Goal: Task Accomplishment & Management: Manage account settings

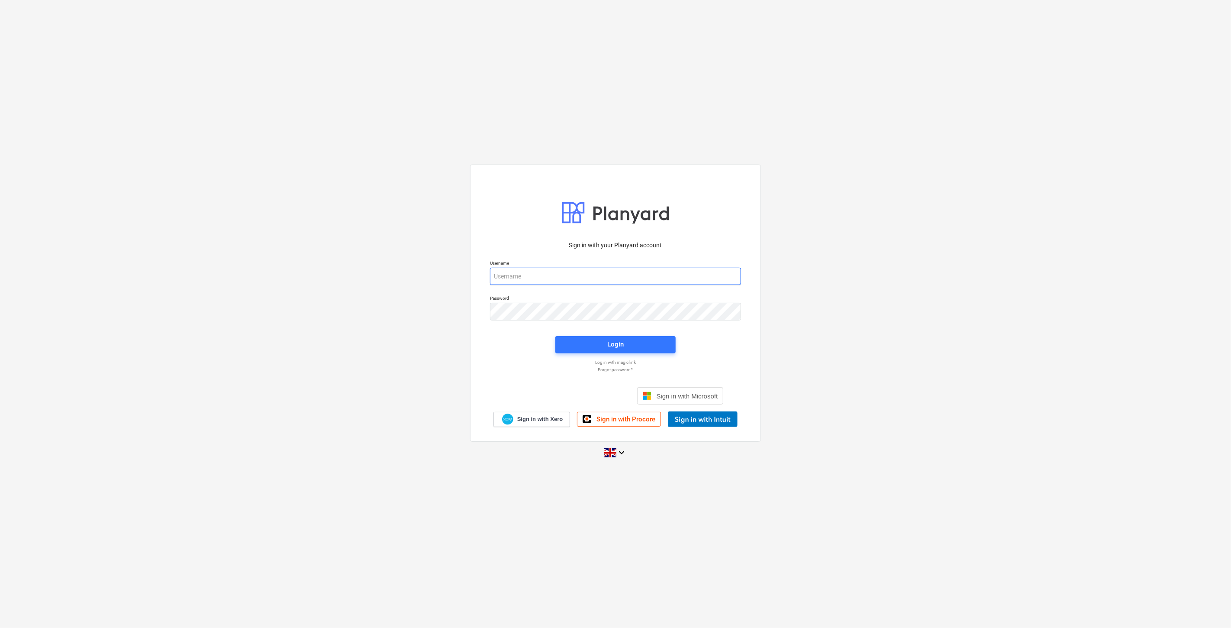
click at [584, 270] on input "email" at bounding box center [615, 276] width 251 height 17
type input "[EMAIL_ADDRESS][PERSON_NAME][DOMAIN_NAME]"
click at [442, 319] on div "Sign in with your Planyard account Username [EMAIL_ADDRESS][PERSON_NAME][DOMAIN…" at bounding box center [615, 313] width 1231 height 313
click at [446, 307] on div "Sign in with your Planyard account Username [EMAIL_ADDRESS][PERSON_NAME][DOMAIN…" at bounding box center [615, 313] width 1231 height 313
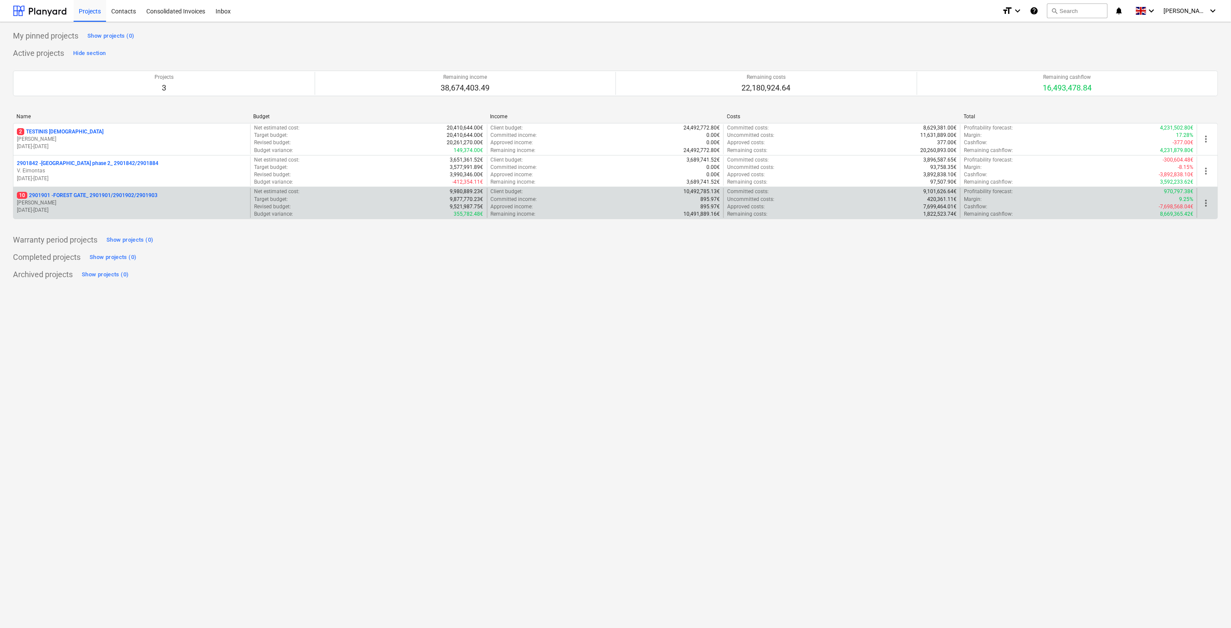
click at [163, 212] on p "[DATE] - [DATE]" at bounding box center [132, 210] width 230 height 7
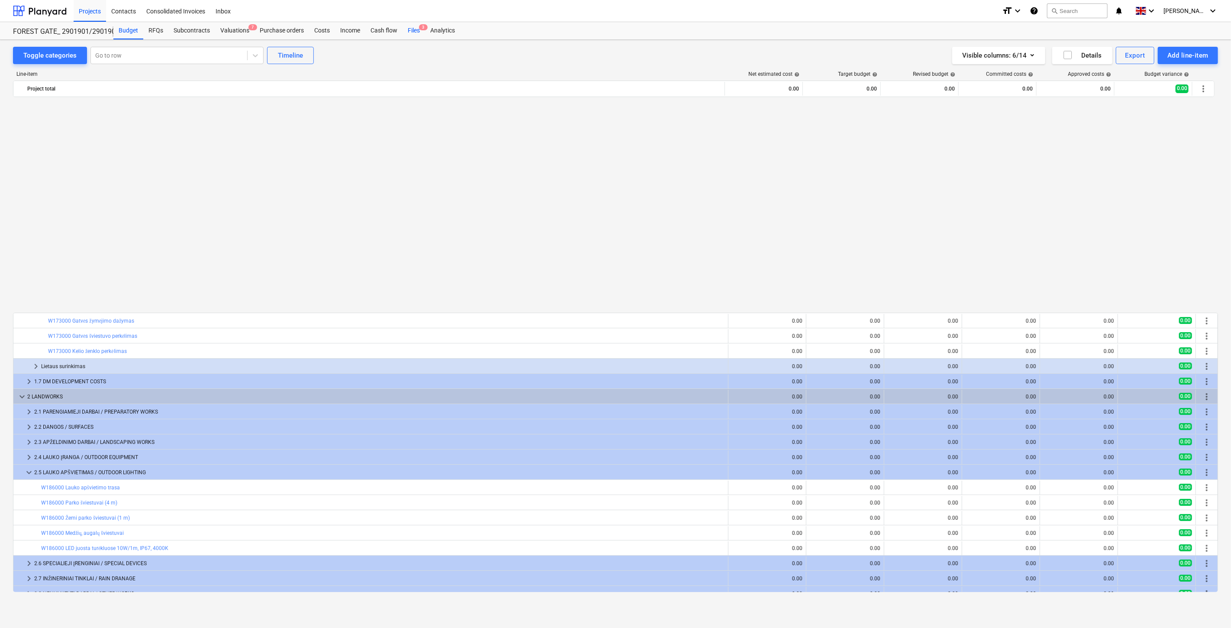
click at [414, 33] on div "Files 3" at bounding box center [414, 30] width 23 height 17
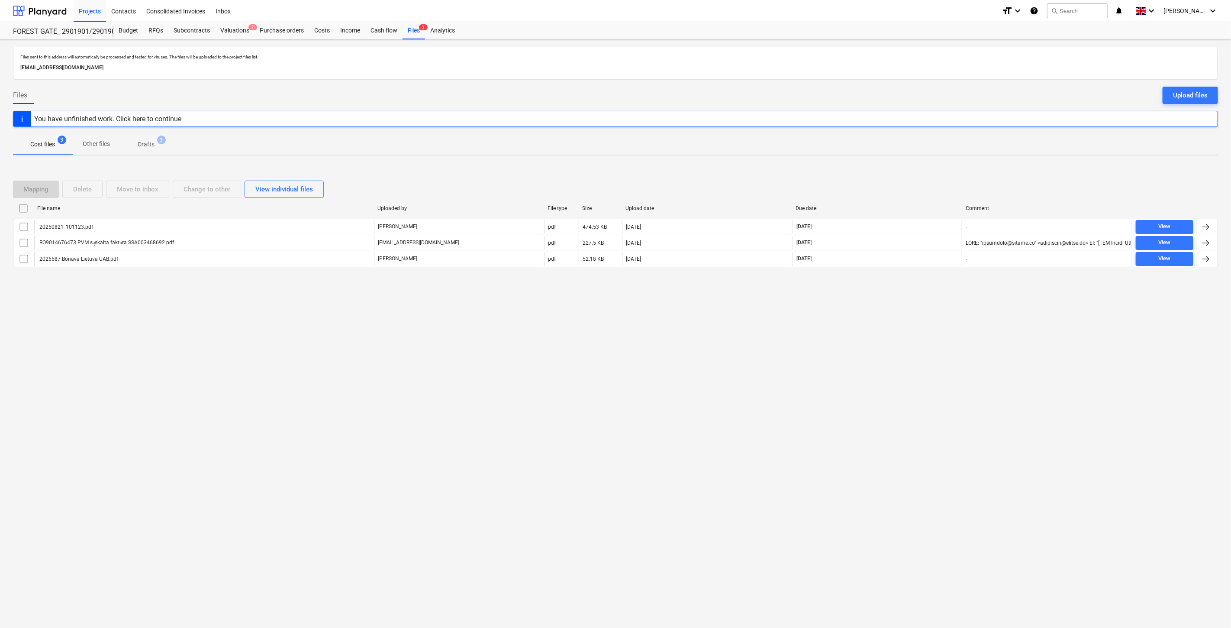
click at [727, 347] on div "Files sent to this address will automatically be processed and tested for virus…" at bounding box center [615, 334] width 1231 height 588
click at [835, 321] on div "Files sent to this address will automatically be processed and tested for virus…" at bounding box center [615, 334] width 1231 height 588
click at [851, 313] on div "Files sent to this address will automatically be processed and tested for virus…" at bounding box center [615, 334] width 1231 height 588
click at [872, 305] on div "Files sent to this address will automatically be processed and tested for virus…" at bounding box center [615, 334] width 1231 height 588
click at [245, 37] on div "Valuations 7" at bounding box center [234, 30] width 39 height 17
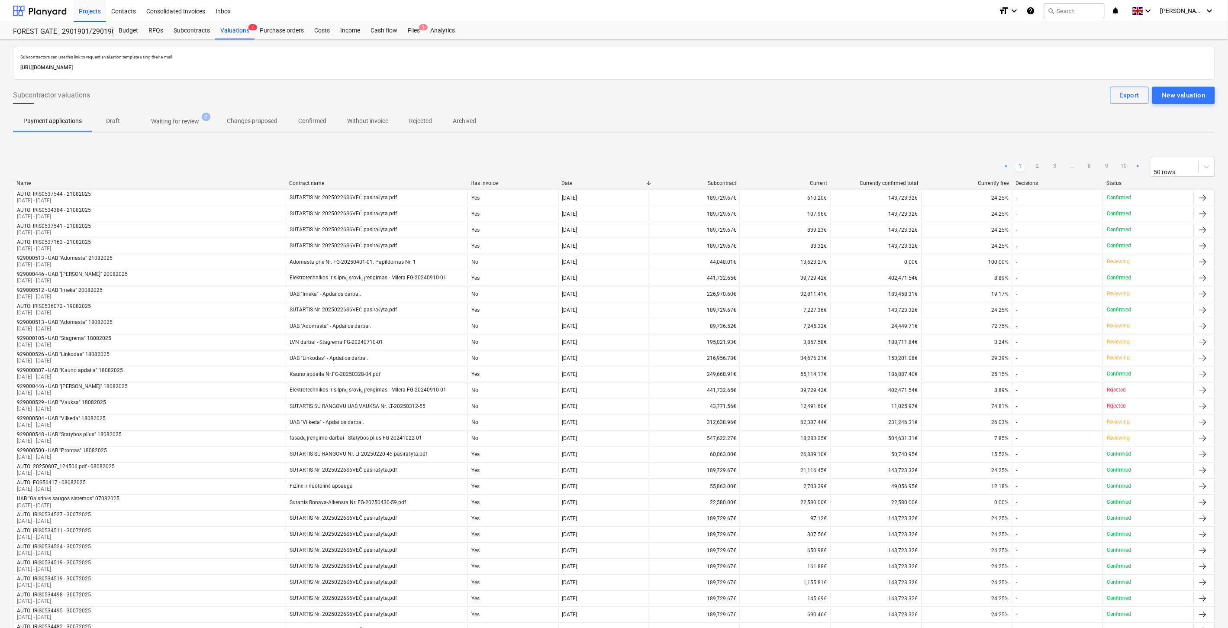
click at [200, 121] on span "Waiting for review 7" at bounding box center [175, 121] width 62 height 9
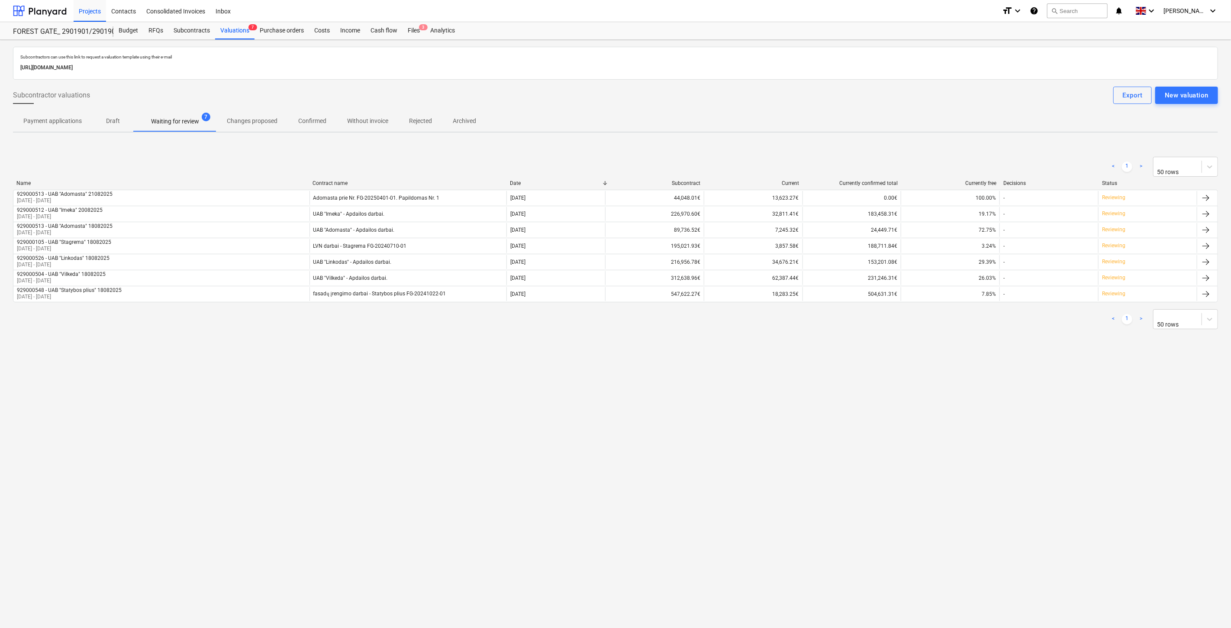
click at [723, 493] on div "Subcontractors can use this link to request a valuation template using their e-…" at bounding box center [615, 334] width 1231 height 588
click at [743, 482] on div "Subcontractors can use this link to request a valuation template using their e-…" at bounding box center [615, 334] width 1231 height 588
click at [766, 467] on div "Subcontractors can use this link to request a valuation template using their e-…" at bounding box center [615, 334] width 1231 height 588
click at [787, 453] on div "Subcontractors can use this link to request a valuation template using their e-…" at bounding box center [615, 334] width 1231 height 588
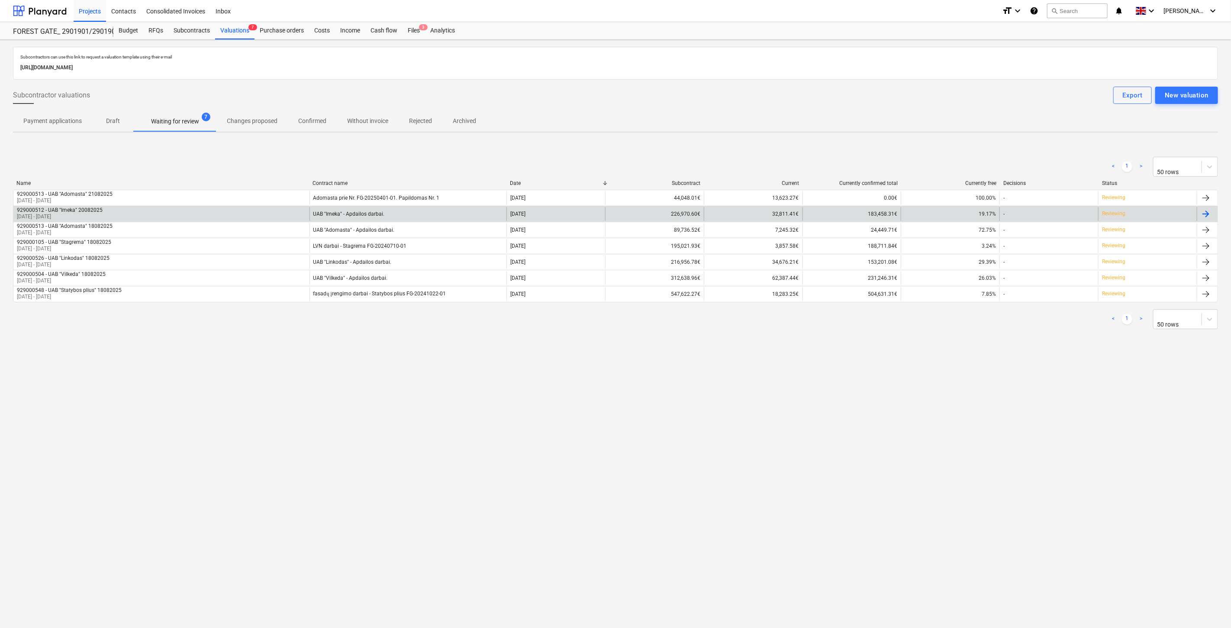
click at [400, 211] on div "UAB "Imeka" - Apdailos darbai." at bounding box center [408, 214] width 197 height 14
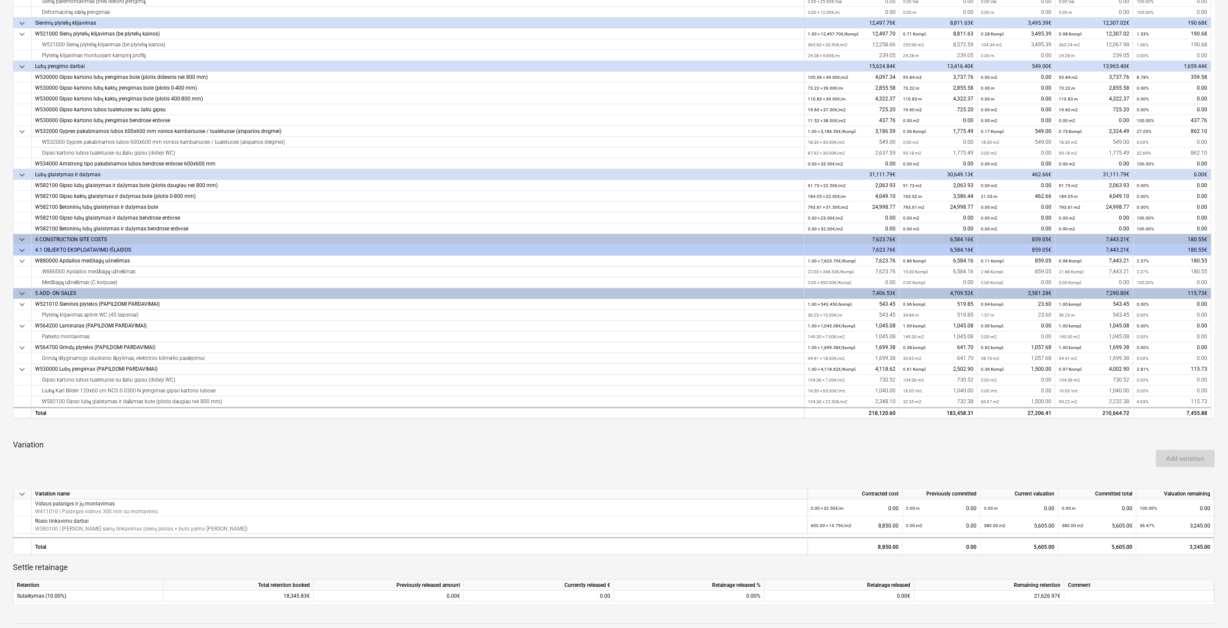
scroll to position [192, 0]
click at [903, 459] on div "Add variation" at bounding box center [614, 457] width 1209 height 24
click at [911, 456] on div "Add variation" at bounding box center [614, 457] width 1209 height 24
click at [986, 443] on p "Variation" at bounding box center [614, 444] width 1202 height 10
click at [992, 442] on p "Variation" at bounding box center [614, 444] width 1202 height 10
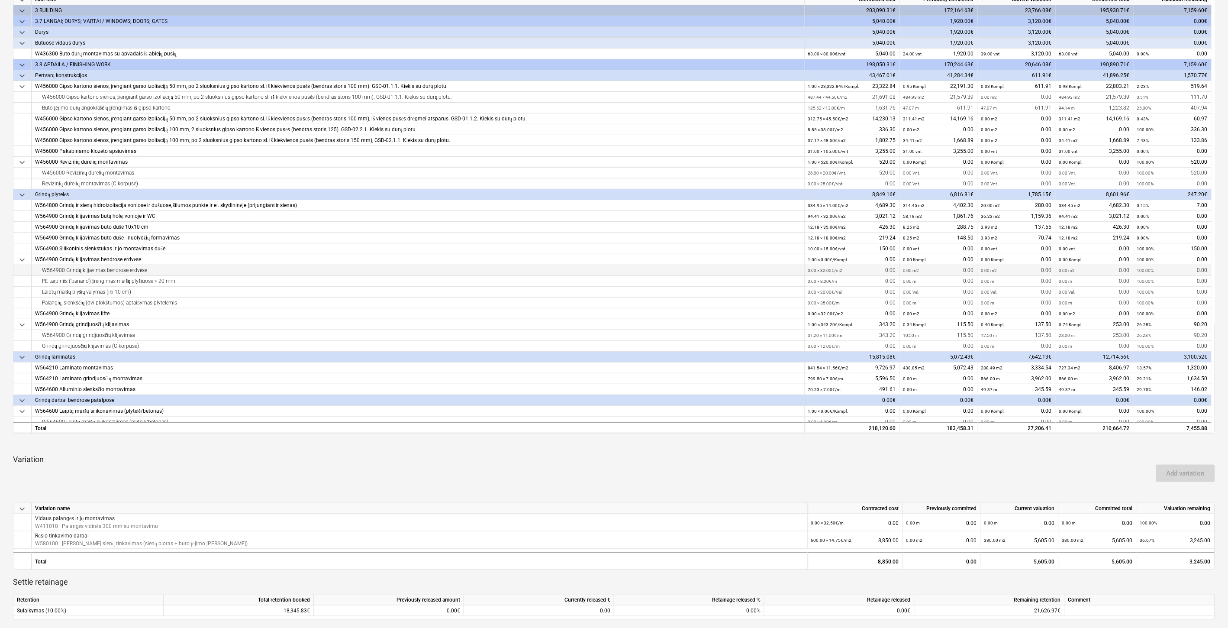
scroll to position [0, 0]
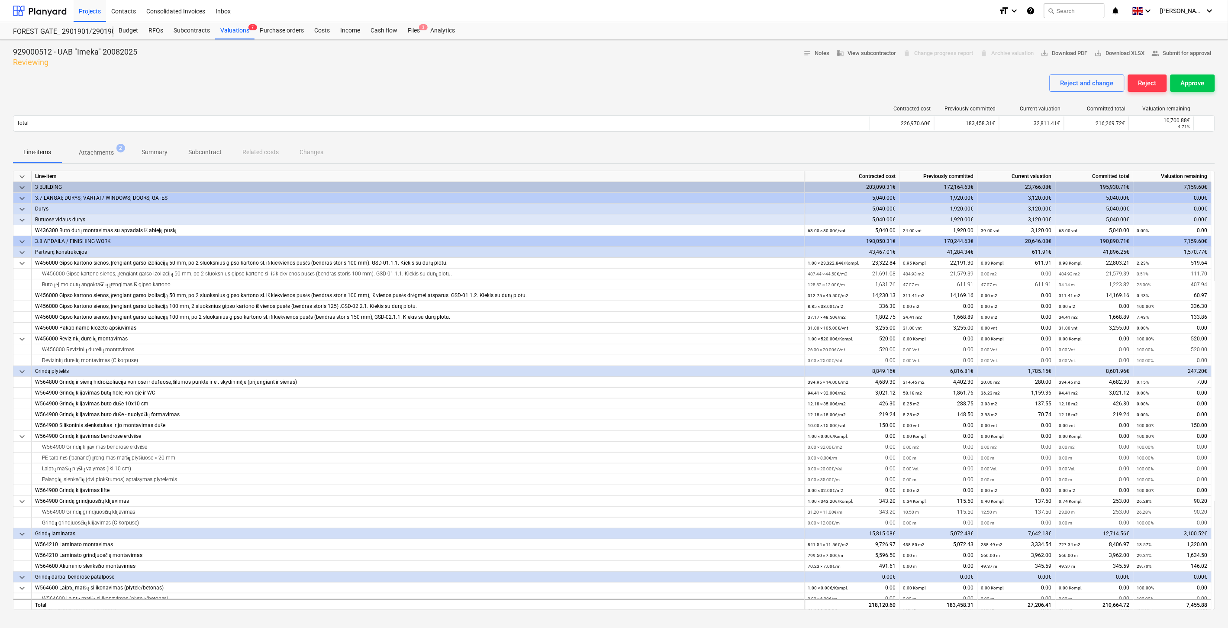
drag, startPoint x: 616, startPoint y: 73, endPoint x: 638, endPoint y: 65, distance: 23.0
click at [620, 71] on div at bounding box center [614, 71] width 1202 height 7
drag, startPoint x: 641, startPoint y: 63, endPoint x: 364, endPoint y: 74, distance: 277.7
click at [616, 65] on div "929000512 - UAB "Imeka" 20082025 Reviewing notes Notes business View subcontrac…" at bounding box center [614, 57] width 1202 height 21
click at [417, 34] on div "Files 3" at bounding box center [414, 30] width 23 height 17
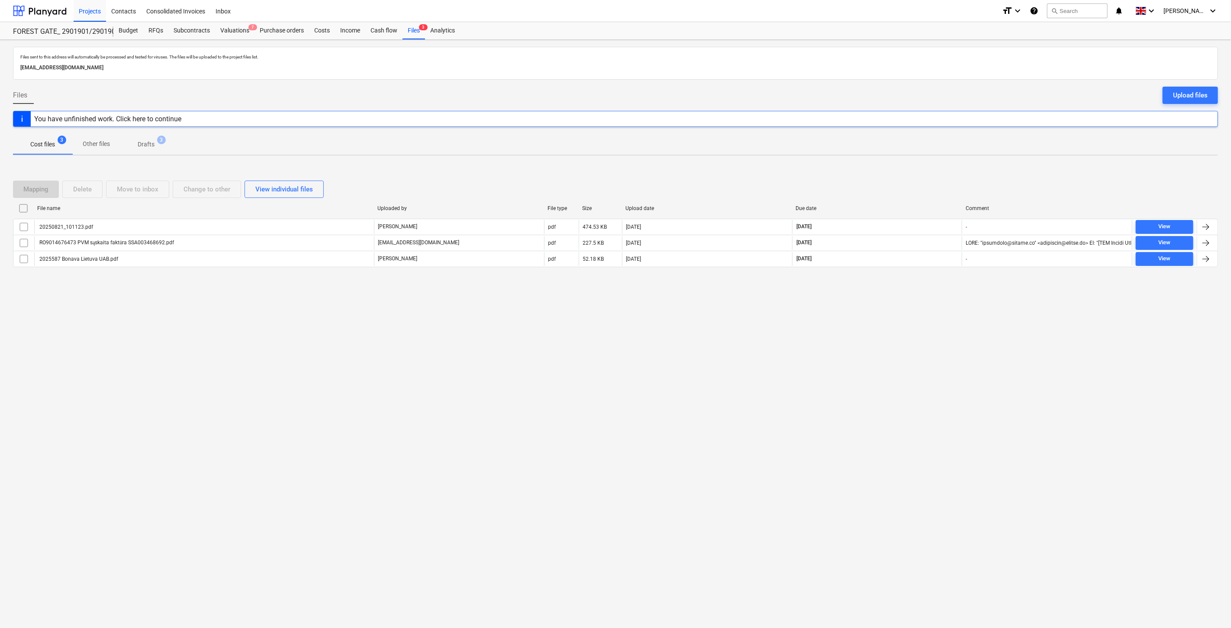
click at [853, 175] on div "Mapping Delete Move to inbox Change to other View individual files File name Up…" at bounding box center [615, 227] width 1205 height 114
click at [868, 168] on div "Mapping Delete Move to inbox Change to other View individual files File name Up…" at bounding box center [615, 227] width 1205 height 130
click at [1168, 99] on button "Upload files" at bounding box center [1190, 95] width 55 height 17
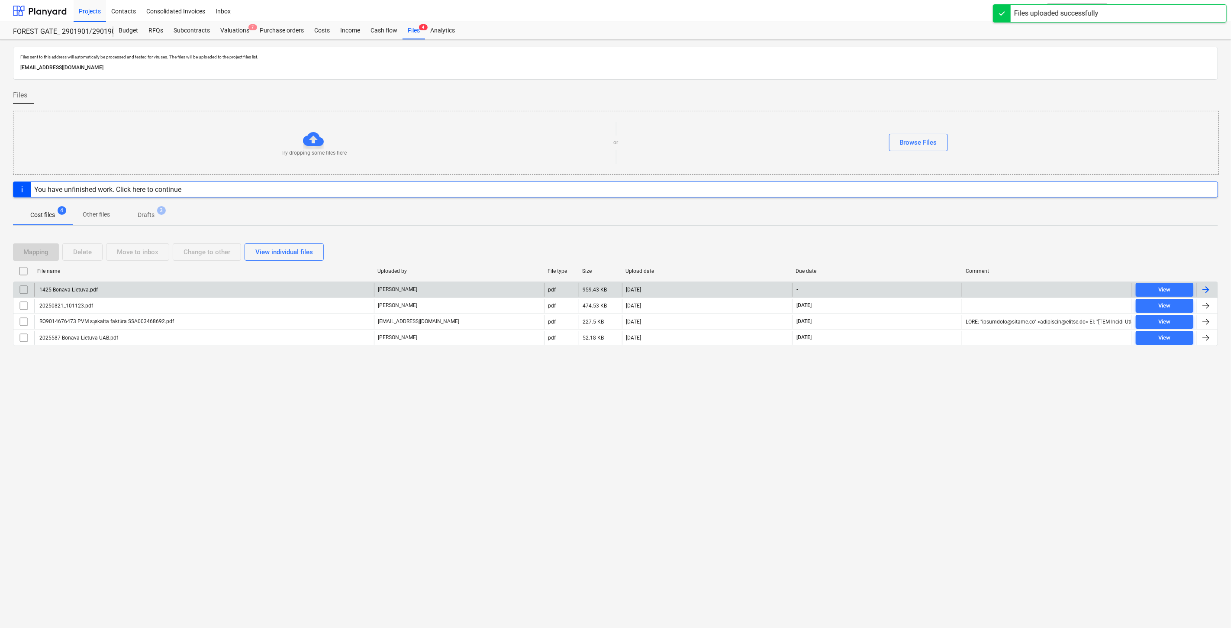
click at [315, 287] on div "1425 Bonava Lietuva.pdf" at bounding box center [204, 290] width 340 height 14
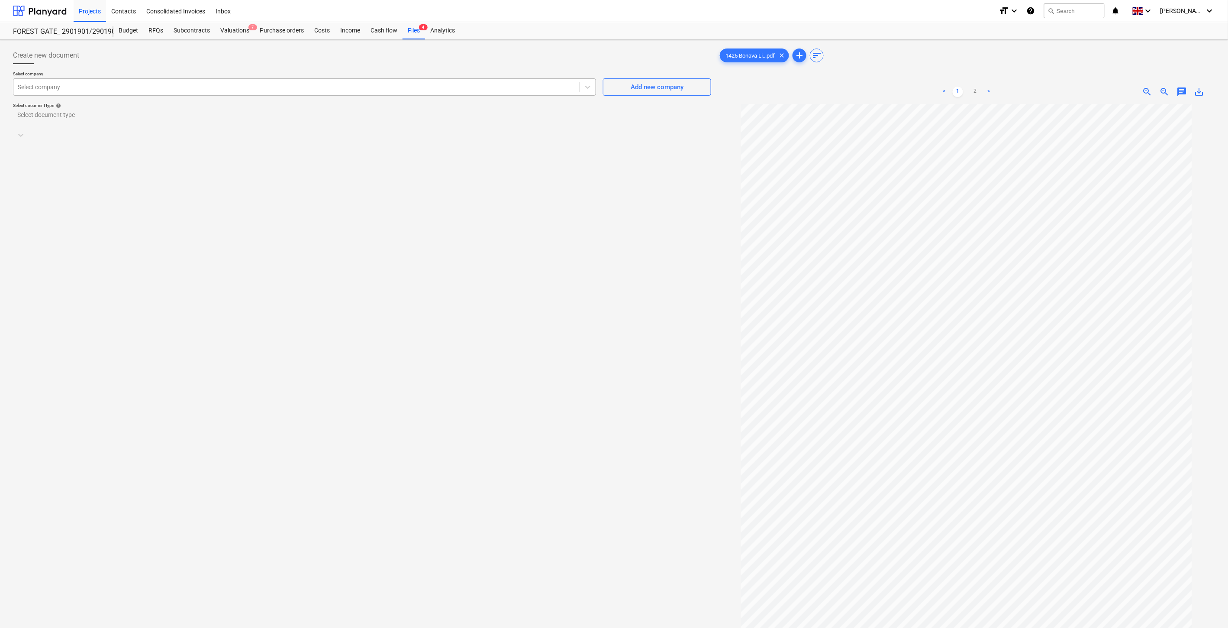
click at [465, 85] on div at bounding box center [297, 87] width 558 height 9
type input "lore"
click at [474, 627] on div "929000597 - UAB "Lorevitas" (182942925)" at bounding box center [614, 631] width 1228 height 7
click at [611, 126] on div "Select document type" at bounding box center [353, 132] width 681 height 12
click at [329, 627] on div "Standalone purchase invoice or receipt" at bounding box center [614, 631] width 1228 height 7
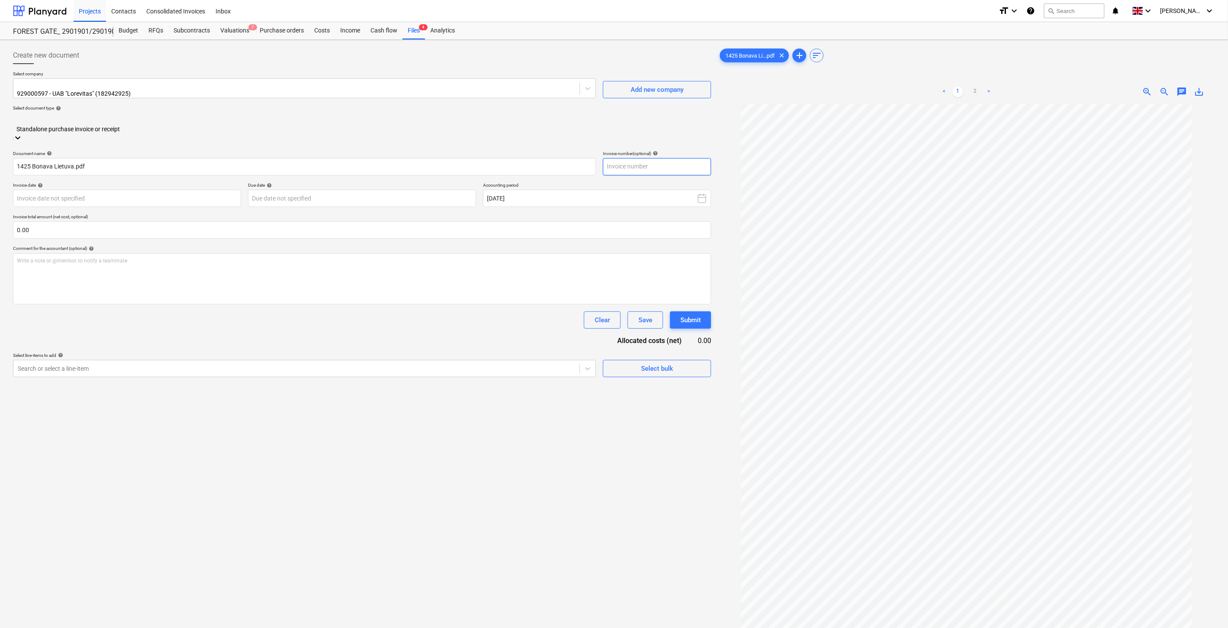
click at [652, 158] on input "text" at bounding box center [657, 166] width 108 height 17
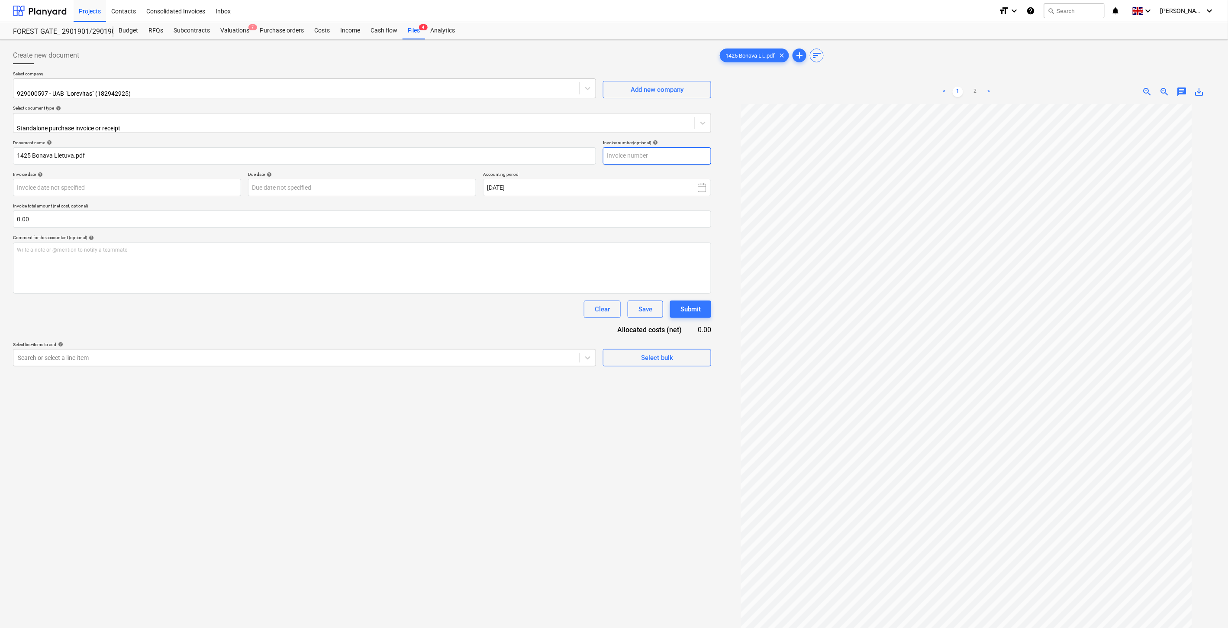
click at [665, 147] on input "text" at bounding box center [657, 155] width 108 height 17
click at [657, 151] on input "text" at bounding box center [657, 155] width 108 height 17
click at [665, 149] on input "text" at bounding box center [657, 155] width 108 height 17
click at [669, 148] on input "text" at bounding box center [657, 155] width 108 height 17
type input "LOR001425"
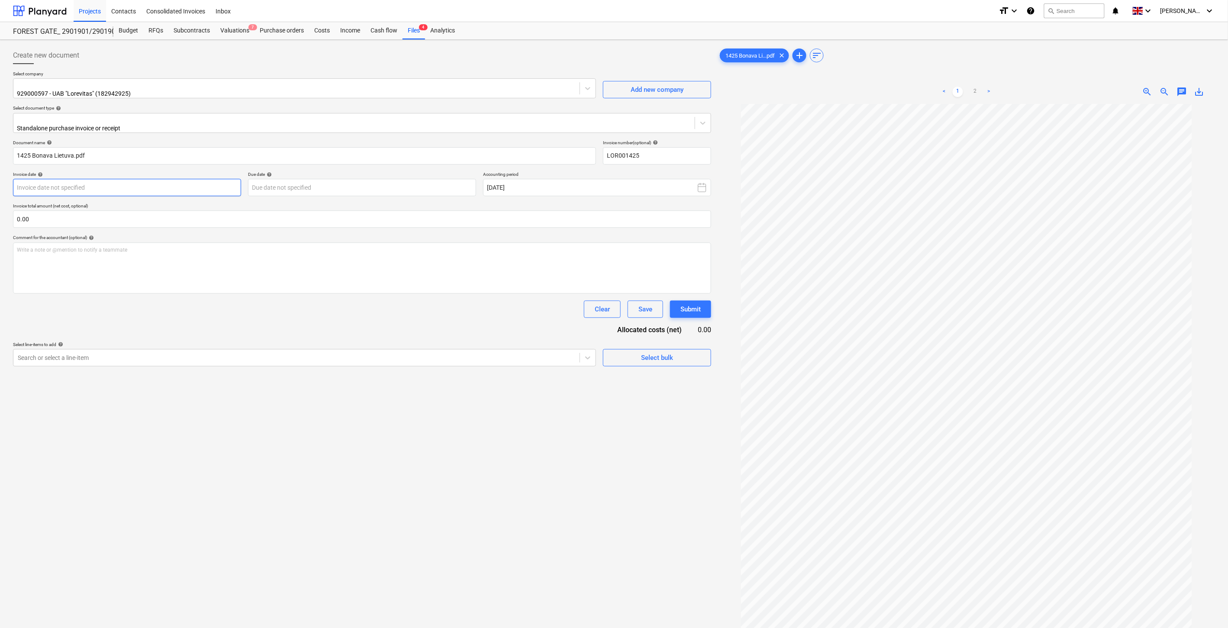
click at [211, 184] on body "Projects Contacts Consolidated Invoices Inbox format_size keyboard_arrow_down h…" at bounding box center [614, 314] width 1228 height 628
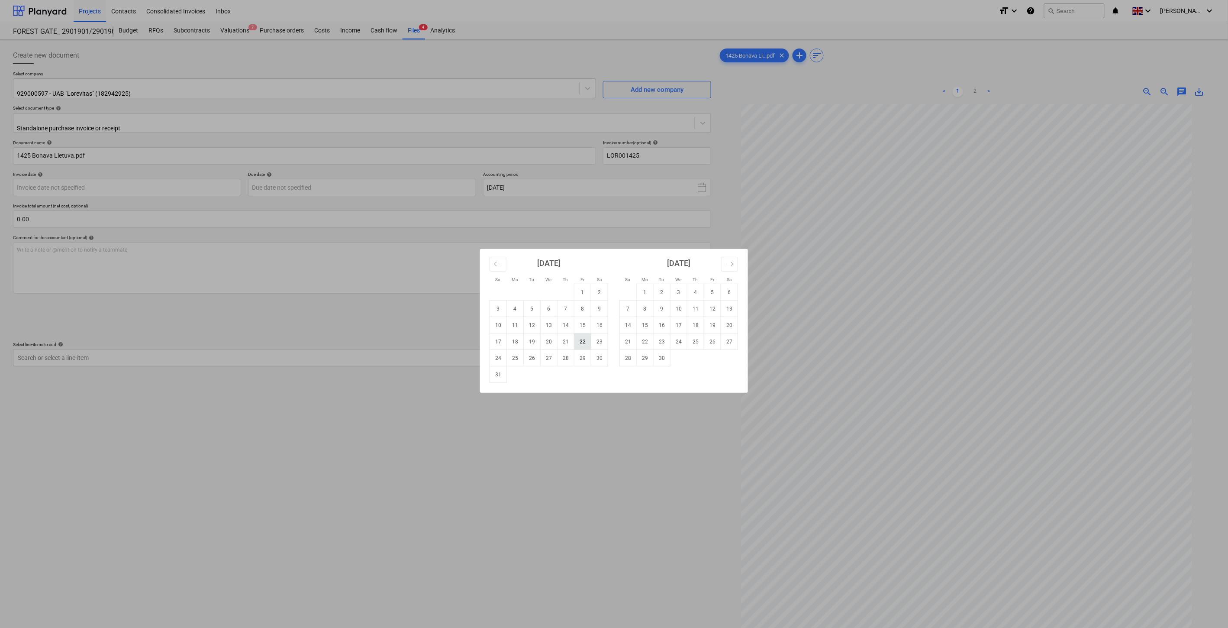
click at [583, 340] on td "22" at bounding box center [583, 341] width 17 height 16
type input "22 Aug 2025"
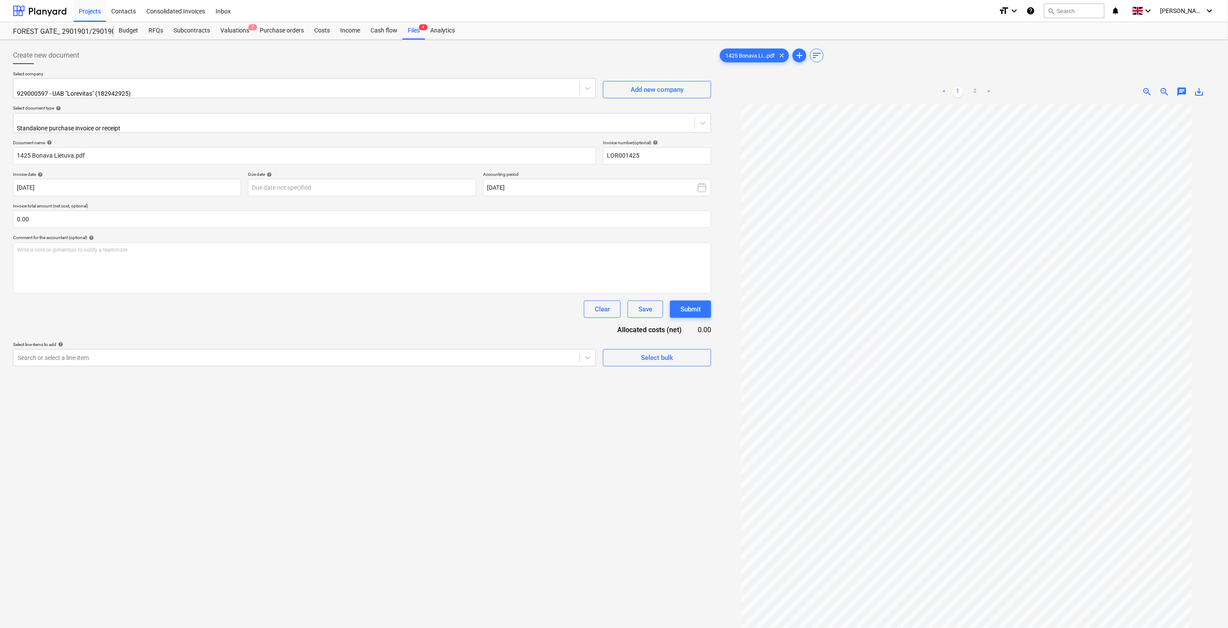
drag, startPoint x: 590, startPoint y: 488, endPoint x: 595, endPoint y: 483, distance: 7.0
click at [592, 486] on div "Create new document Select company 929000597 - UAB "Lorevitas" (182942925) Add …" at bounding box center [362, 377] width 705 height 668
click at [610, 469] on div "Create new document Select company 929000597 - UAB "Lorevitas" (182942925) Add …" at bounding box center [362, 377] width 705 height 668
click at [509, 483] on div "Create new document Select company 929000597 - UAB "Lorevitas" (182942925) Add …" at bounding box center [362, 377] width 705 height 668
click at [530, 468] on div "Create new document Select company 929000597 - UAB "Lorevitas" (182942925) Add …" at bounding box center [362, 377] width 705 height 668
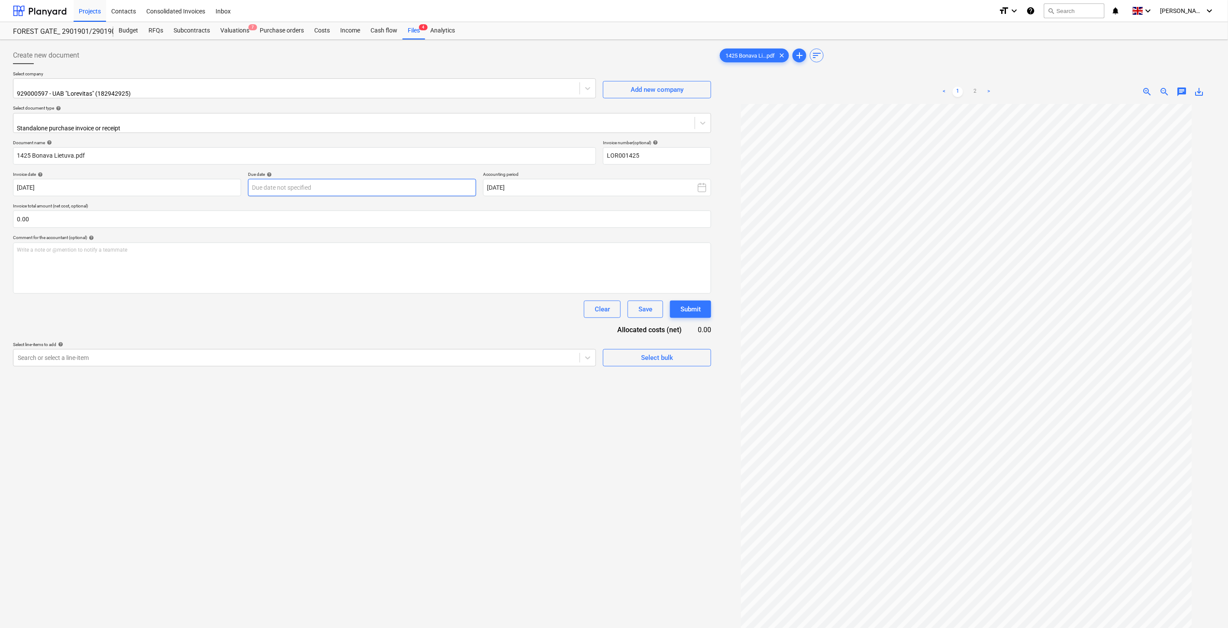
click at [315, 182] on body "Projects Contacts Consolidated Invoices Inbox format_size keyboard_arrow_down h…" at bounding box center [614, 314] width 1228 height 628
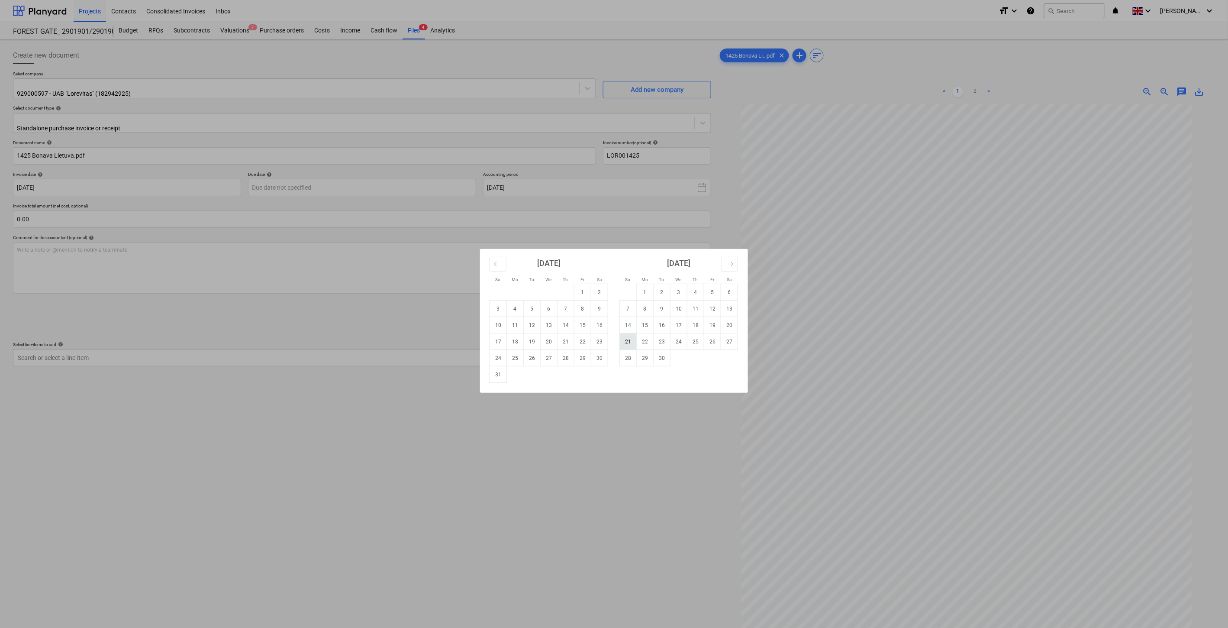
drag, startPoint x: 631, startPoint y: 339, endPoint x: 547, endPoint y: 309, distance: 89.0
click at [631, 339] on td "21" at bounding box center [628, 341] width 17 height 16
type input "21 Sep 2025"
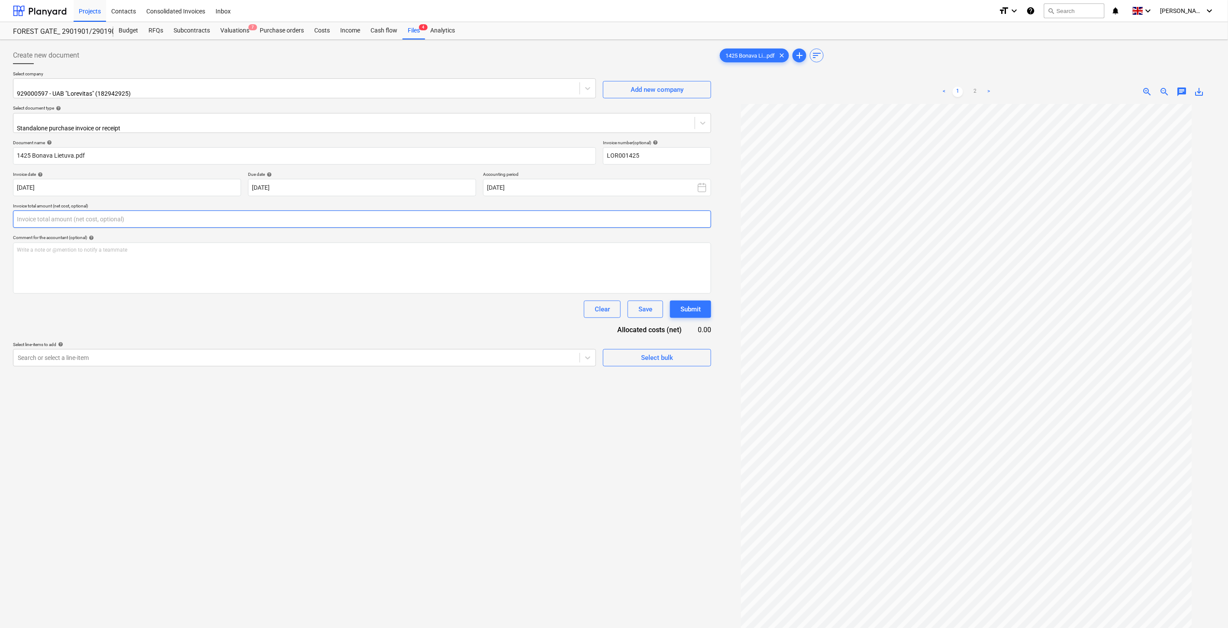
click at [338, 214] on input "text" at bounding box center [362, 218] width 698 height 17
type input "1,152.00"
click at [262, 375] on div at bounding box center [297, 379] width 558 height 9
type input "paga"
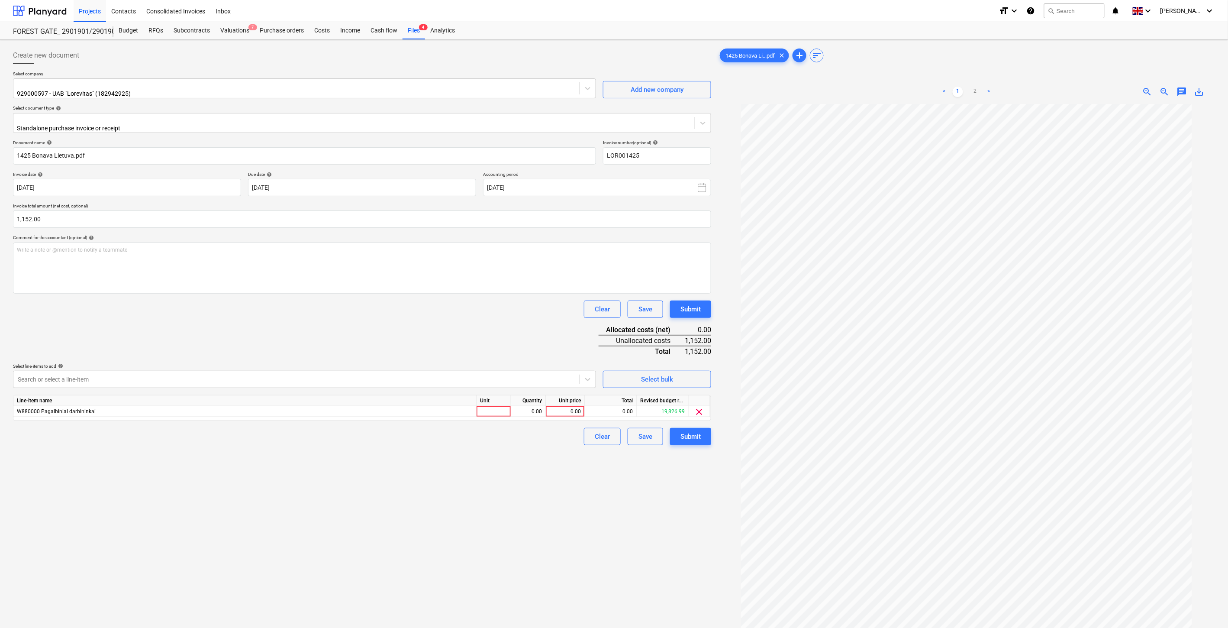
click at [340, 566] on div "Create new document Select company 929000597 - UAB "Lorevitas" (182942925) Add …" at bounding box center [362, 377] width 705 height 668
click at [486, 409] on div at bounding box center [494, 411] width 35 height 11
click at [523, 409] on div "0.00" at bounding box center [528, 411] width 27 height 11
click at [566, 406] on div "0.00" at bounding box center [565, 411] width 32 height 11
type input "1152"
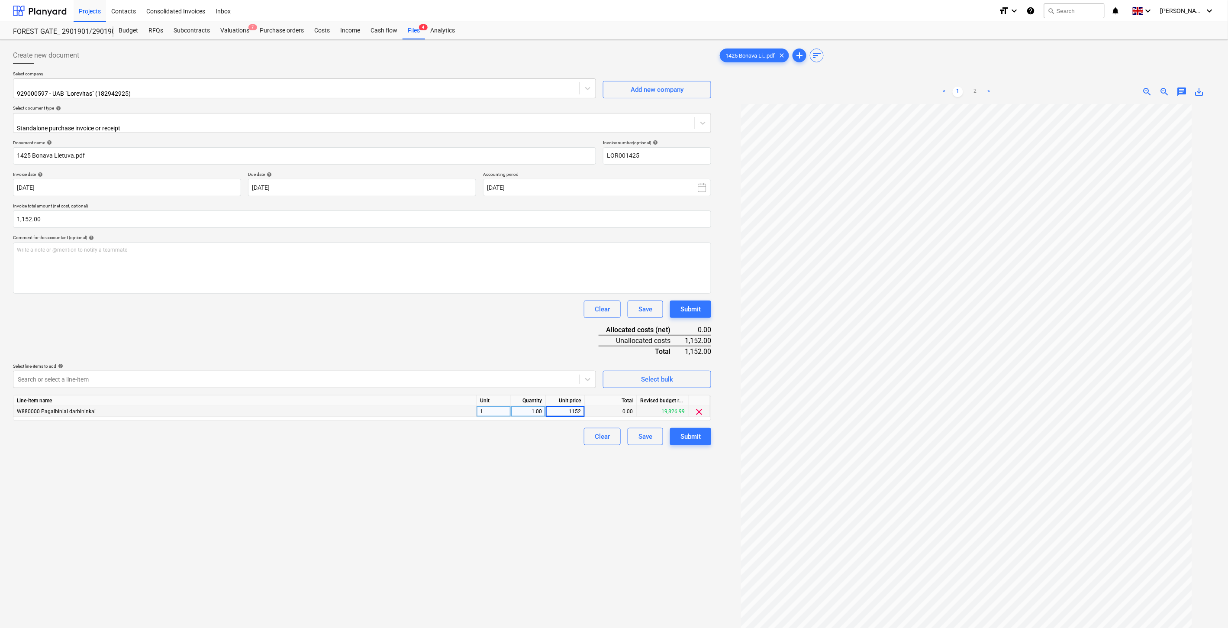
click at [504, 313] on div "Document name help 1425 Bonava Lietuva.pdf Invoice number (optional) help LOR00…" at bounding box center [362, 292] width 698 height 305
click at [642, 431] on div "Save" at bounding box center [646, 436] width 14 height 11
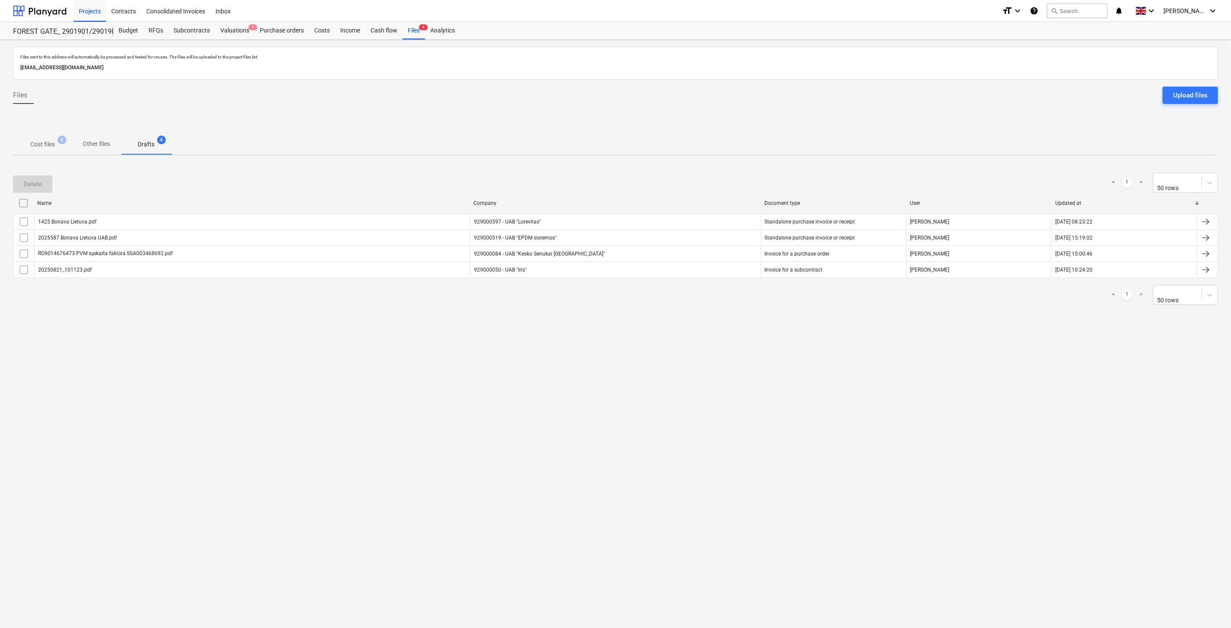
click at [682, 382] on div "Files sent to this address will automatically be processed and tested for virus…" at bounding box center [615, 334] width 1231 height 588
click at [691, 370] on div "Files sent to this address will automatically be processed and tested for virus…" at bounding box center [615, 334] width 1231 height 588
click at [46, 146] on p "Cost files" at bounding box center [42, 144] width 25 height 9
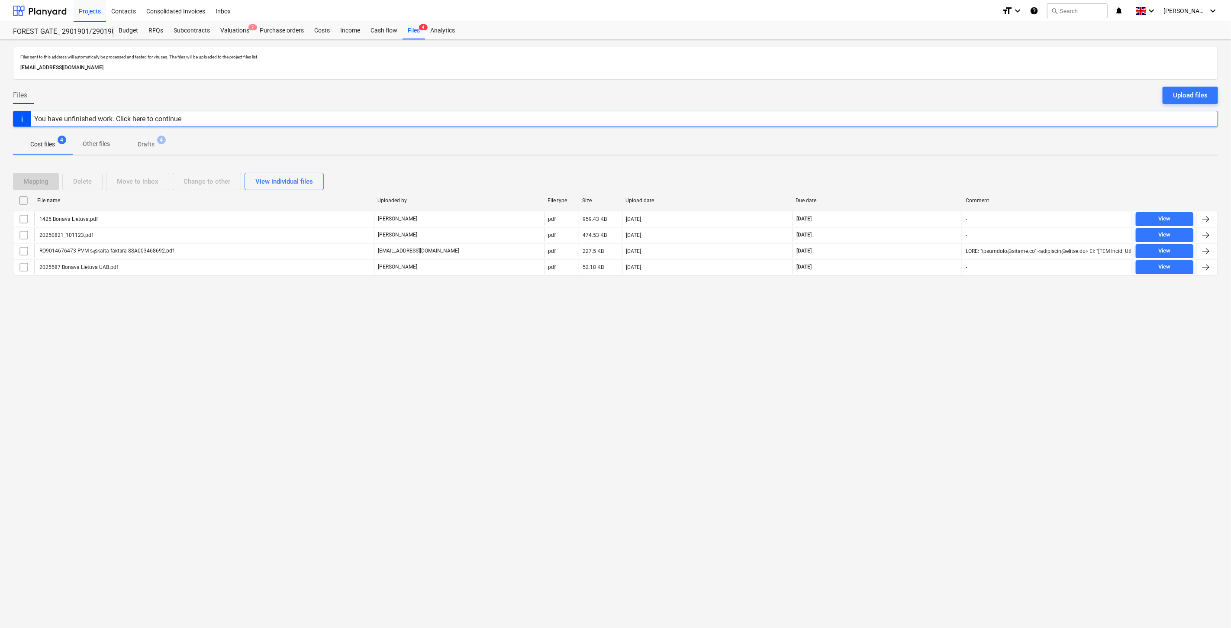
click at [902, 334] on div "Files sent to this address will automatically be processed and tested for virus…" at bounding box center [615, 334] width 1231 height 588
click at [907, 323] on div "Files sent to this address will automatically be processed and tested for virus…" at bounding box center [615, 334] width 1231 height 588
click at [919, 315] on div "Files sent to this address will automatically be processed and tested for virus…" at bounding box center [615, 334] width 1231 height 588
click at [925, 308] on div "Files sent to this address will automatically be processed and tested for virus…" at bounding box center [615, 334] width 1231 height 588
click at [883, 369] on div "Files sent to this address will automatically be processed and tested for virus…" at bounding box center [615, 334] width 1231 height 588
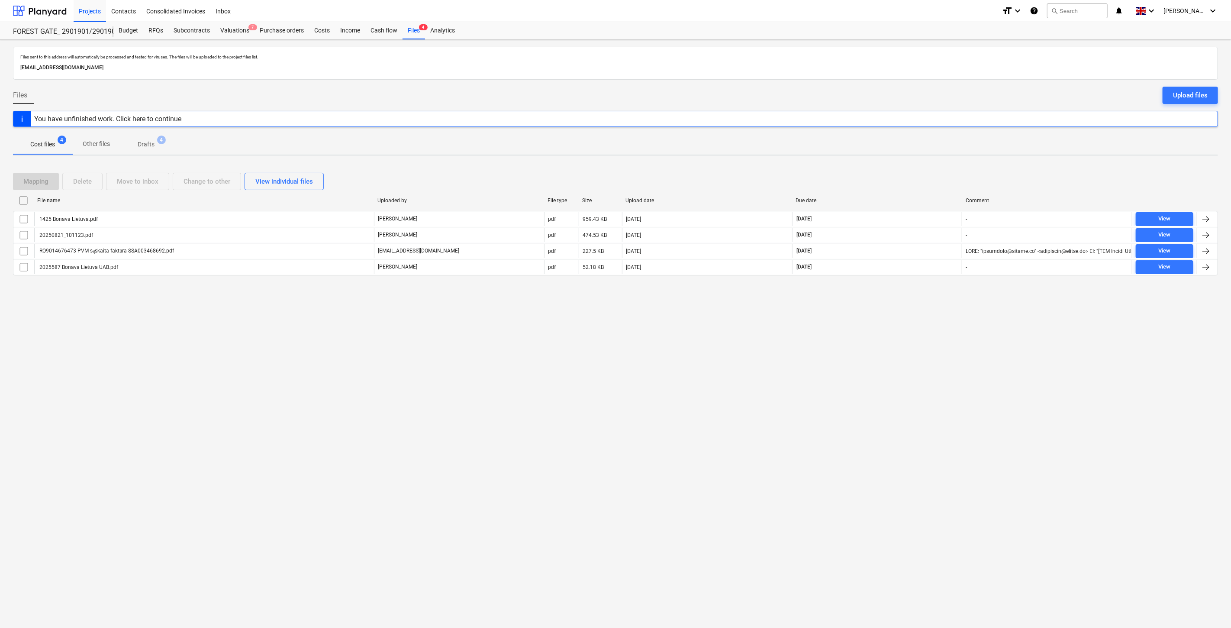
click at [894, 350] on div "Files sent to this address will automatically be processed and tested for virus…" at bounding box center [615, 334] width 1231 height 588
click at [898, 346] on div "Files sent to this address will automatically be processed and tested for virus…" at bounding box center [615, 334] width 1231 height 588
click at [902, 342] on div "Files sent to this address will automatically be processed and tested for virus…" at bounding box center [615, 334] width 1231 height 588
click at [914, 326] on div "Files sent to this address will automatically be processed and tested for virus…" at bounding box center [615, 334] width 1231 height 588
click at [926, 310] on div "Files sent to this address will automatically be processed and tested for virus…" at bounding box center [615, 334] width 1231 height 588
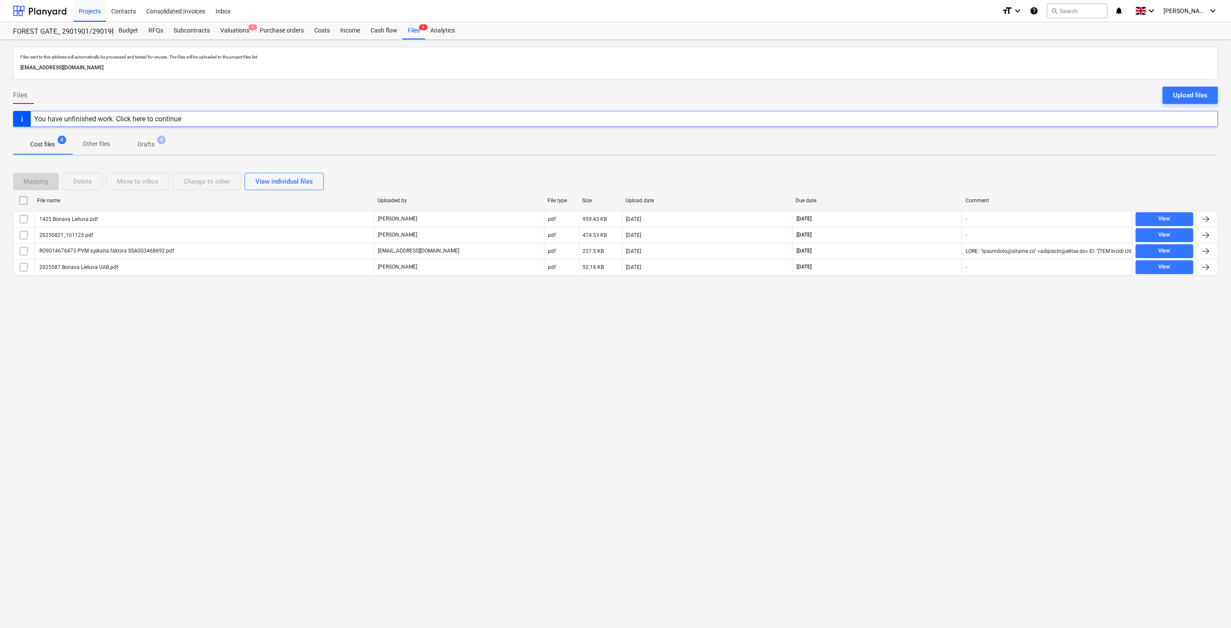
click at [932, 307] on div "Files sent to this address will automatically be processed and tested for virus…" at bounding box center [615, 334] width 1231 height 588
click at [942, 294] on div "Files sent to this address will automatically be processed and tested for virus…" at bounding box center [615, 334] width 1231 height 588
drag, startPoint x: 907, startPoint y: 334, endPoint x: 909, endPoint y: 327, distance: 7.3
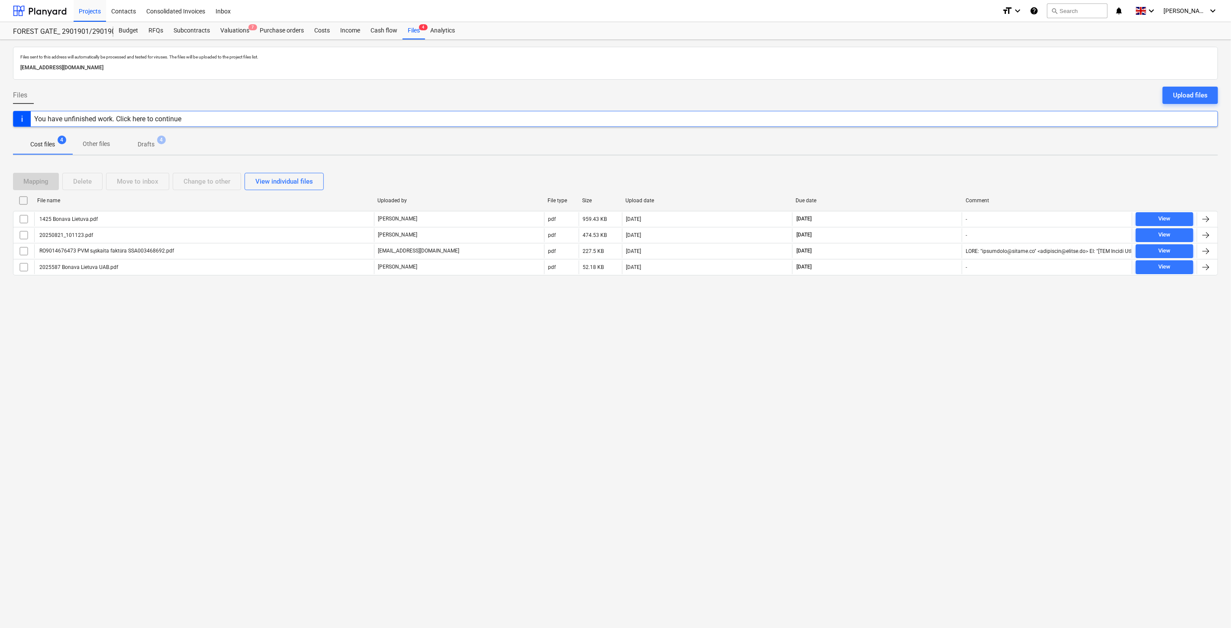
click at [908, 330] on div "Files sent to this address will automatically be processed and tested for virus…" at bounding box center [615, 334] width 1231 height 588
click at [912, 322] on div "Files sent to this address will automatically be processed and tested for virus…" at bounding box center [615, 334] width 1231 height 588
click at [915, 317] on div "Files sent to this address will automatically be processed and tested for virus…" at bounding box center [615, 334] width 1231 height 588
click at [920, 309] on div "Files sent to this address will automatically be processed and tested for virus…" at bounding box center [615, 334] width 1231 height 588
click at [759, 349] on div "Files sent to this address will automatically be processed and tested for virus…" at bounding box center [615, 334] width 1231 height 588
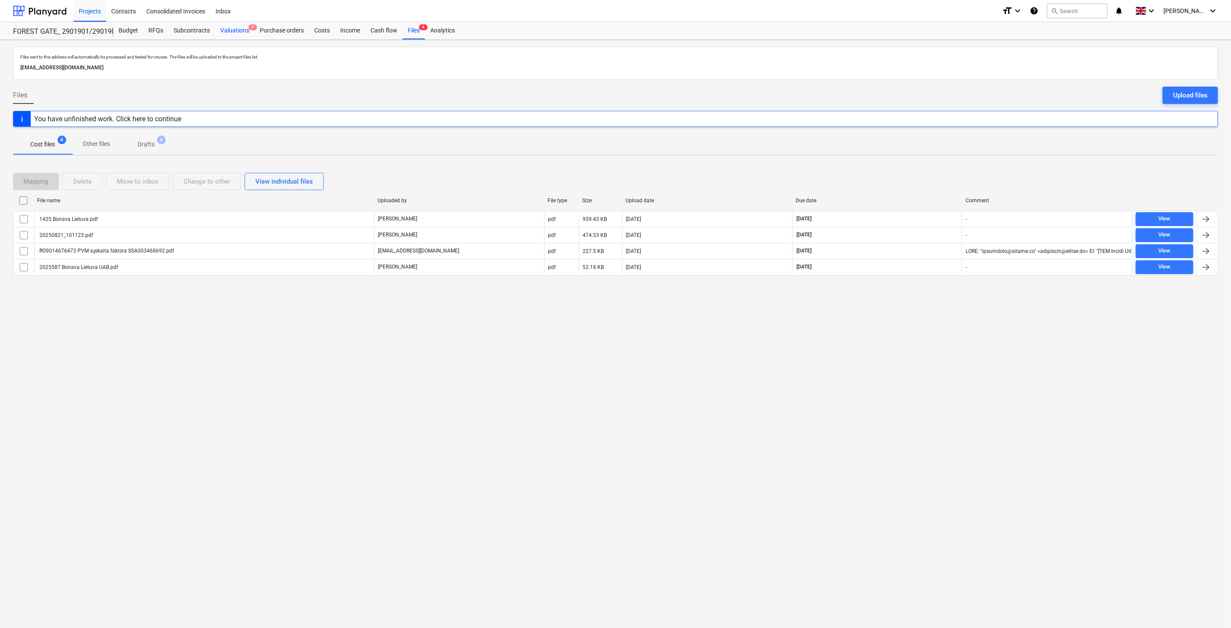
click at [230, 26] on div "Valuations 7" at bounding box center [234, 30] width 39 height 17
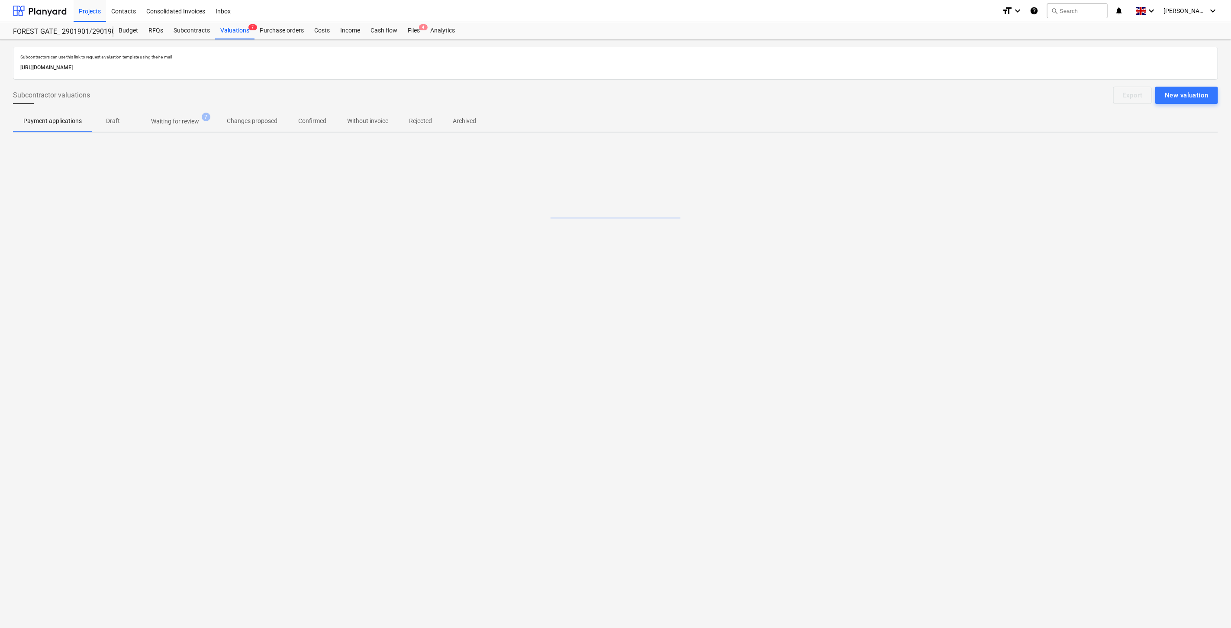
click at [187, 123] on p "Waiting for review" at bounding box center [175, 121] width 48 height 9
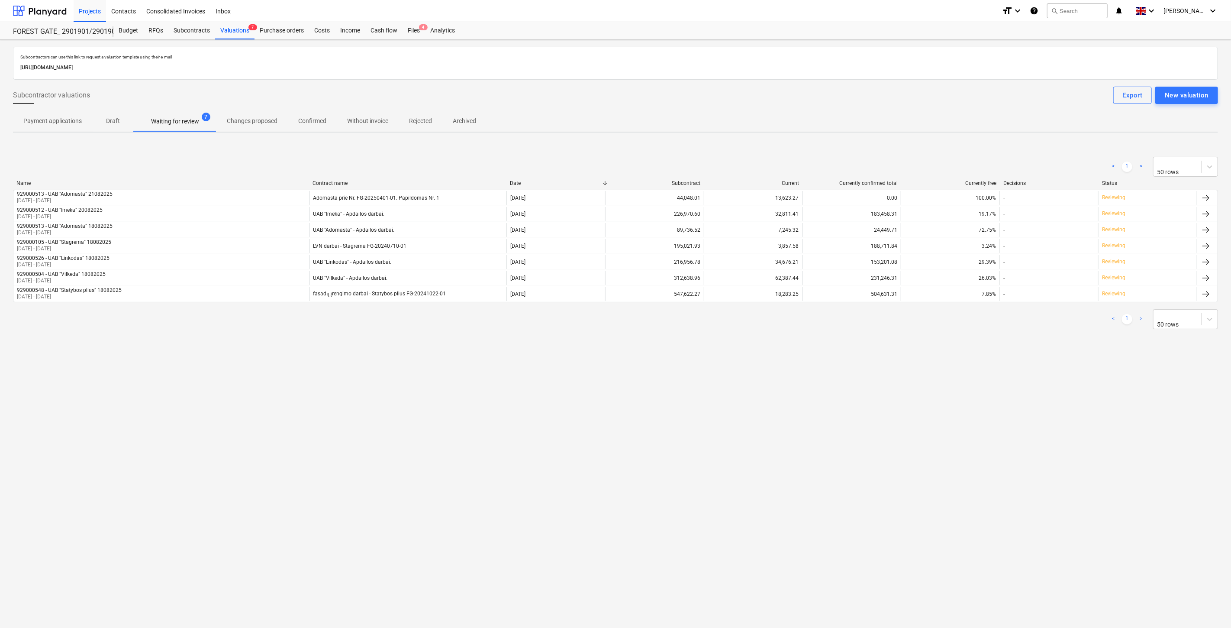
click at [737, 431] on div "Subcontractors can use this link to request a valuation template using their e-…" at bounding box center [615, 334] width 1231 height 588
click at [759, 420] on div "Subcontractors can use this link to request a valuation template using their e-…" at bounding box center [615, 334] width 1231 height 588
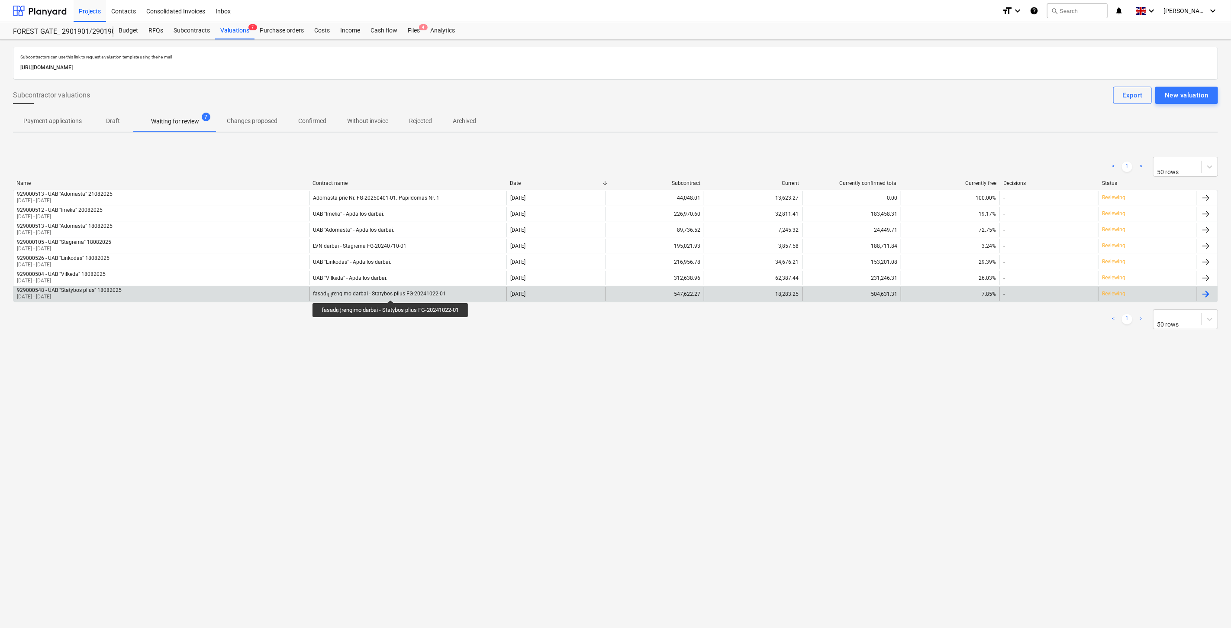
click at [392, 292] on div "fasadų įrengimo darbai - Statybos plius FG-20241022-01" at bounding box center [379, 293] width 132 height 6
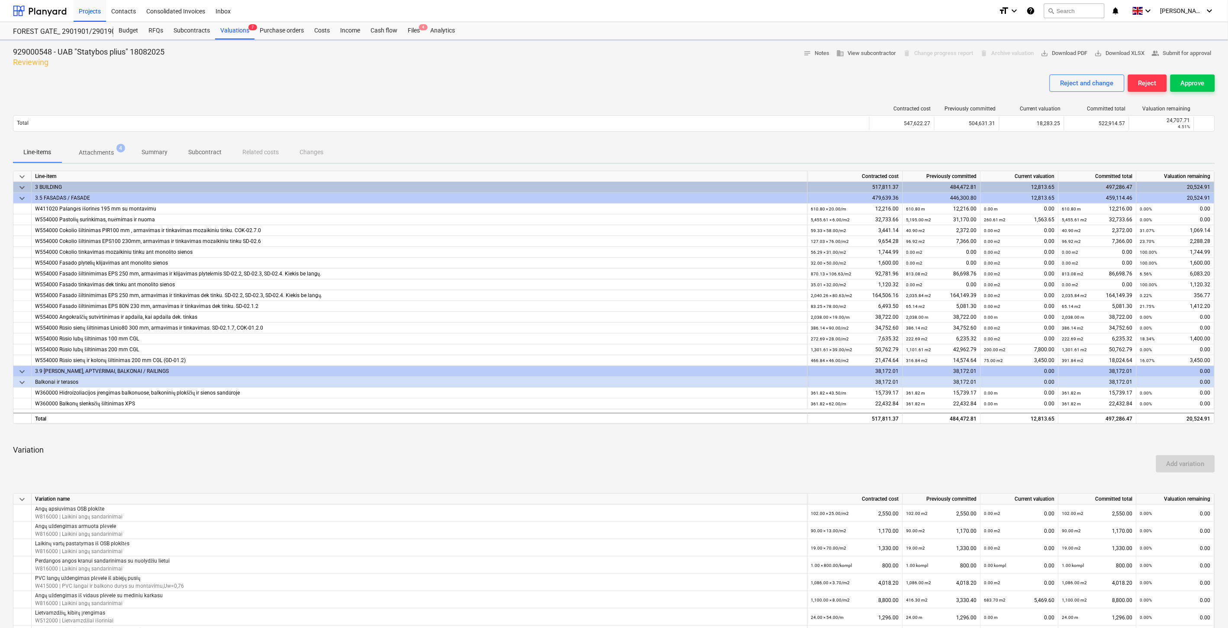
click at [103, 155] on p "Attachments" at bounding box center [96, 152] width 35 height 9
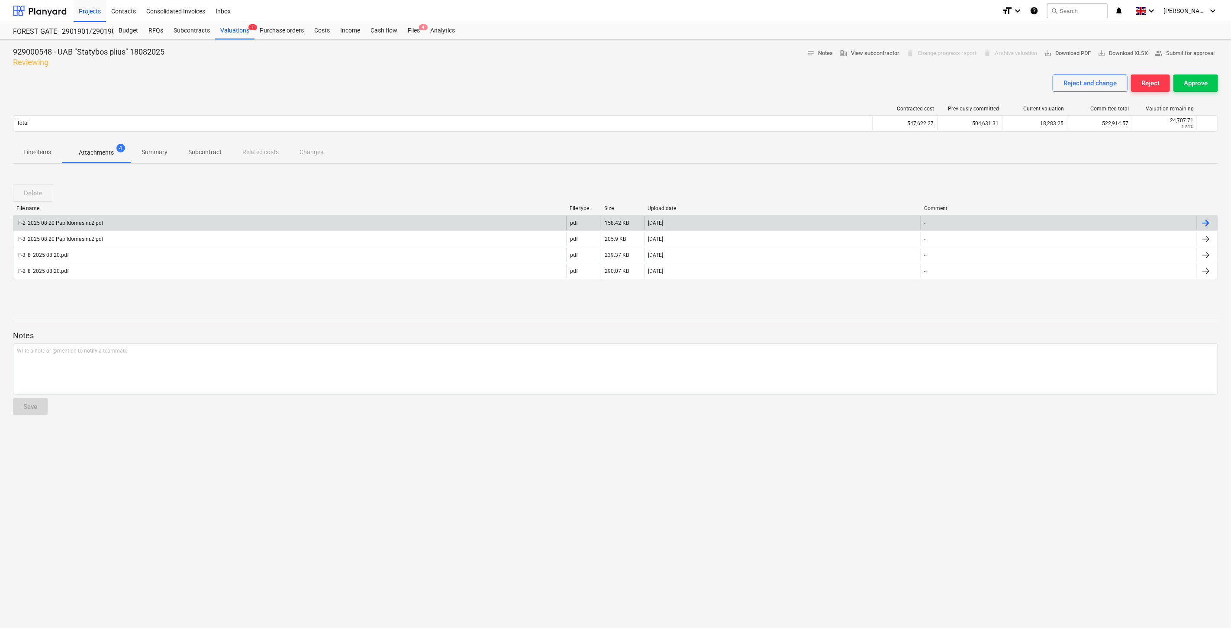
click at [111, 219] on div "F-2_2025 08 20 Papildomas nr.2.pdf" at bounding box center [289, 223] width 553 height 14
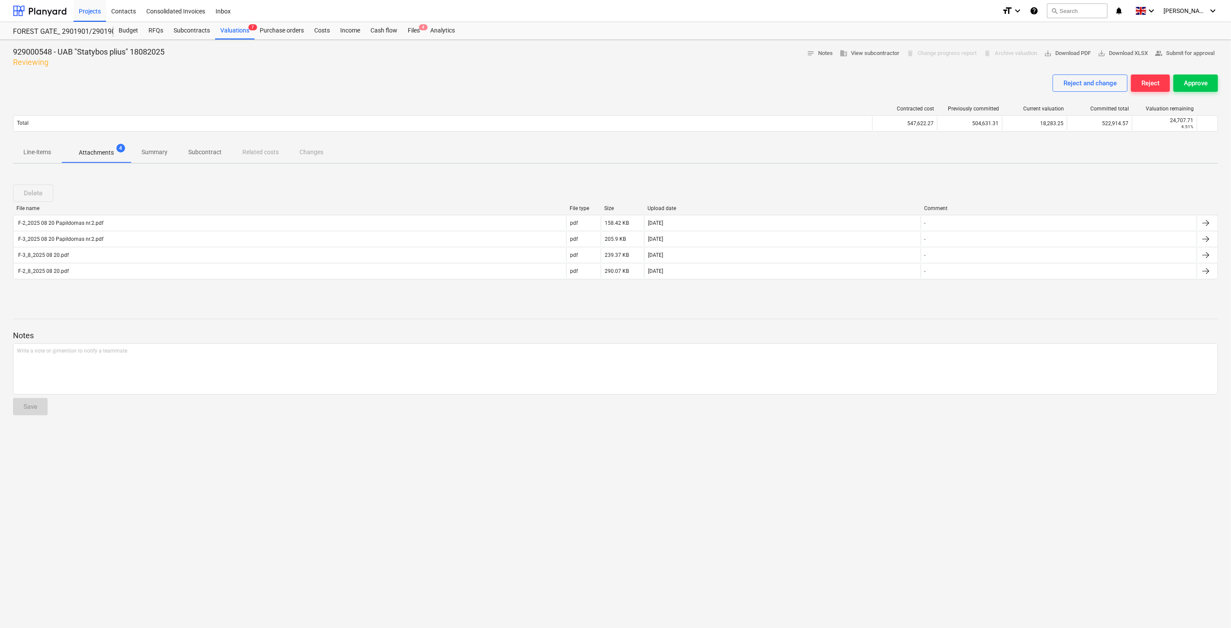
click at [47, 154] on p "Line-items" at bounding box center [37, 152] width 28 height 9
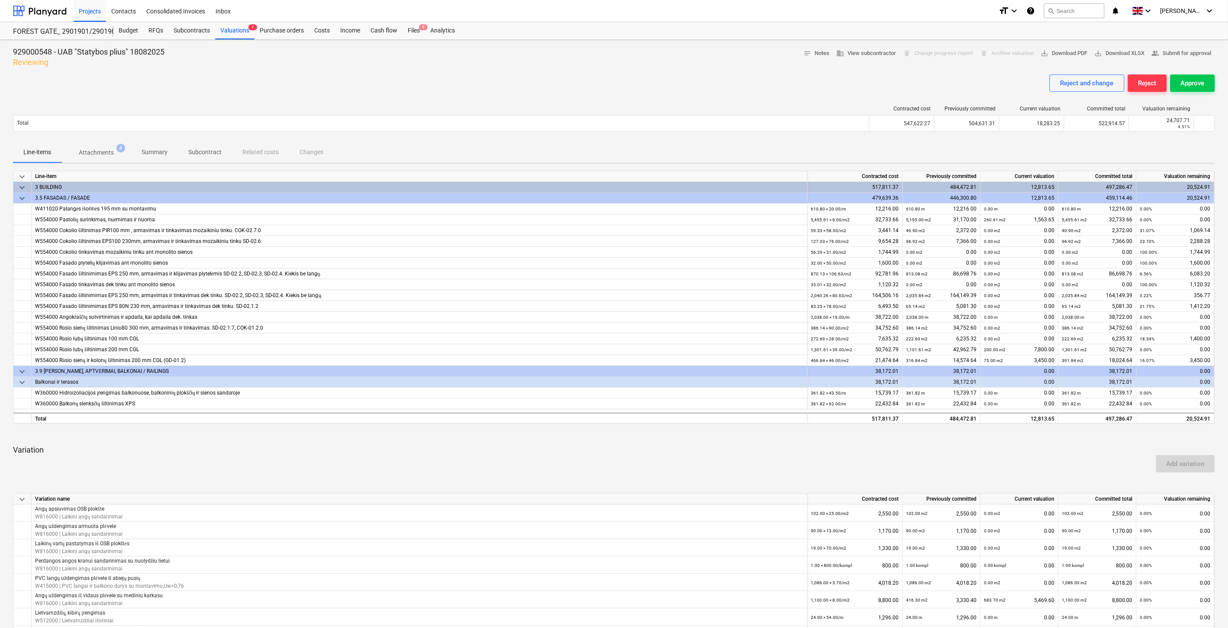
click at [105, 153] on p "Attachments" at bounding box center [96, 152] width 35 height 9
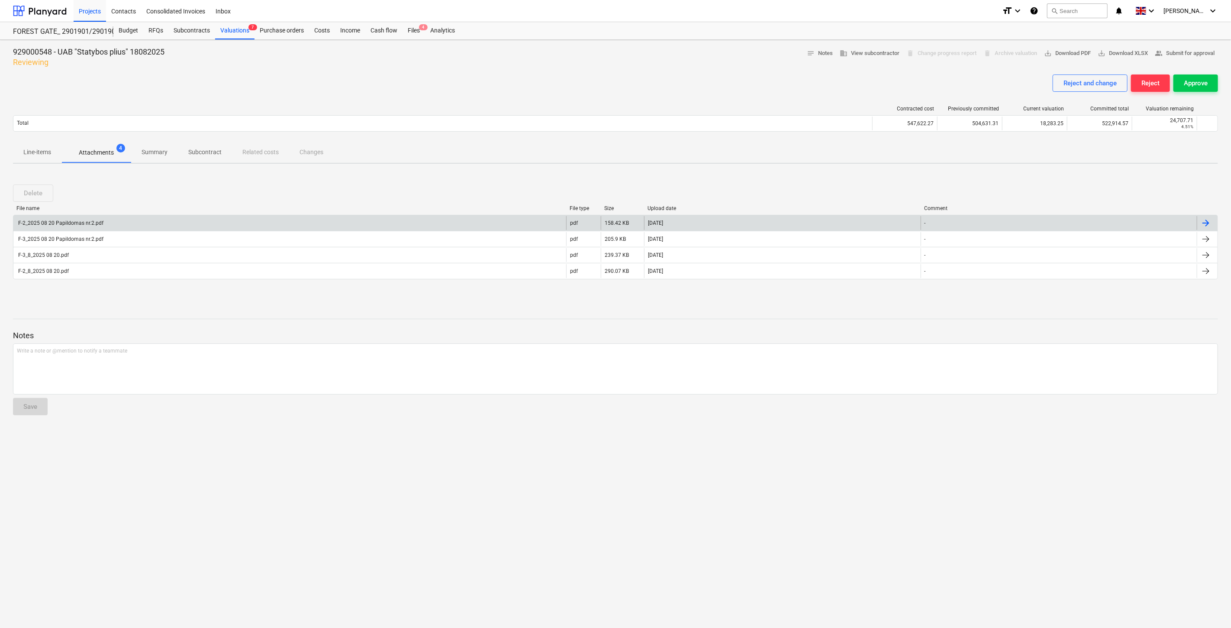
click at [149, 224] on div "F-2_2025 08 20 Papildomas nr.2.pdf" at bounding box center [289, 223] width 553 height 14
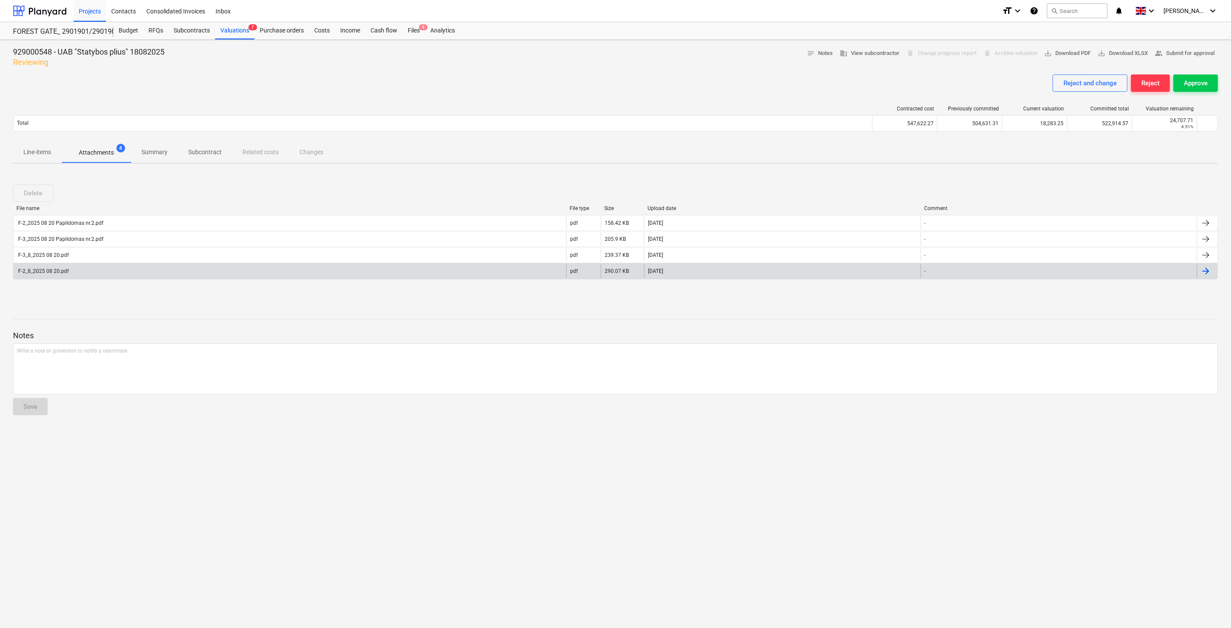
click at [120, 273] on div "F-2_8_2025 08 20.pdf" at bounding box center [289, 271] width 553 height 14
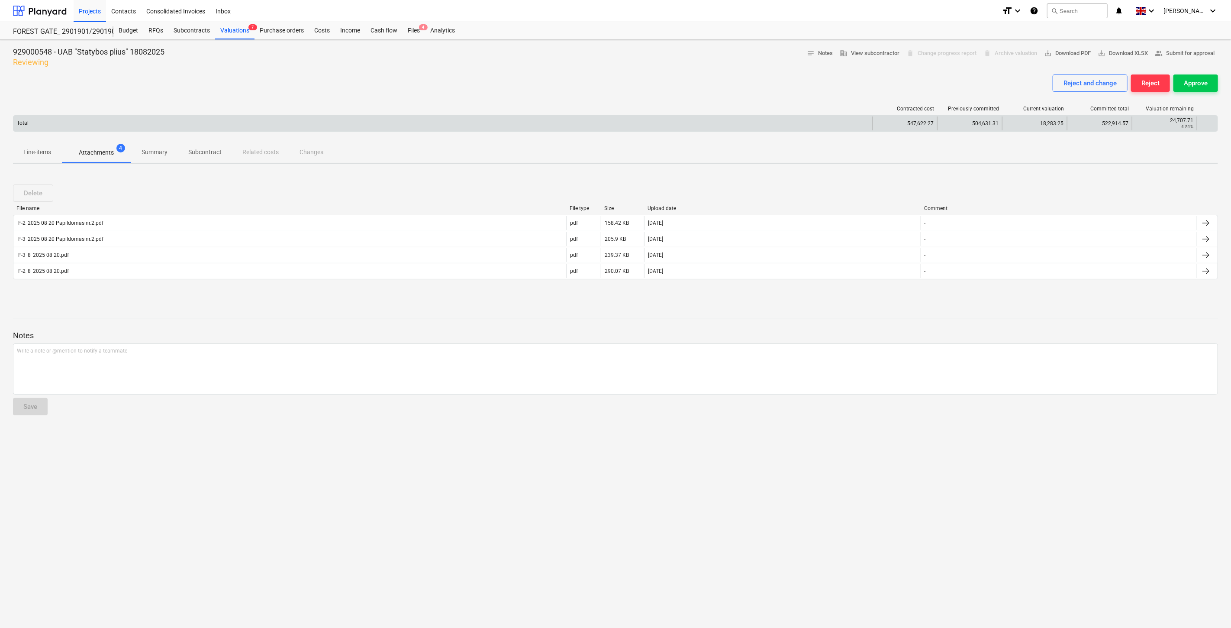
drag, startPoint x: 45, startPoint y: 152, endPoint x: 181, endPoint y: 126, distance: 138.0
click at [45, 152] on p "Line-items" at bounding box center [37, 152] width 28 height 9
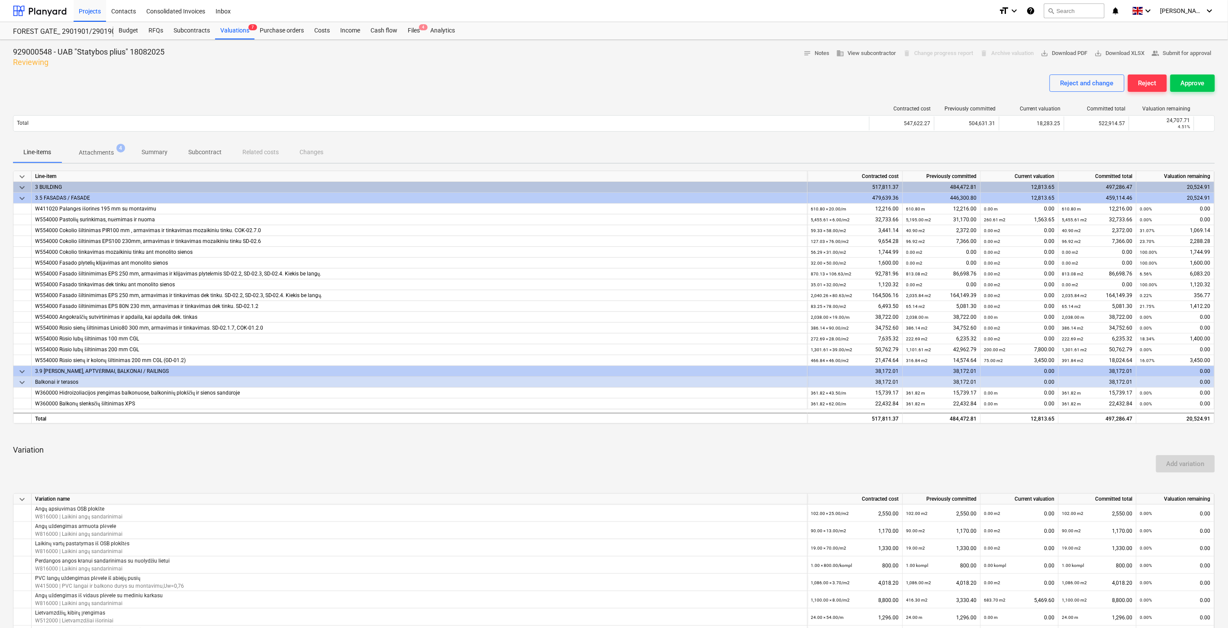
click at [565, 93] on div "Reject and change Reject Approve" at bounding box center [614, 86] width 1202 height 24
click at [585, 87] on div "Reject and change Reject Approve" at bounding box center [614, 86] width 1202 height 24
click at [742, 441] on div "keyboard_arrow_down Line-item Contracted cost Previously committed Current valu…" at bounding box center [614, 477] width 1202 height 613
click at [760, 434] on div at bounding box center [614, 434] width 1202 height 7
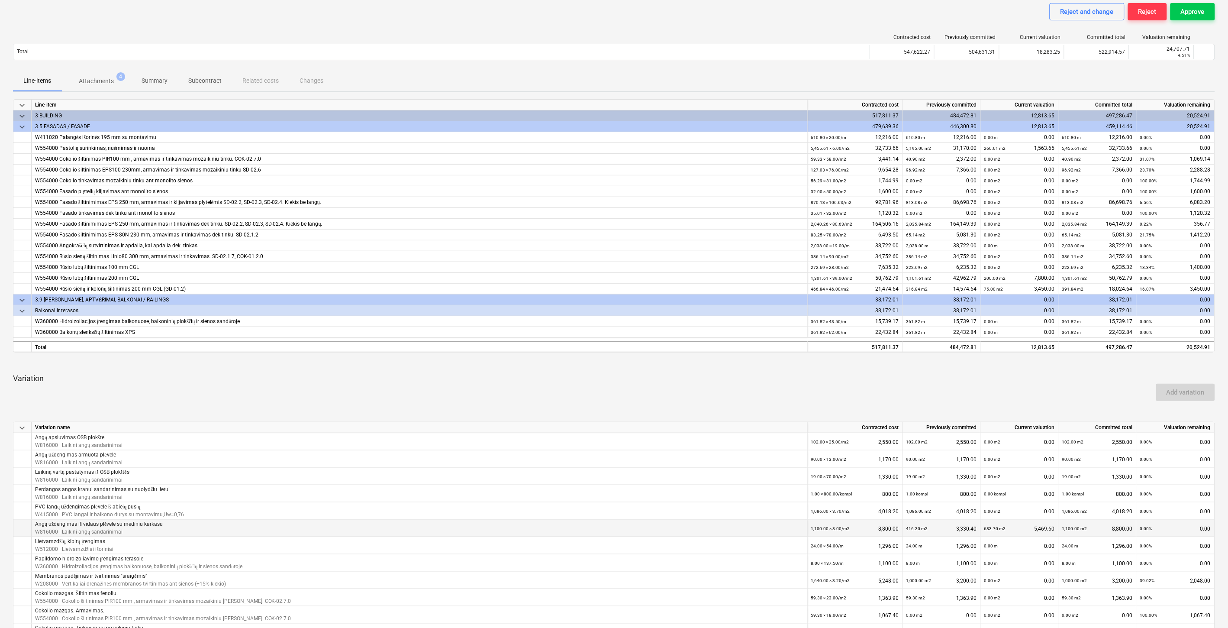
scroll to position [192, 0]
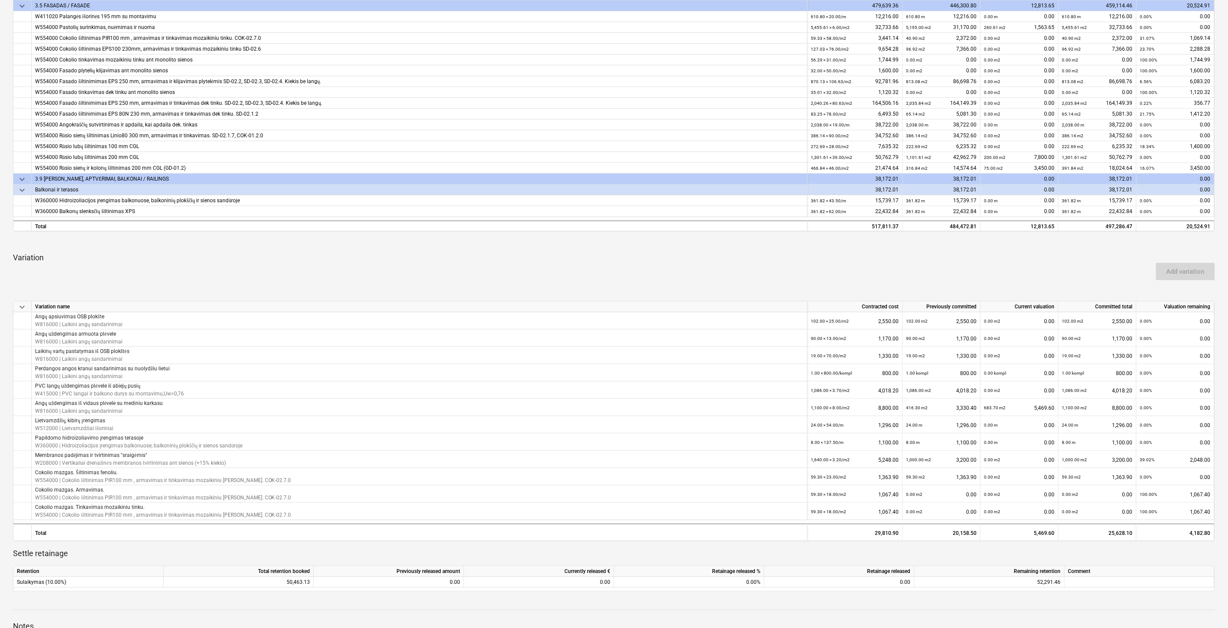
drag, startPoint x: 1010, startPoint y: 262, endPoint x: 1016, endPoint y: 254, distance: 10.3
click at [1011, 261] on div "Add variation" at bounding box center [614, 271] width 1209 height 24
drag, startPoint x: 1016, startPoint y: 254, endPoint x: 625, endPoint y: 266, distance: 391.6
click at [1016, 253] on p "Variation" at bounding box center [614, 257] width 1202 height 10
click at [1012, 274] on div "Add variation" at bounding box center [614, 271] width 1209 height 24
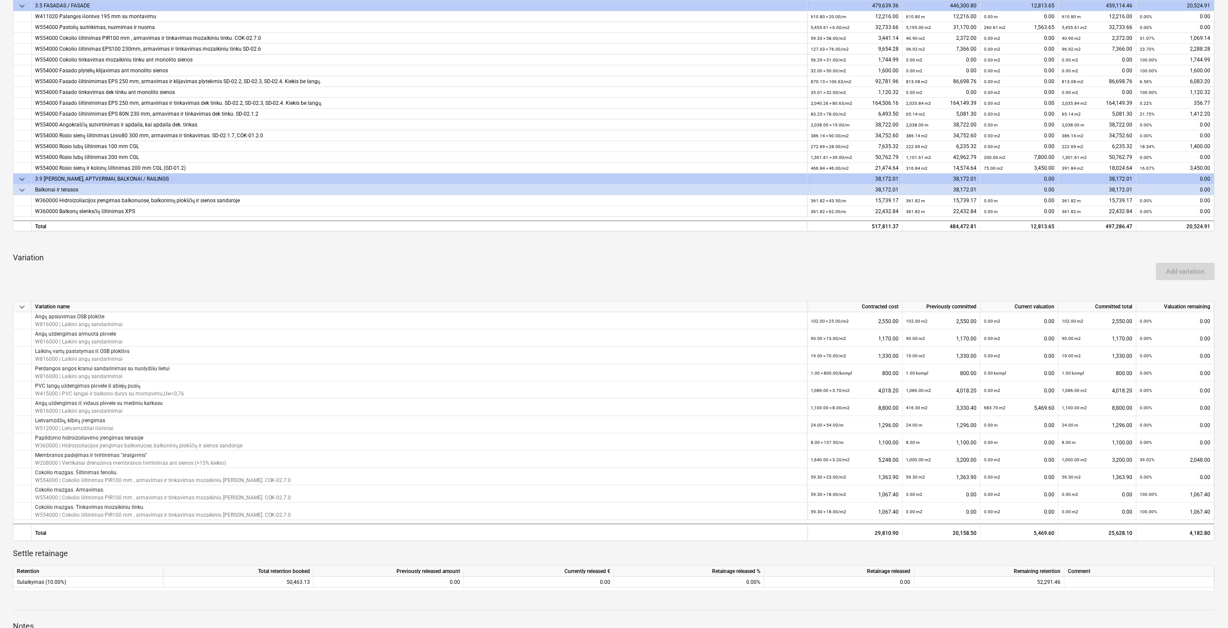
click at [1023, 265] on div "Add variation" at bounding box center [614, 271] width 1209 height 24
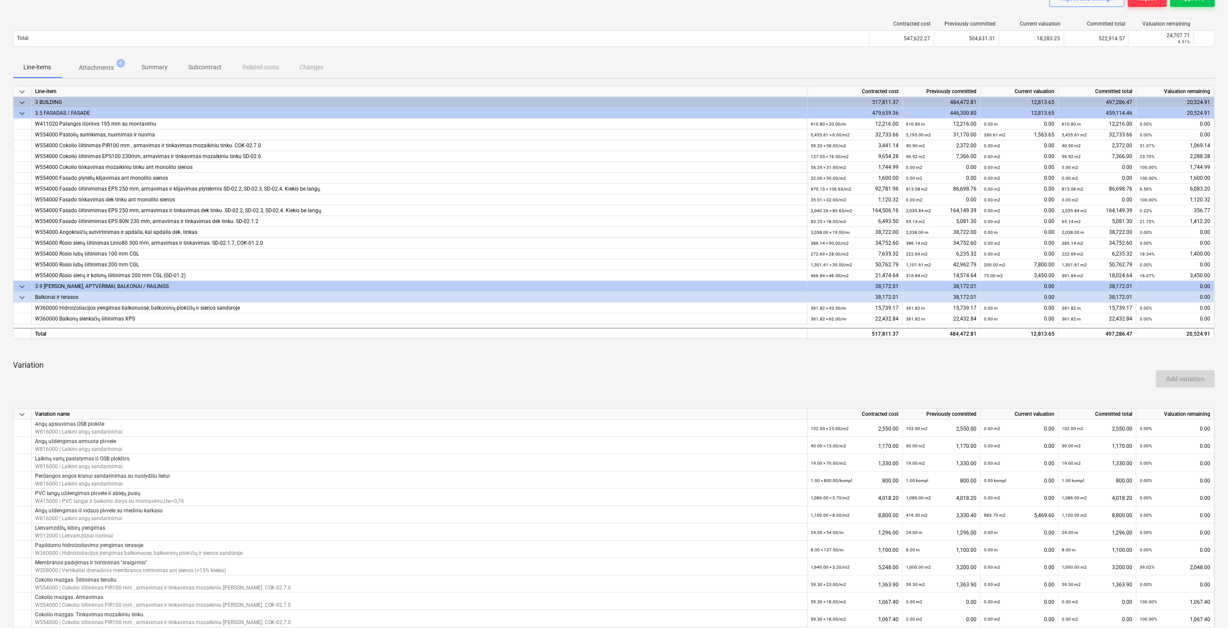
scroll to position [0, 0]
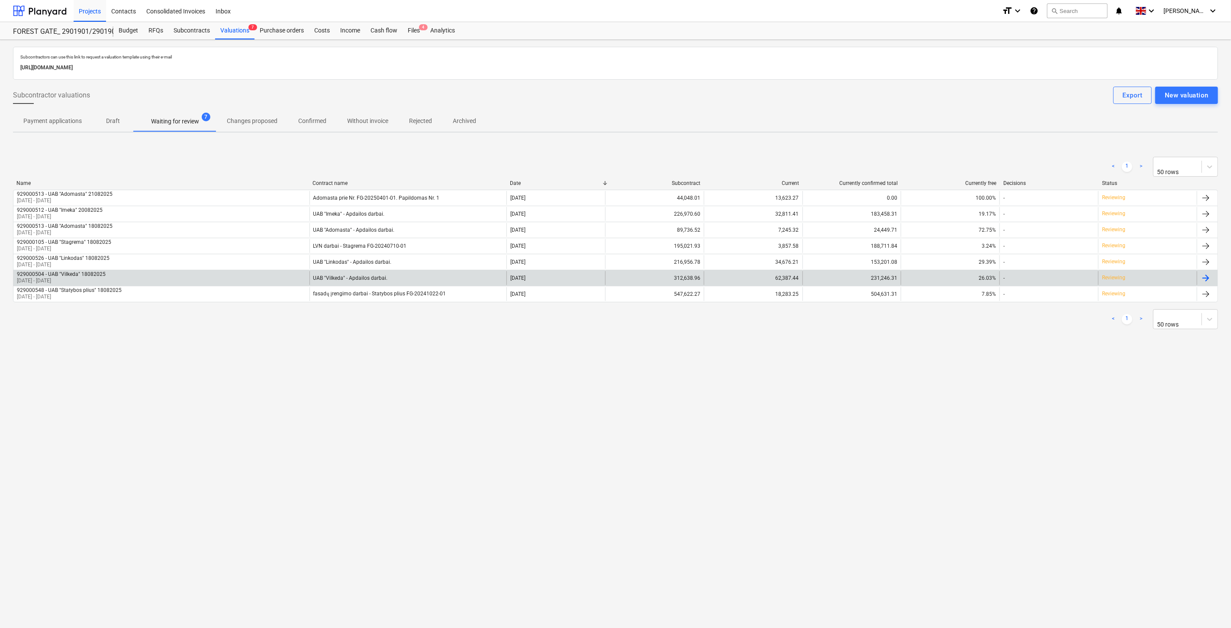
click at [219, 281] on div "929000504 - UAB "Vilkeda" 18082025 28 Jul 2025 - 25 Aug 2025" at bounding box center [161, 278] width 296 height 14
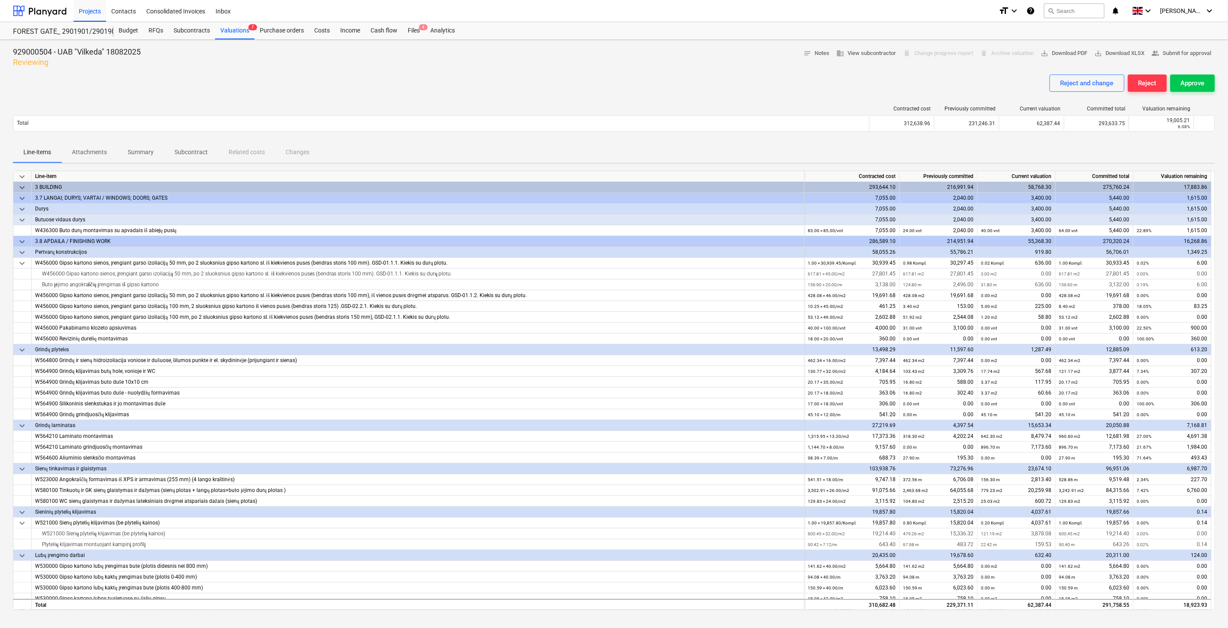
click at [401, 81] on div "Reject and change Reject Approve" at bounding box center [614, 86] width 1202 height 24
click at [237, 31] on div "Valuations 7" at bounding box center [234, 30] width 39 height 17
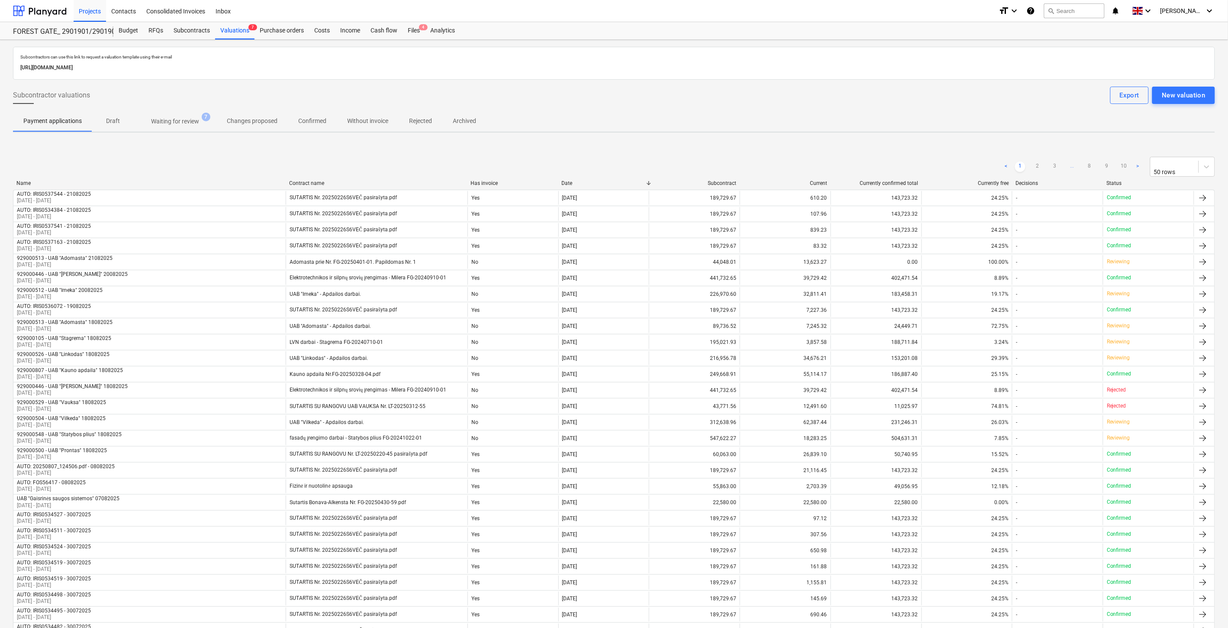
click at [173, 118] on p "Waiting for review" at bounding box center [175, 121] width 48 height 9
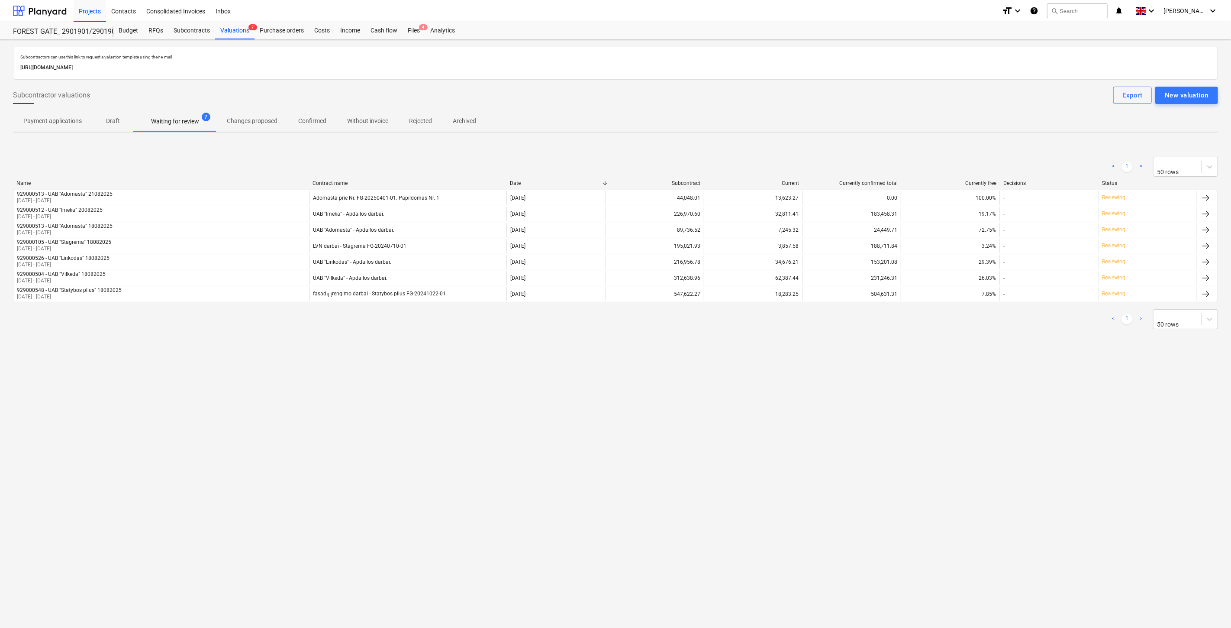
click at [0, 62] on div "Subcontractors can use this link to request a valuation template using their e-…" at bounding box center [615, 334] width 1231 height 588
drag, startPoint x: 356, startPoint y: 340, endPoint x: 334, endPoint y: 326, distance: 26.7
click at [356, 340] on div "Subcontractors can use this link to request a valuation template using their e-…" at bounding box center [615, 197] width 1205 height 300
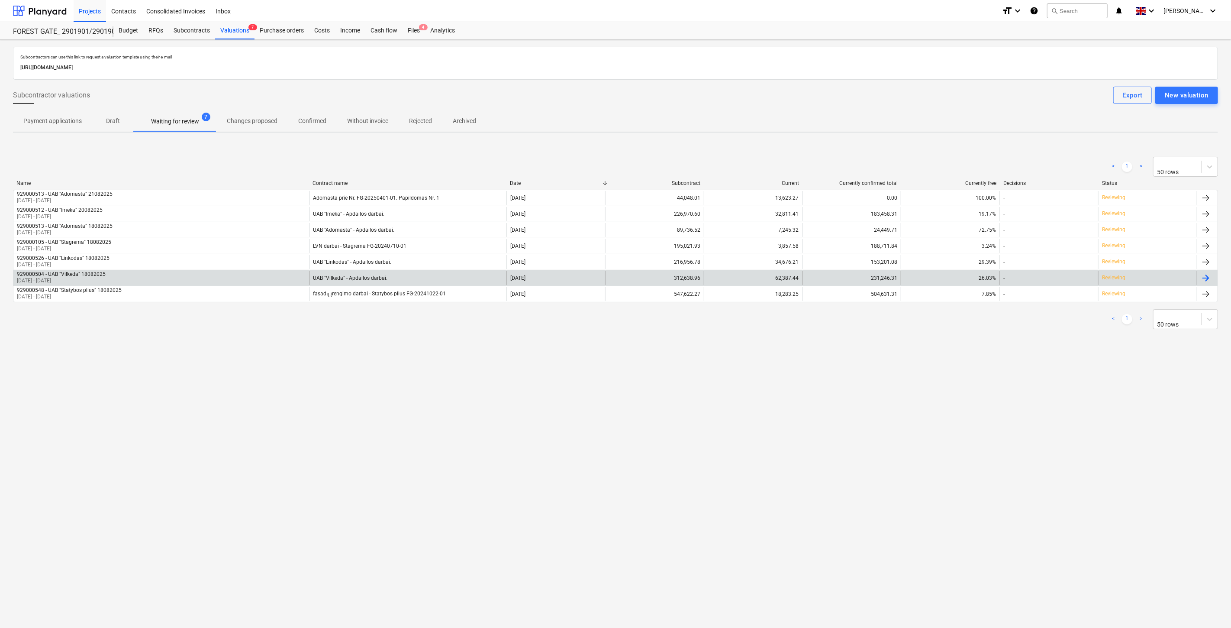
click at [406, 272] on div "UAB "Vilkeda" - Apdailos darbai." at bounding box center [408, 278] width 197 height 14
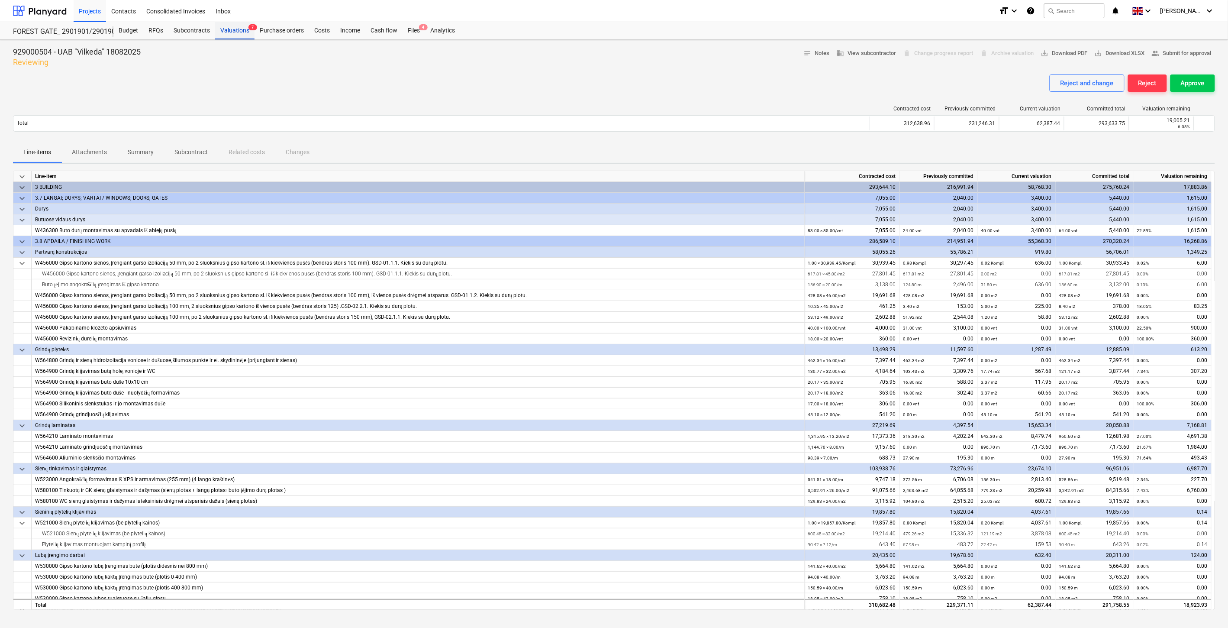
click at [219, 31] on div "Valuations 7" at bounding box center [234, 30] width 39 height 17
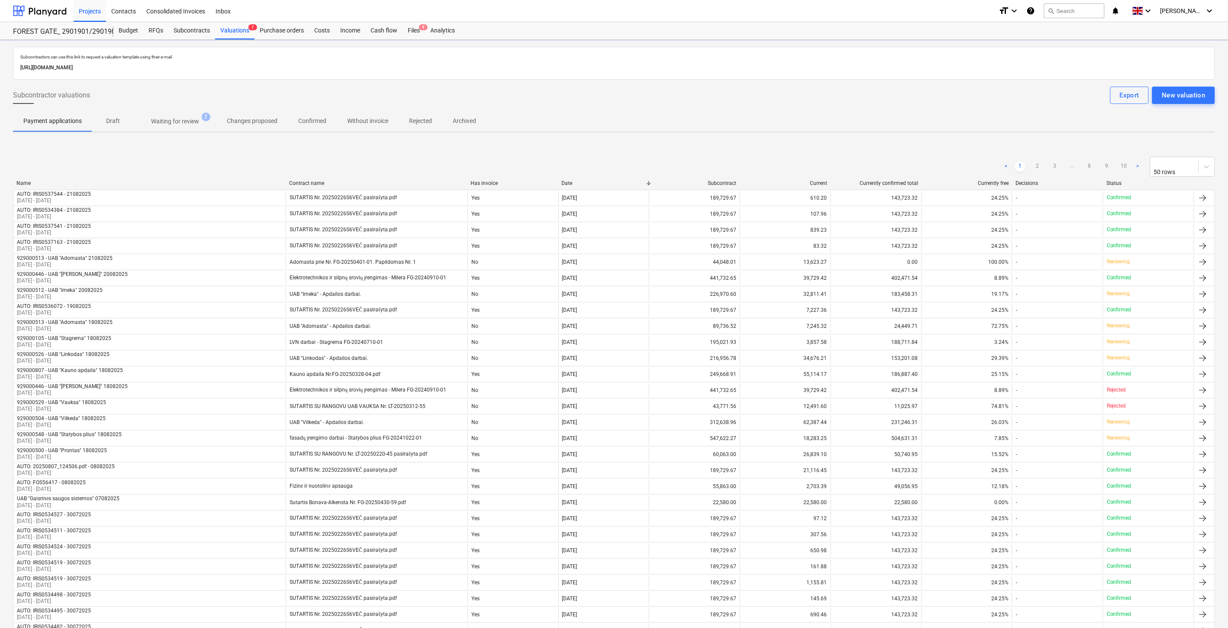
click at [182, 122] on p "Waiting for review" at bounding box center [175, 121] width 48 height 9
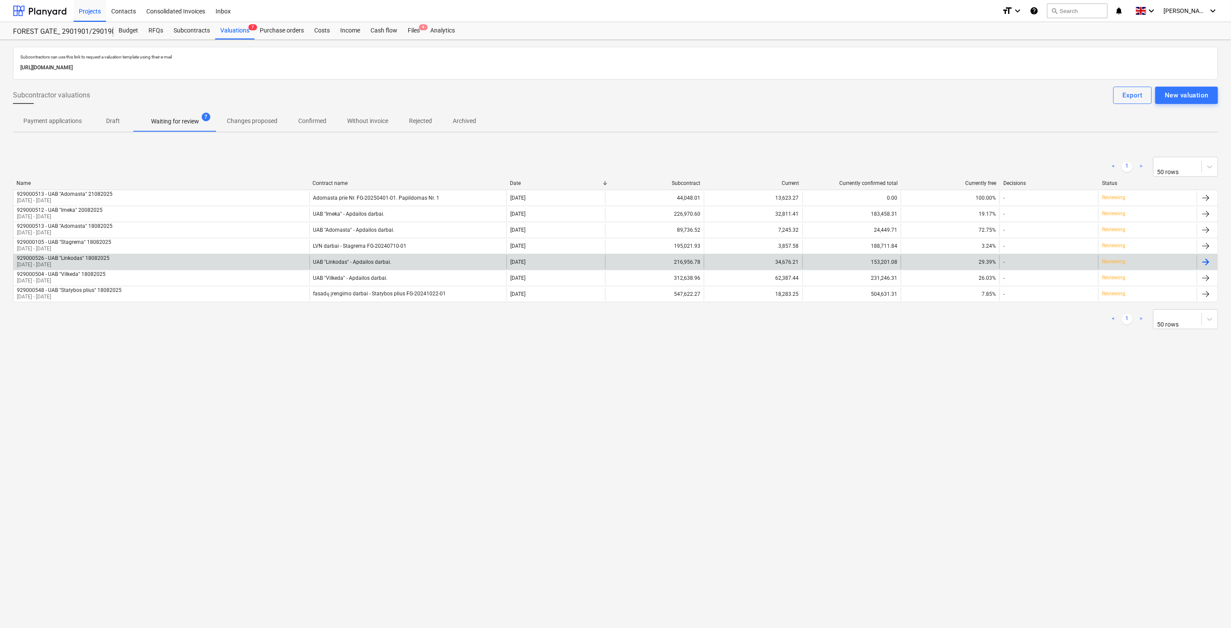
click at [222, 255] on div "929000526 - UAB "Linkodas" 18082025 23 Jul 2025 - 20 Aug 2025" at bounding box center [161, 262] width 296 height 14
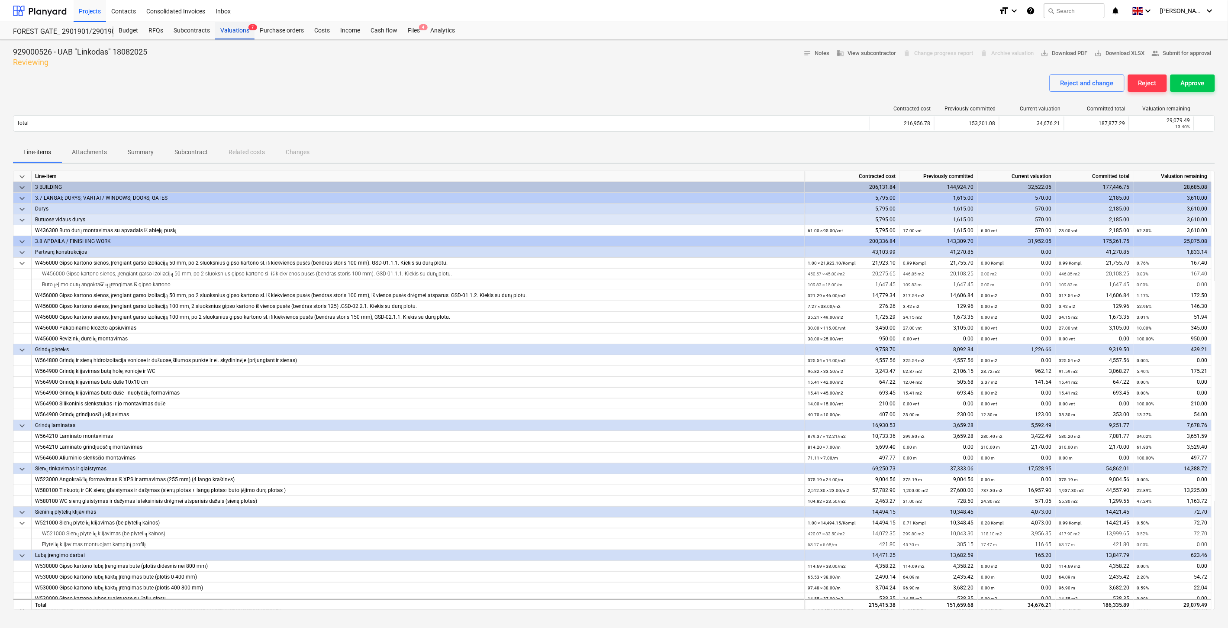
click at [230, 29] on div "Valuations 7" at bounding box center [234, 30] width 39 height 17
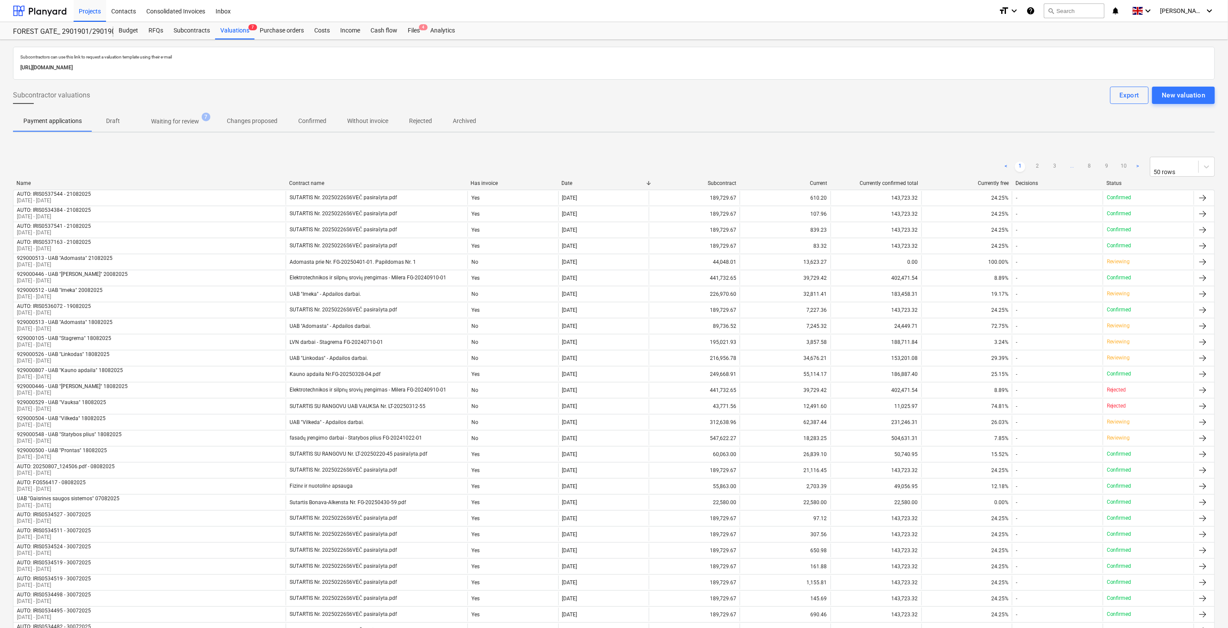
click at [200, 120] on span "Waiting for review 7" at bounding box center [175, 121] width 62 height 9
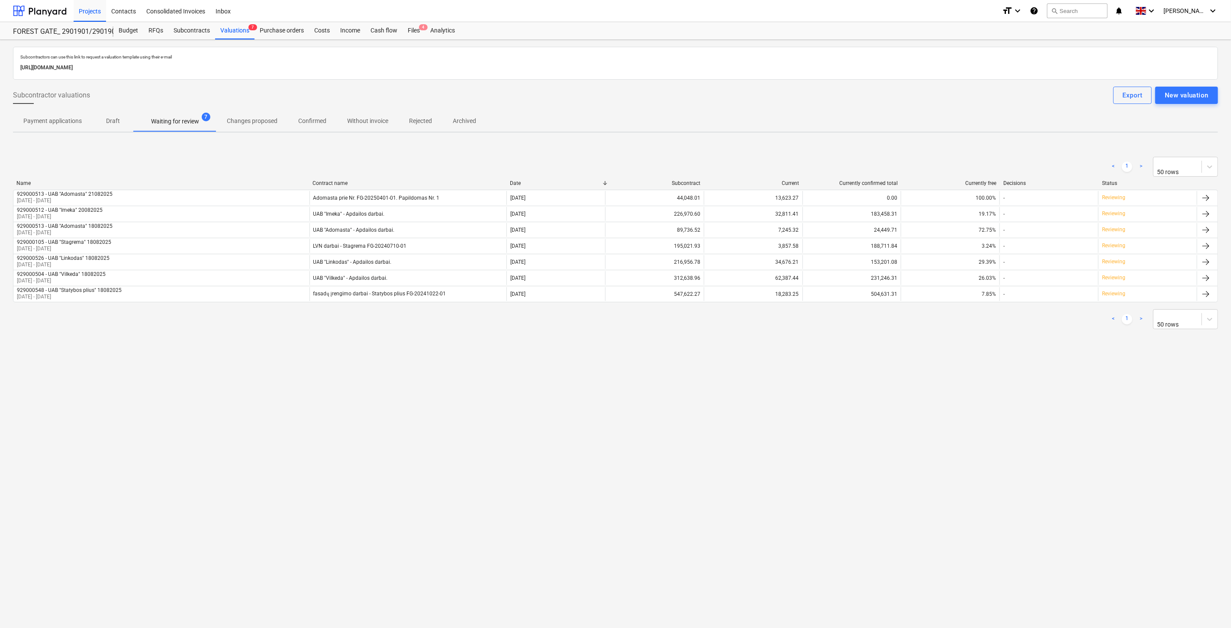
click at [192, 118] on p "Waiting for review" at bounding box center [175, 121] width 48 height 9
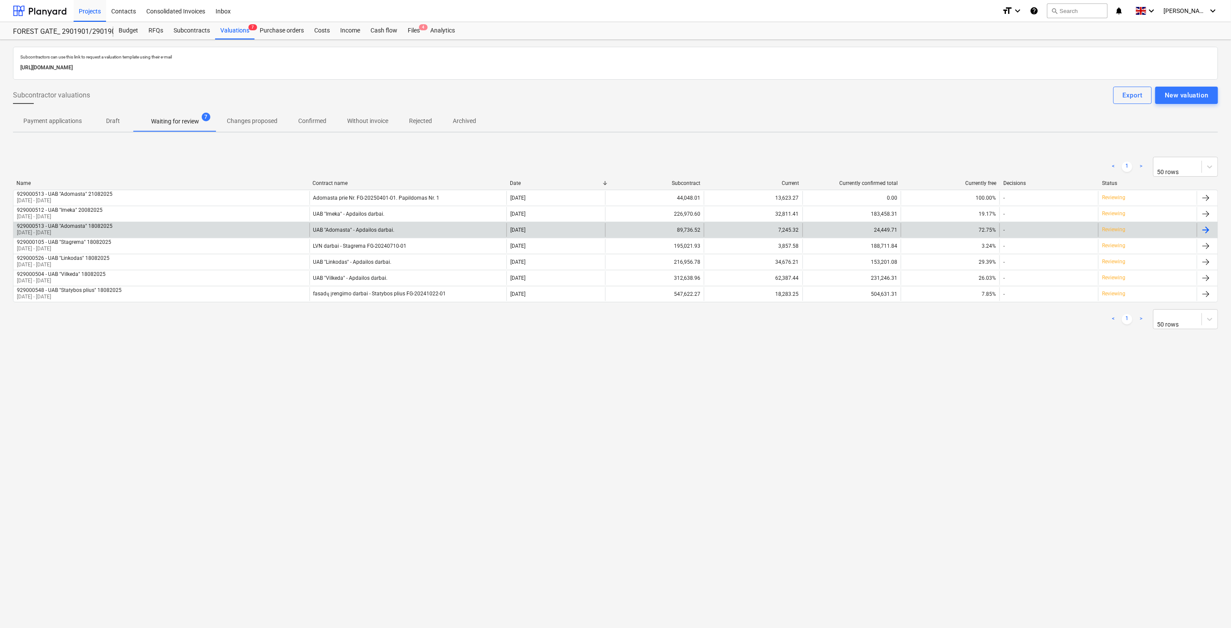
click at [410, 226] on div "UAB "Adomasta" - Apdailos darbai." at bounding box center [408, 230] width 197 height 14
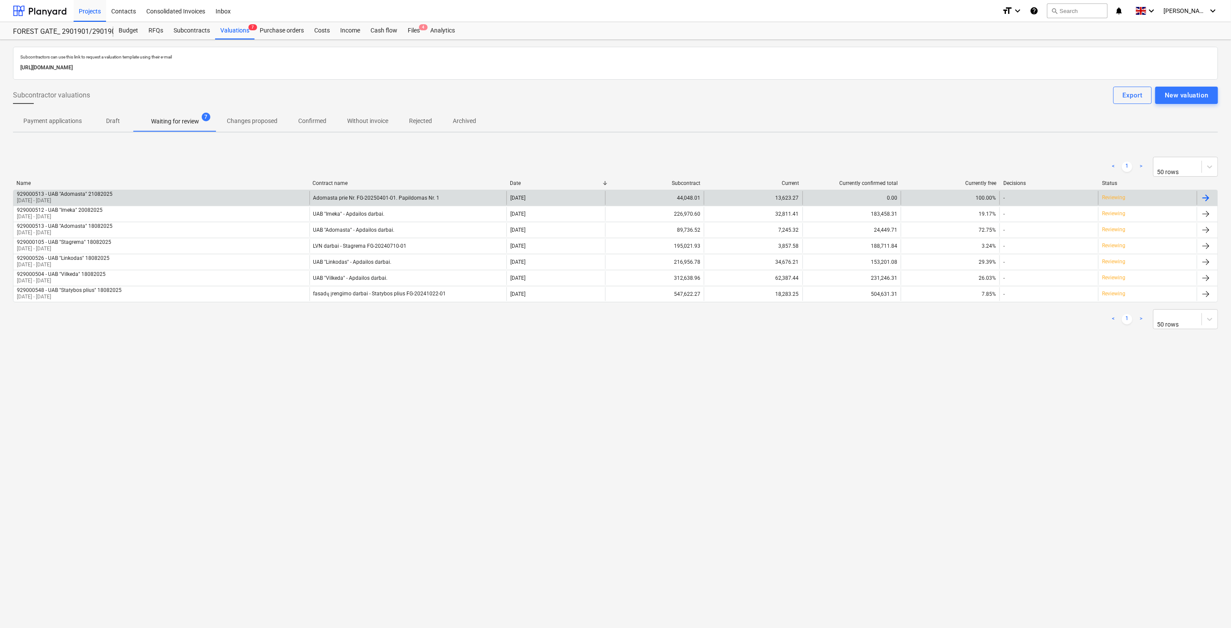
click at [280, 192] on div "929000513 - UAB "Adomasta" 21082025 01 Aug 2025 - 29 Aug 2025" at bounding box center [161, 198] width 296 height 14
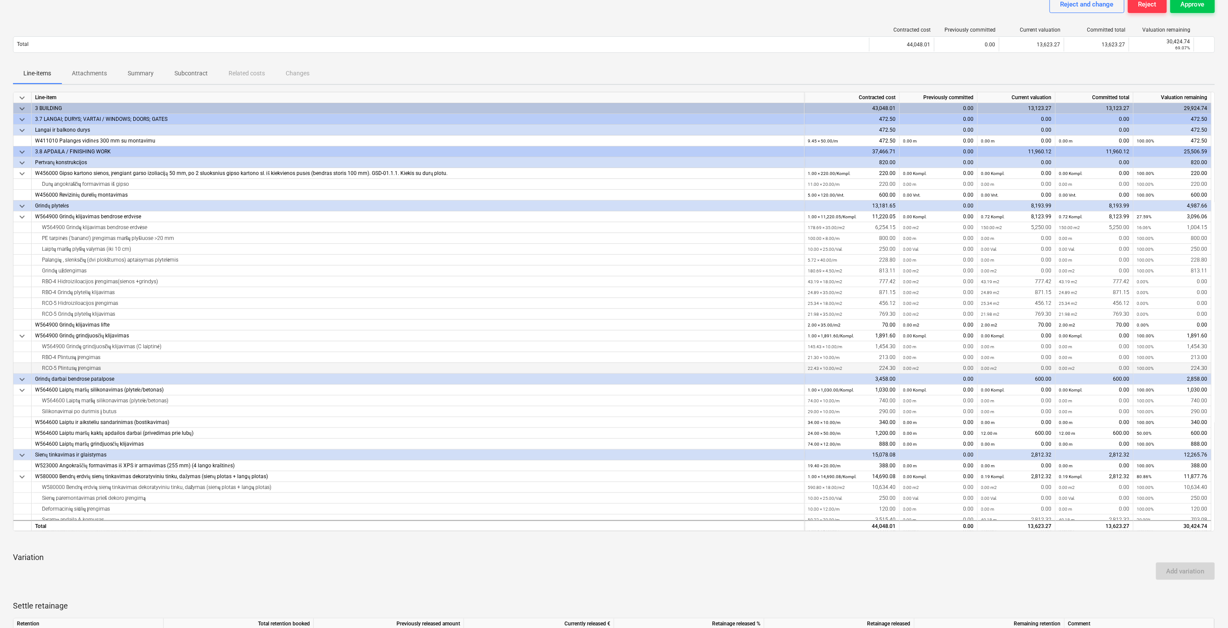
scroll to position [31, 0]
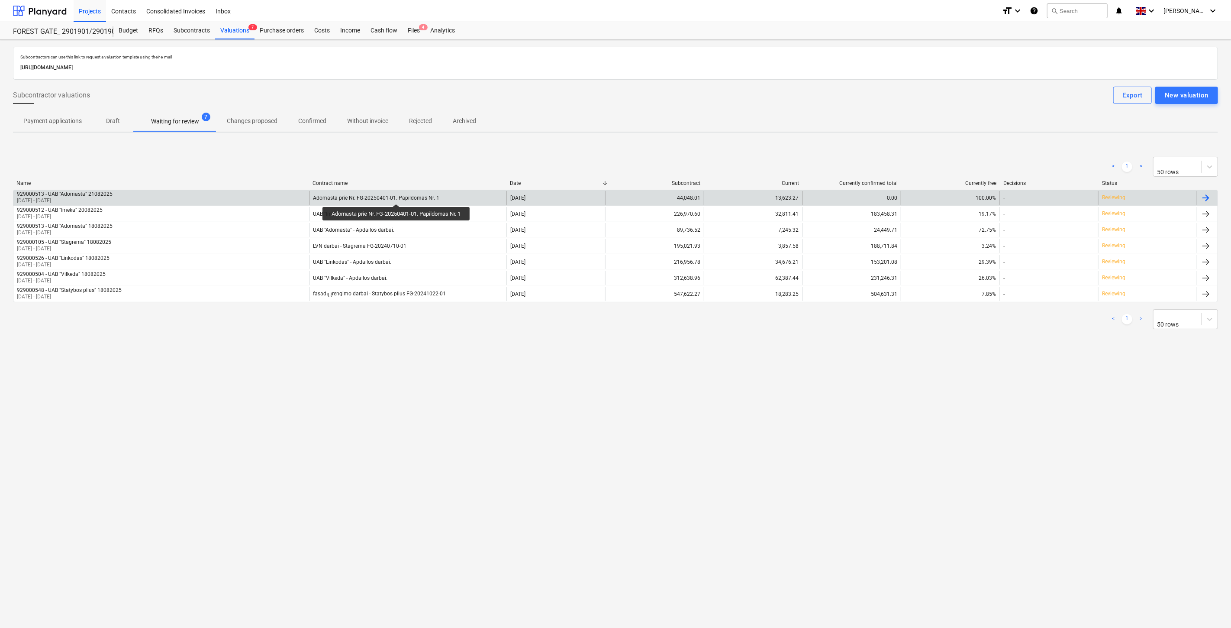
click at [399, 196] on div "Adomasta prie Nr. FG-20250401-01. Papildomas Nr. 1" at bounding box center [376, 198] width 126 height 6
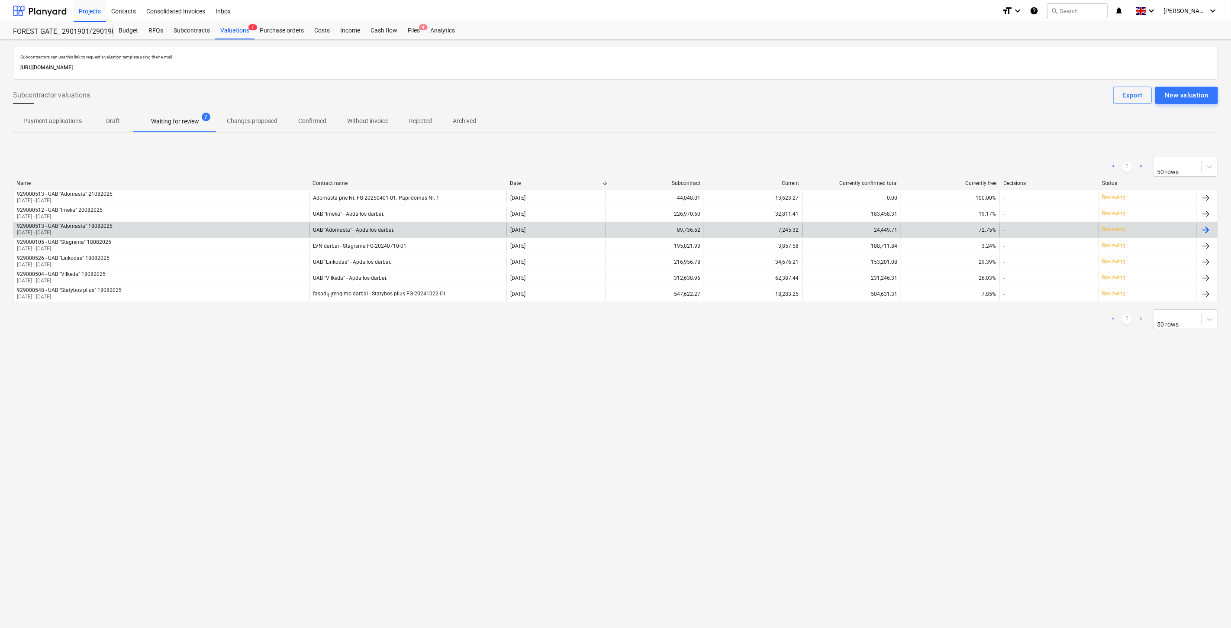
click at [200, 225] on div "929000513 - UAB "Adomasta" 18082025 01 Aug 2025 - 31 Aug 2025" at bounding box center [161, 230] width 296 height 14
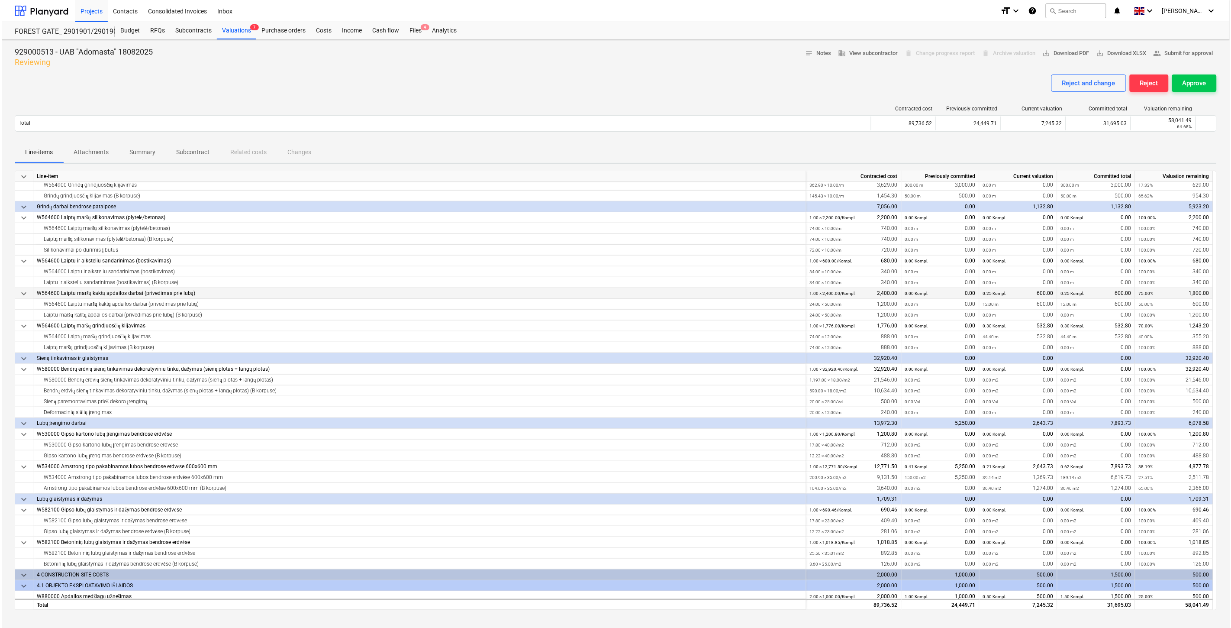
scroll to position [243, 0]
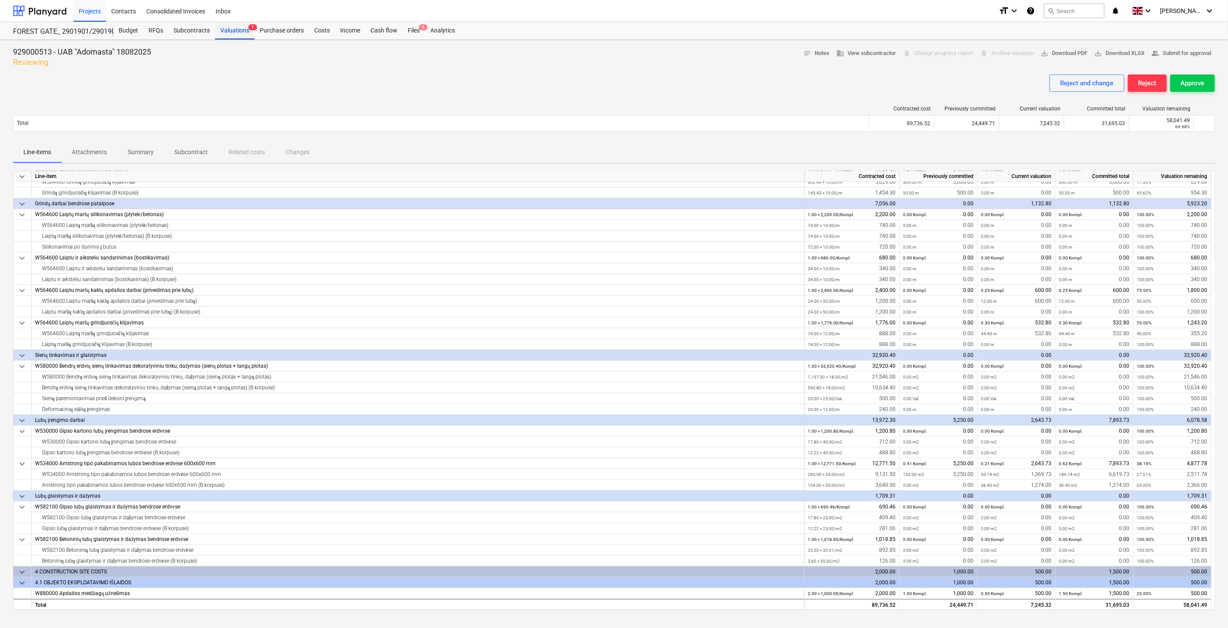
click at [239, 28] on div "Valuations 7" at bounding box center [234, 30] width 39 height 17
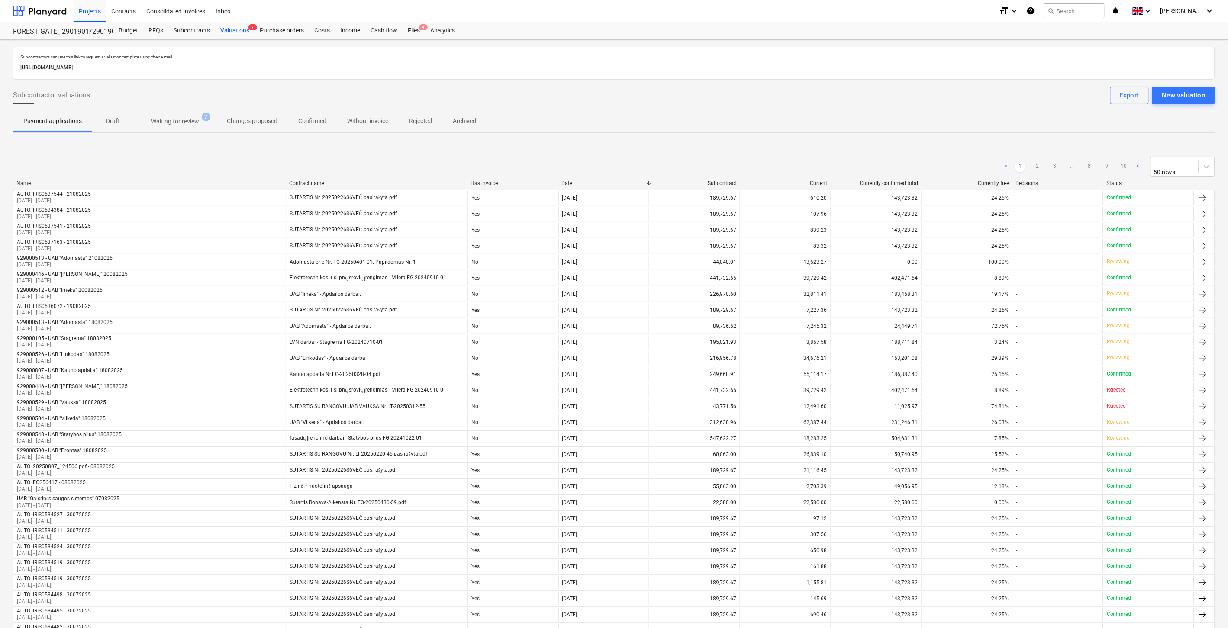
click at [176, 117] on span "Waiting for review 7" at bounding box center [175, 121] width 62 height 8
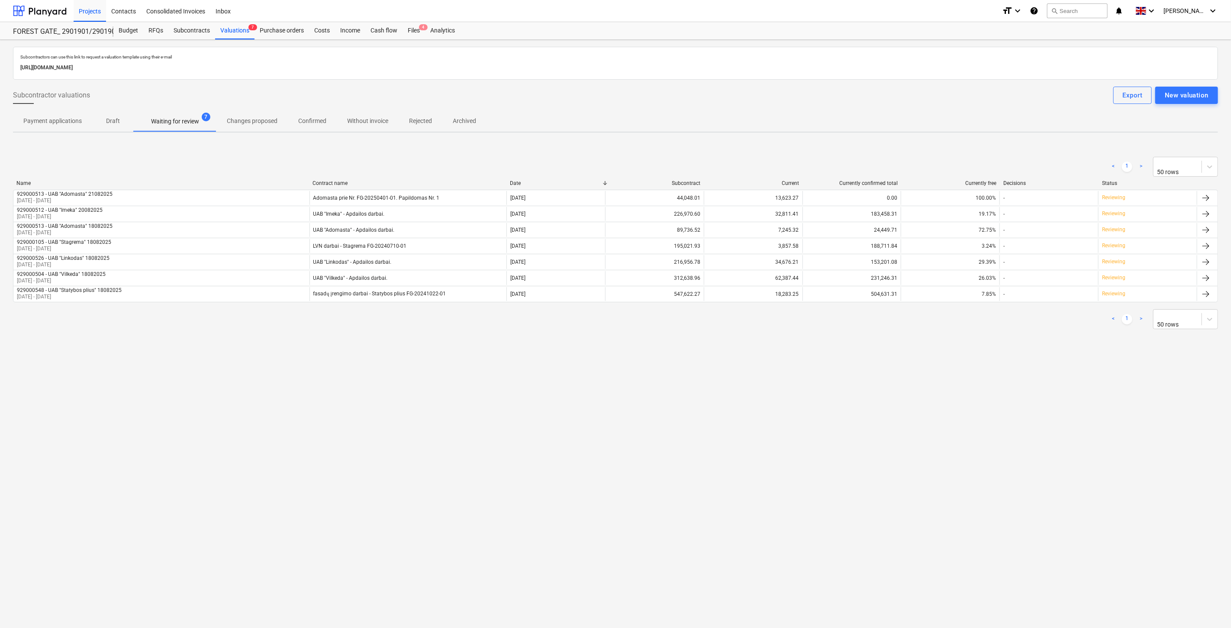
drag, startPoint x: 441, startPoint y: 421, endPoint x: 429, endPoint y: 430, distance: 14.8
click at [440, 422] on div "Subcontractors can use this link to request a valuation template using their e-…" at bounding box center [615, 334] width 1231 height 588
click at [999, 456] on div "Subcontractors can use this link to request a valuation template using their e-…" at bounding box center [615, 334] width 1231 height 588
click at [1023, 427] on div "Subcontractors can use this link to request a valuation template using their e-…" at bounding box center [615, 334] width 1231 height 588
drag, startPoint x: 1032, startPoint y: 417, endPoint x: 1037, endPoint y: 410, distance: 9.0
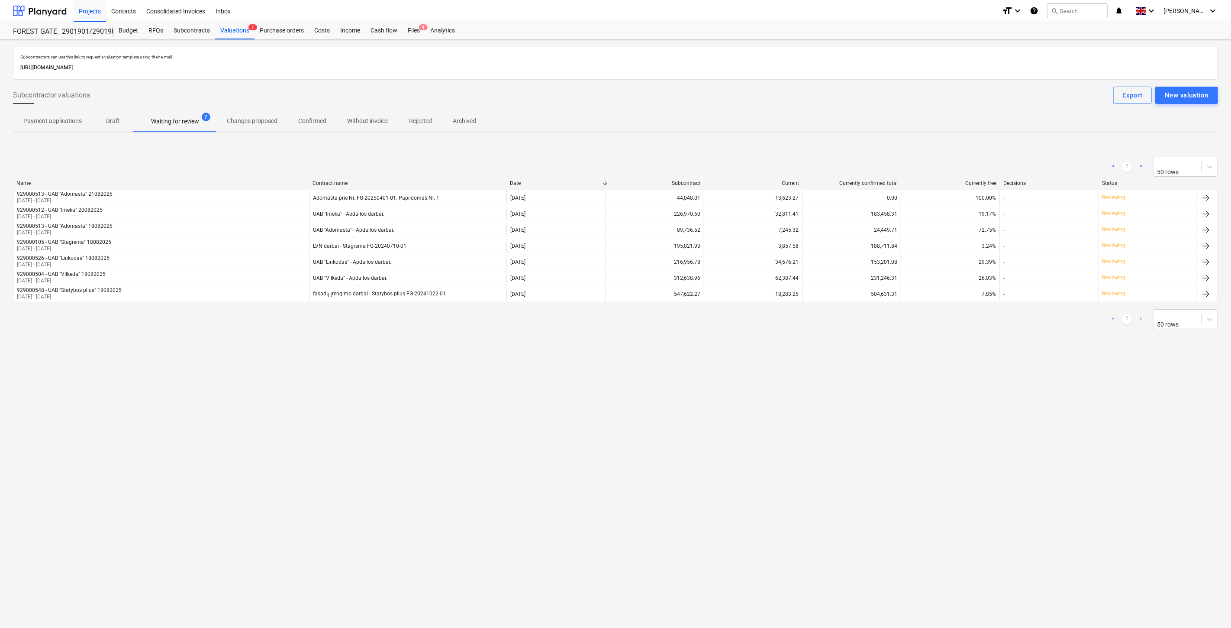
click at [1033, 414] on div "Subcontractors can use this link to request a valuation template using their e-…" at bounding box center [615, 334] width 1231 height 588
click at [1049, 393] on div "Subcontractors can use this link to request a valuation template using their e-…" at bounding box center [615, 334] width 1231 height 588
click at [413, 35] on div "Files 4" at bounding box center [414, 30] width 23 height 17
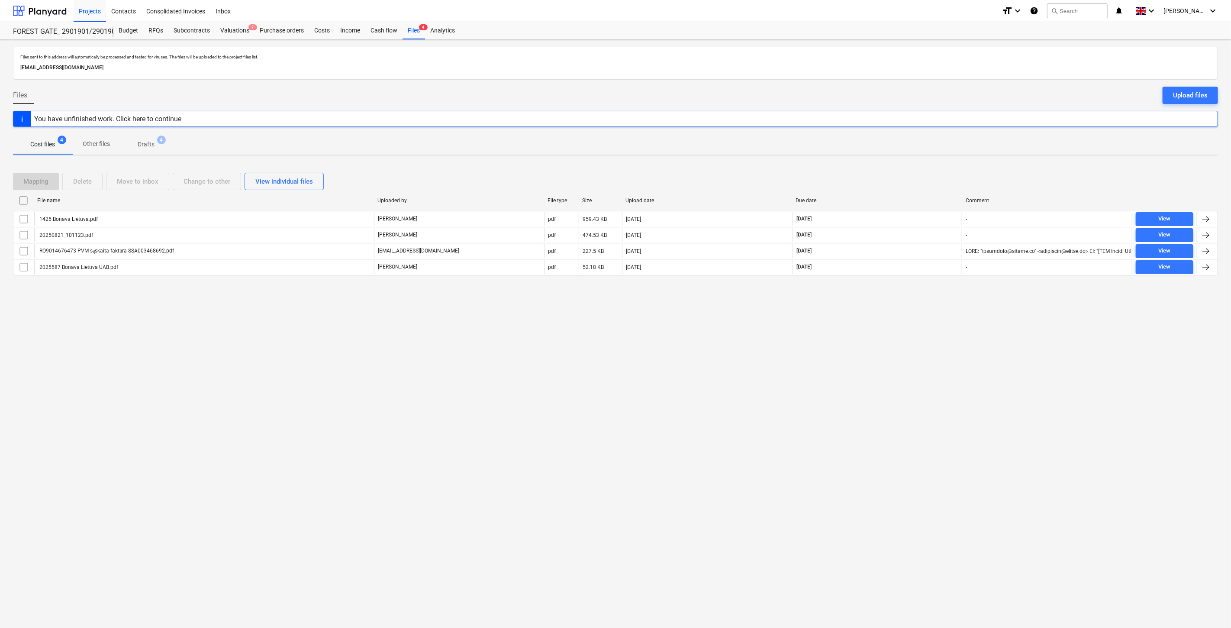
click at [852, 338] on div "Files sent to this address will automatically be processed and tested for virus…" at bounding box center [615, 334] width 1231 height 588
click at [889, 311] on div "Files sent to this address will automatically be processed and tested for virus…" at bounding box center [615, 334] width 1231 height 588
click at [45, 11] on div at bounding box center [40, 11] width 54 height 22
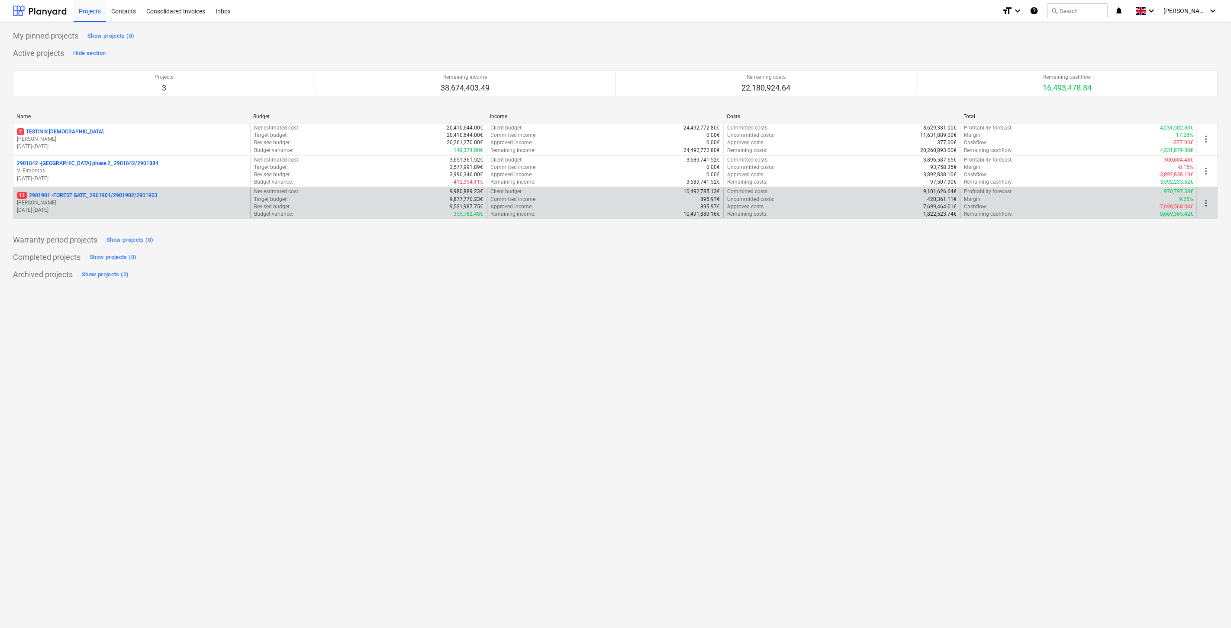
click at [119, 196] on p "11 2901901 - FOREST GATE_ 2901901/2901902/2901903" at bounding box center [87, 195] width 141 height 7
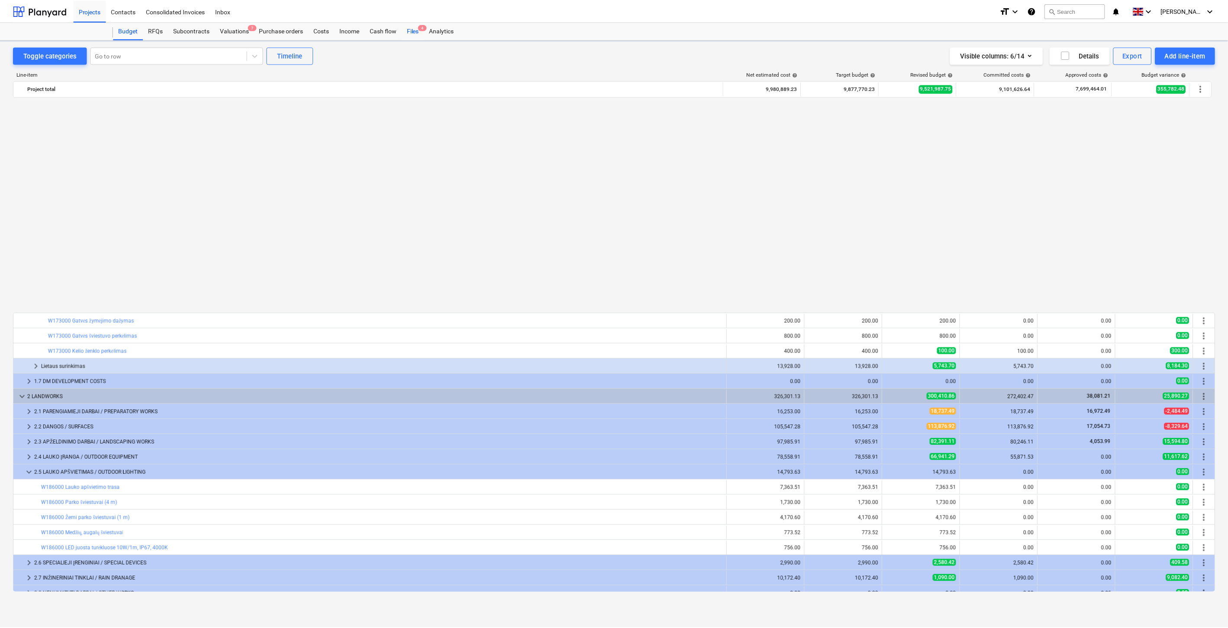
scroll to position [516, 0]
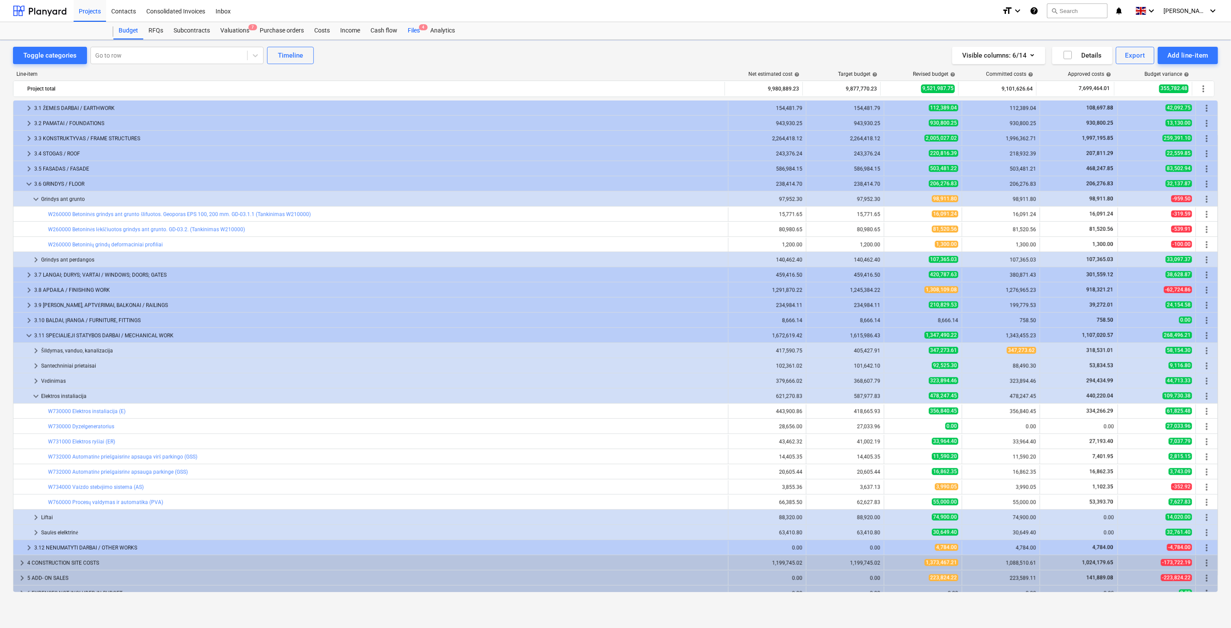
click at [410, 36] on div "Files 4" at bounding box center [414, 30] width 23 height 17
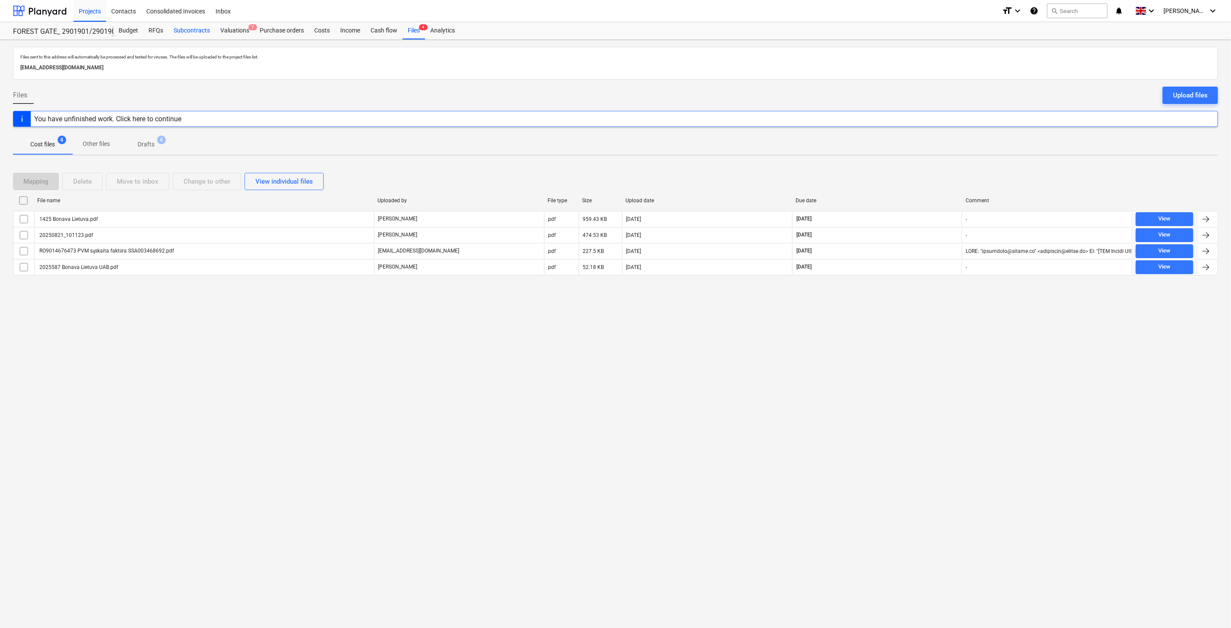
click at [200, 27] on div "Subcontracts" at bounding box center [191, 30] width 47 height 17
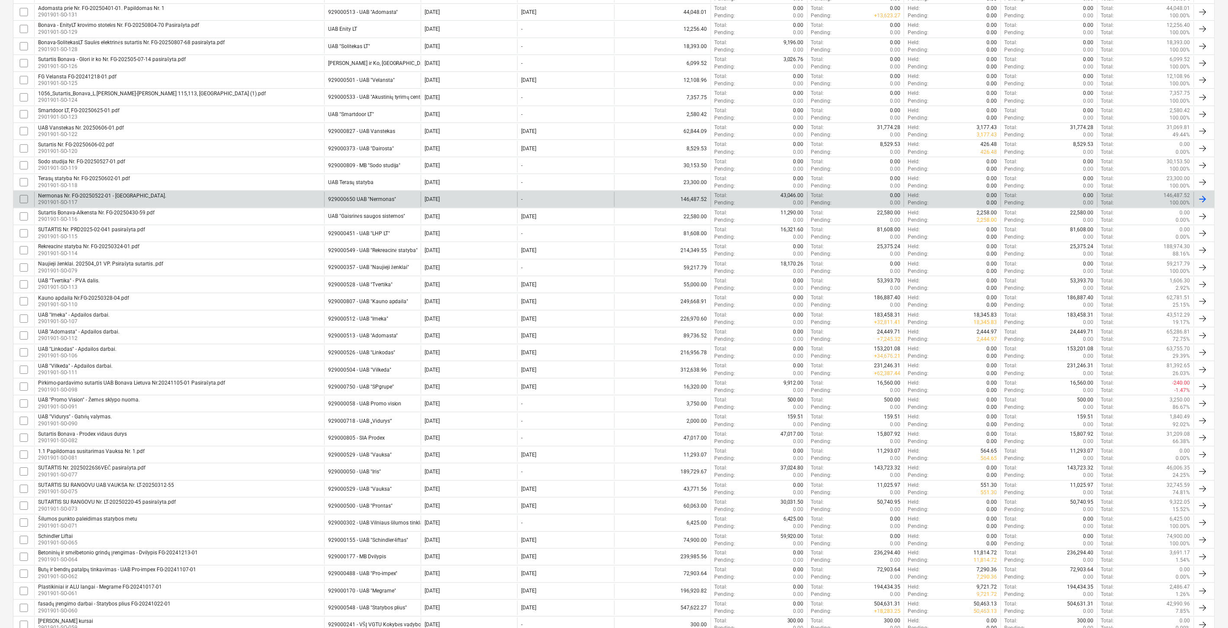
scroll to position [189, 0]
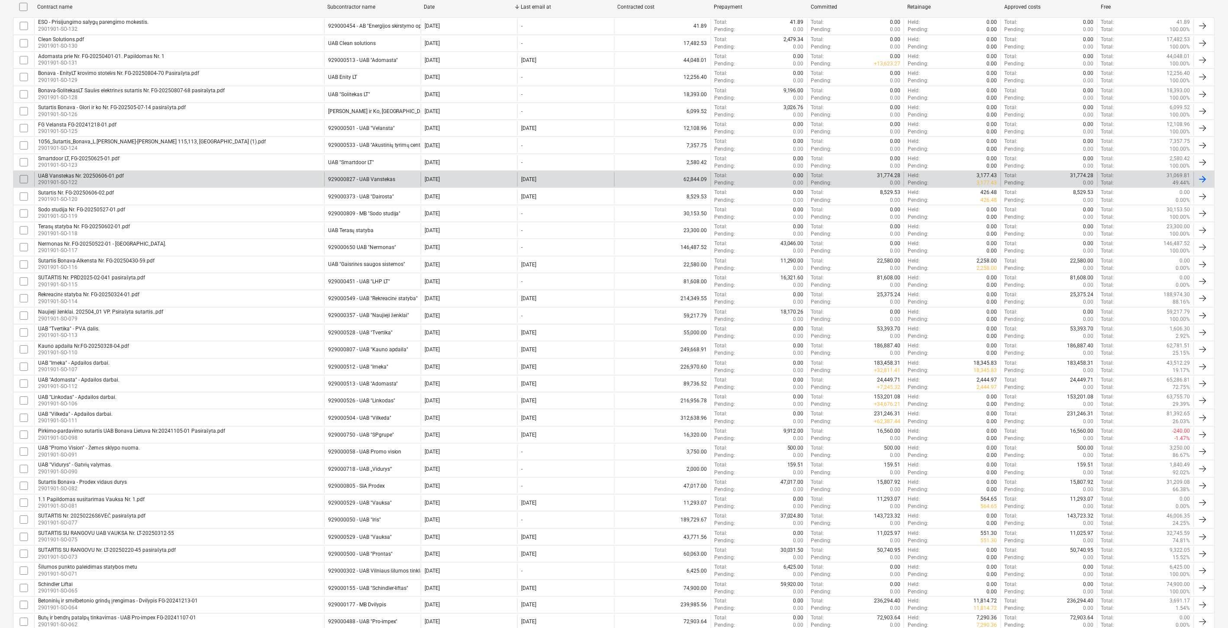
click at [387, 176] on div "929000827 - UAB Vanstekas" at bounding box center [361, 179] width 67 height 6
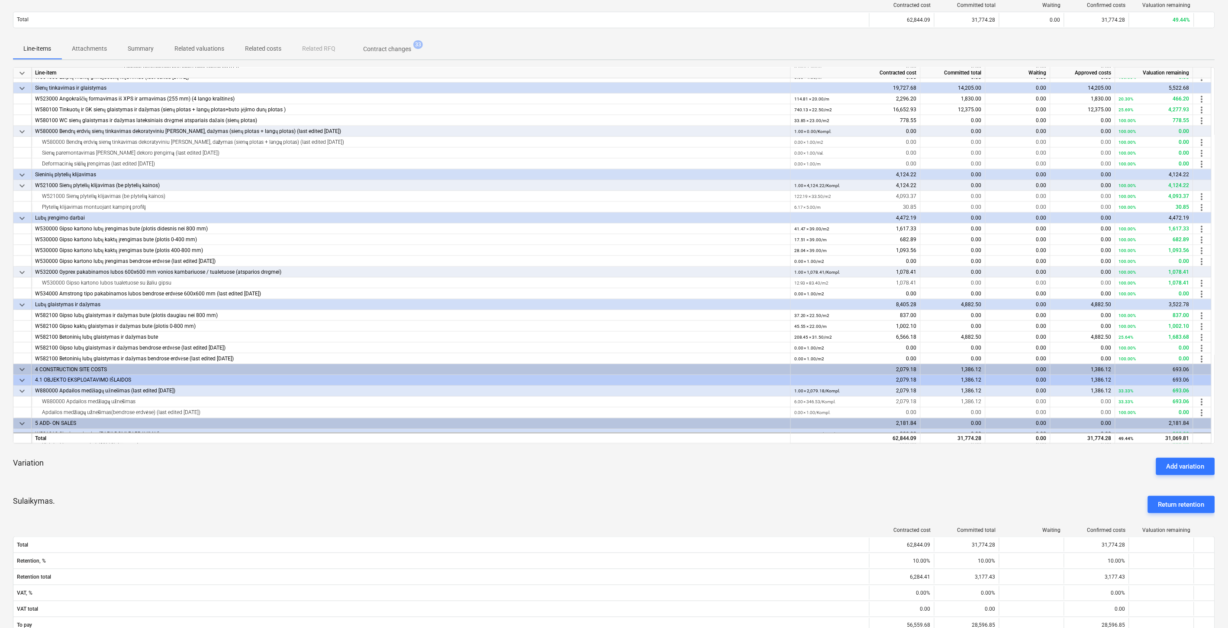
scroll to position [470, 0]
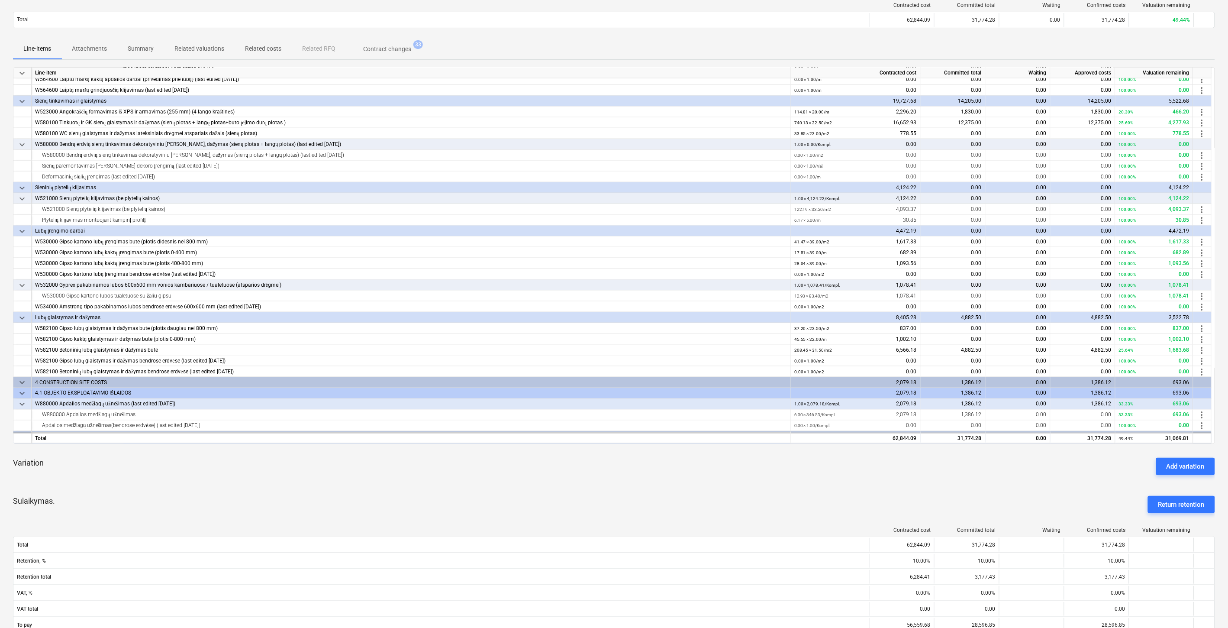
drag, startPoint x: 463, startPoint y: 462, endPoint x: 432, endPoint y: 397, distance: 72.8
click at [463, 462] on div "Variation Add variation" at bounding box center [614, 466] width 1202 height 31
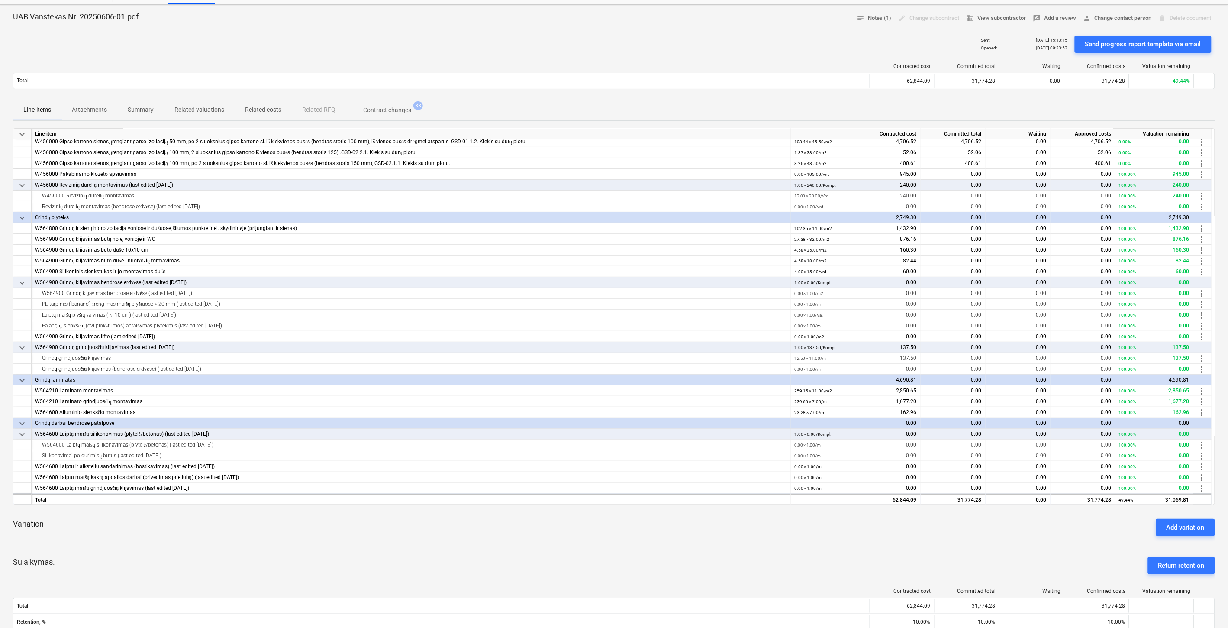
scroll to position [0, 0]
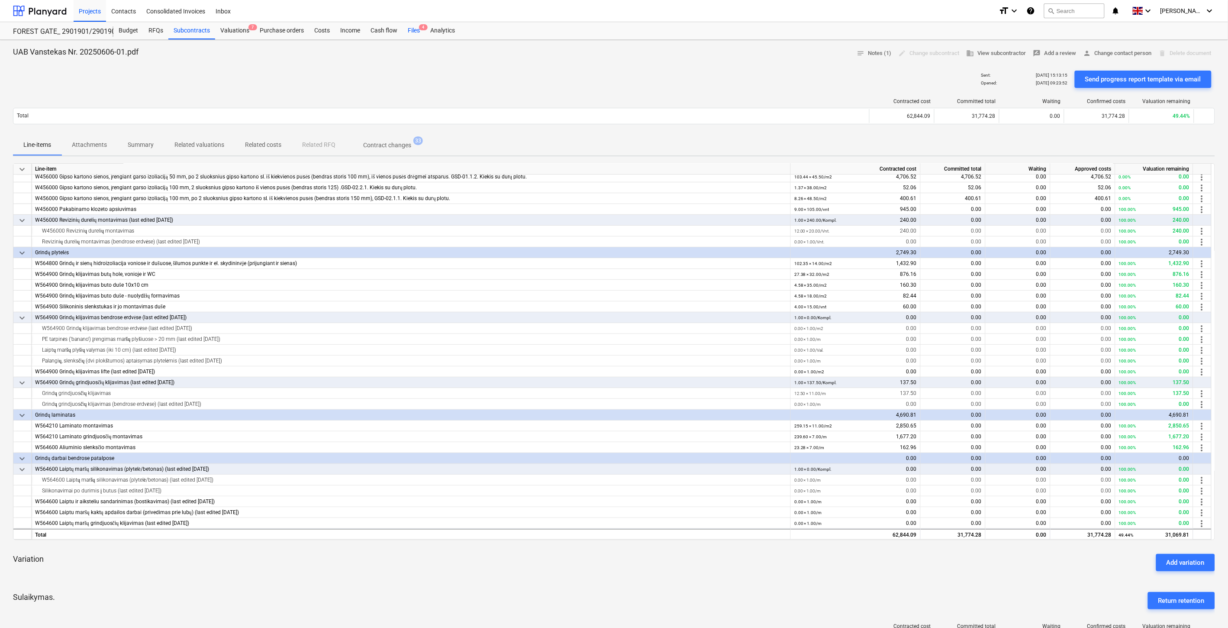
click at [404, 27] on div "Files 4" at bounding box center [414, 30] width 23 height 17
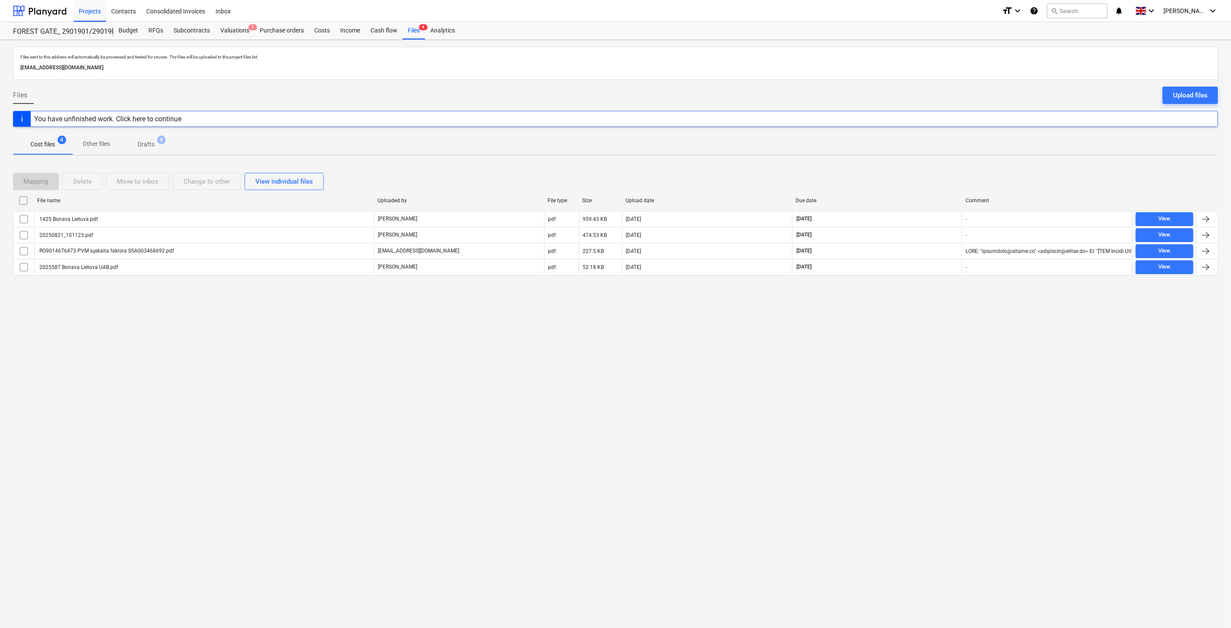
click at [887, 419] on div "Files sent to this address will automatically be processed and tested for virus…" at bounding box center [615, 334] width 1231 height 588
click at [905, 379] on div "Files sent to this address will automatically be processed and tested for virus…" at bounding box center [615, 334] width 1231 height 588
click at [1193, 100] on div "Upload files" at bounding box center [1190, 95] width 35 height 11
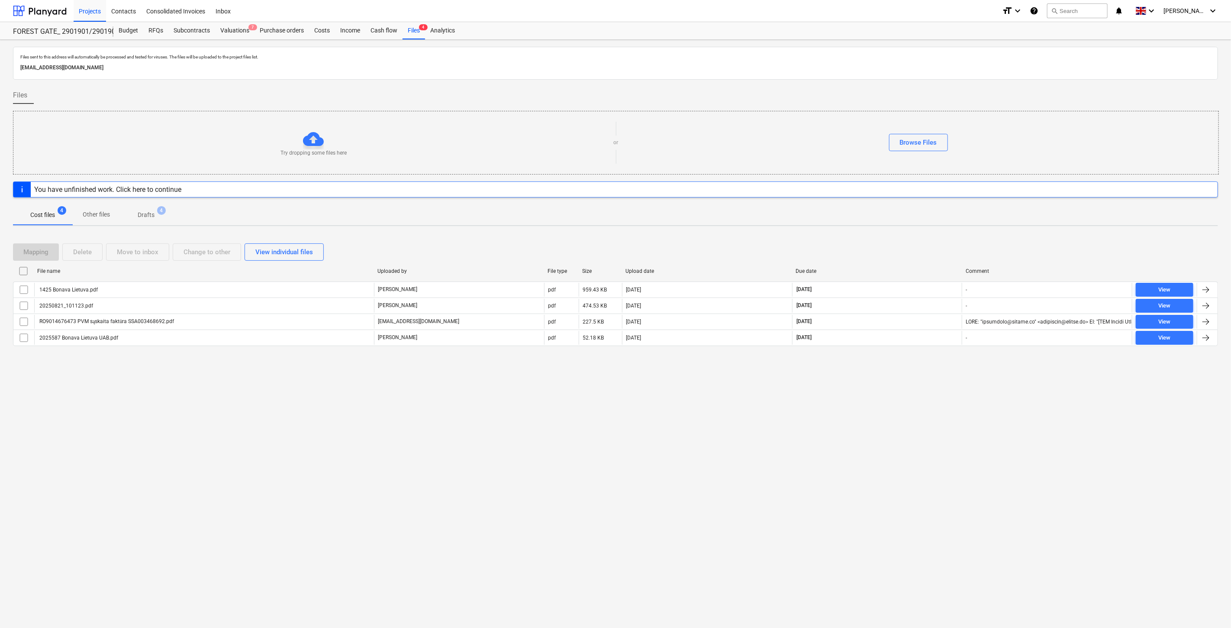
click at [742, 428] on div "Files sent to this address will automatically be processed and tested for virus…" at bounding box center [615, 334] width 1231 height 588
drag, startPoint x: 778, startPoint y: 412, endPoint x: 413, endPoint y: 429, distance: 364.9
click at [774, 413] on div "Files sent to this address will automatically be processed and tested for virus…" at bounding box center [615, 334] width 1231 height 588
drag, startPoint x: 907, startPoint y: 432, endPoint x: 918, endPoint y: 416, distance: 19.6
click at [909, 427] on div "Files sent to this address will automatically be processed and tested for virus…" at bounding box center [615, 334] width 1231 height 588
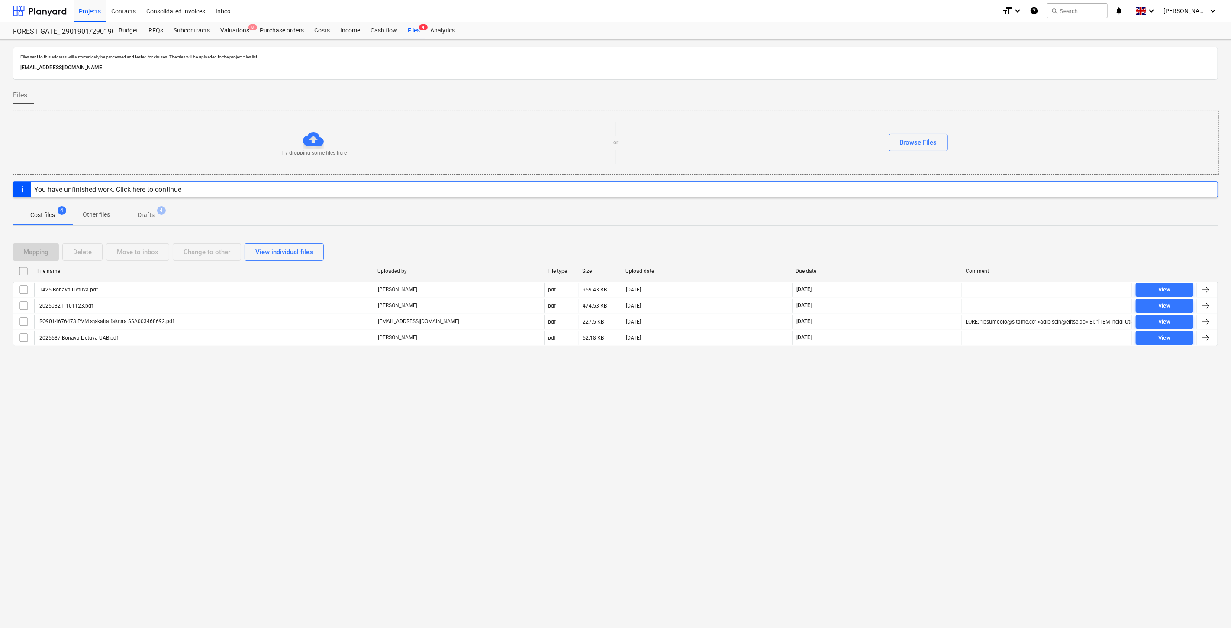
click at [918, 416] on div "Files sent to this address will automatically be processed and tested for virus…" at bounding box center [615, 334] width 1231 height 588
click at [242, 36] on div "Valuations 8" at bounding box center [234, 30] width 39 height 17
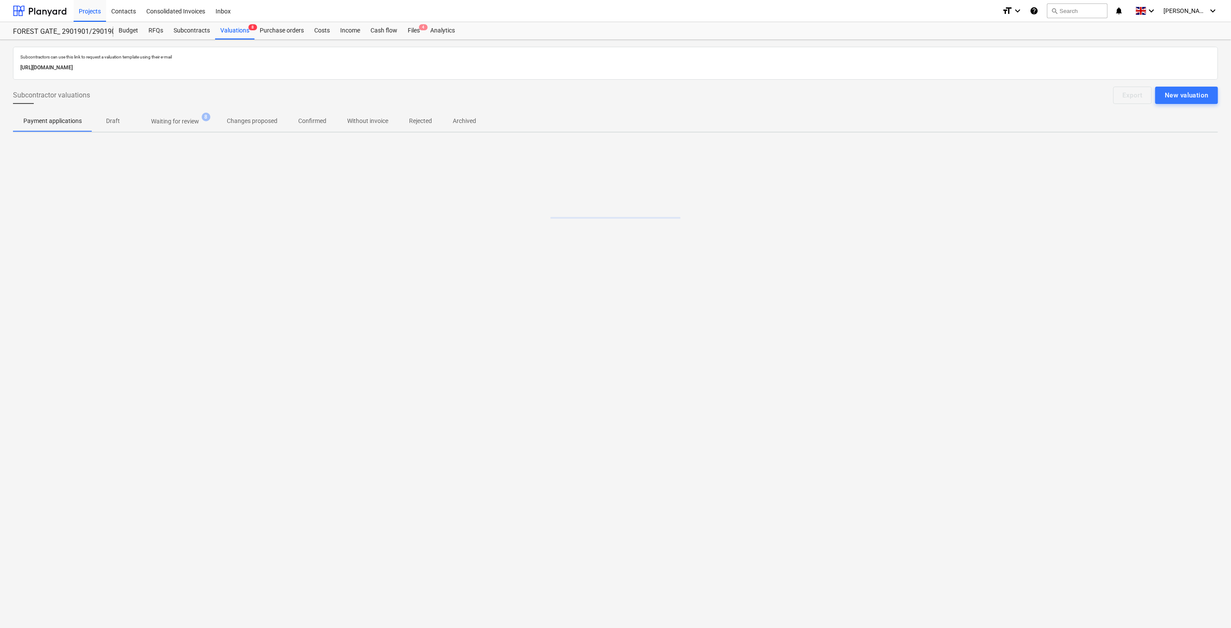
click at [184, 123] on p "Waiting for review" at bounding box center [175, 121] width 48 height 9
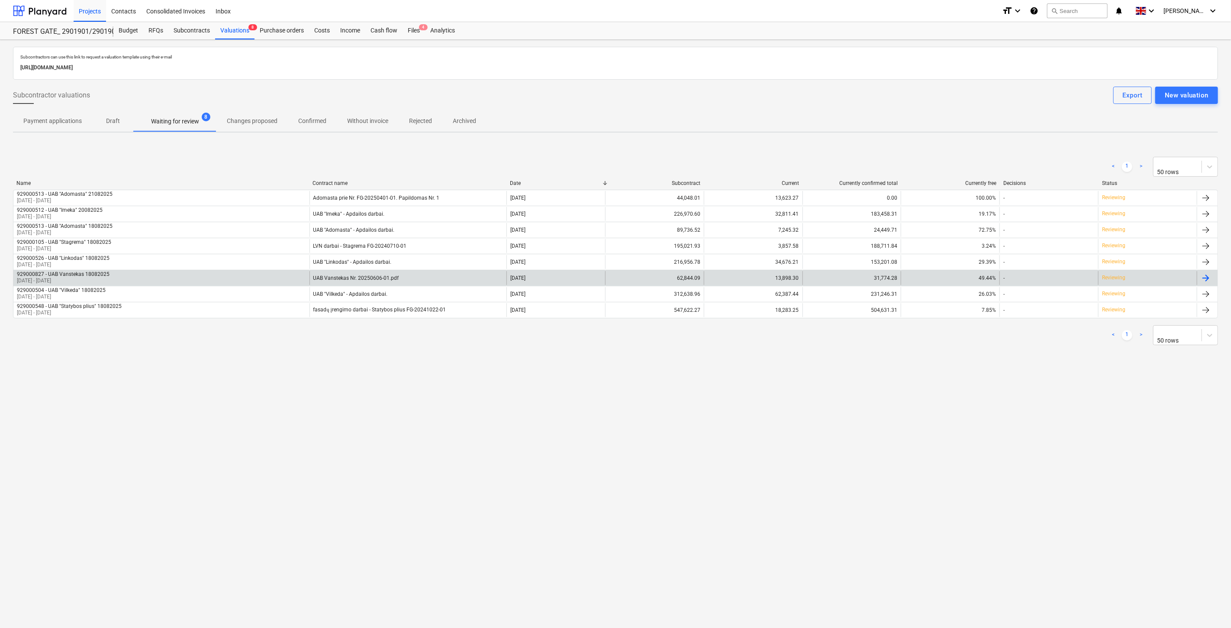
click at [281, 279] on div "929000827 - UAB Vanstekas 18082025 01 Aug 2025 - 25 Aug 2025" at bounding box center [161, 278] width 296 height 14
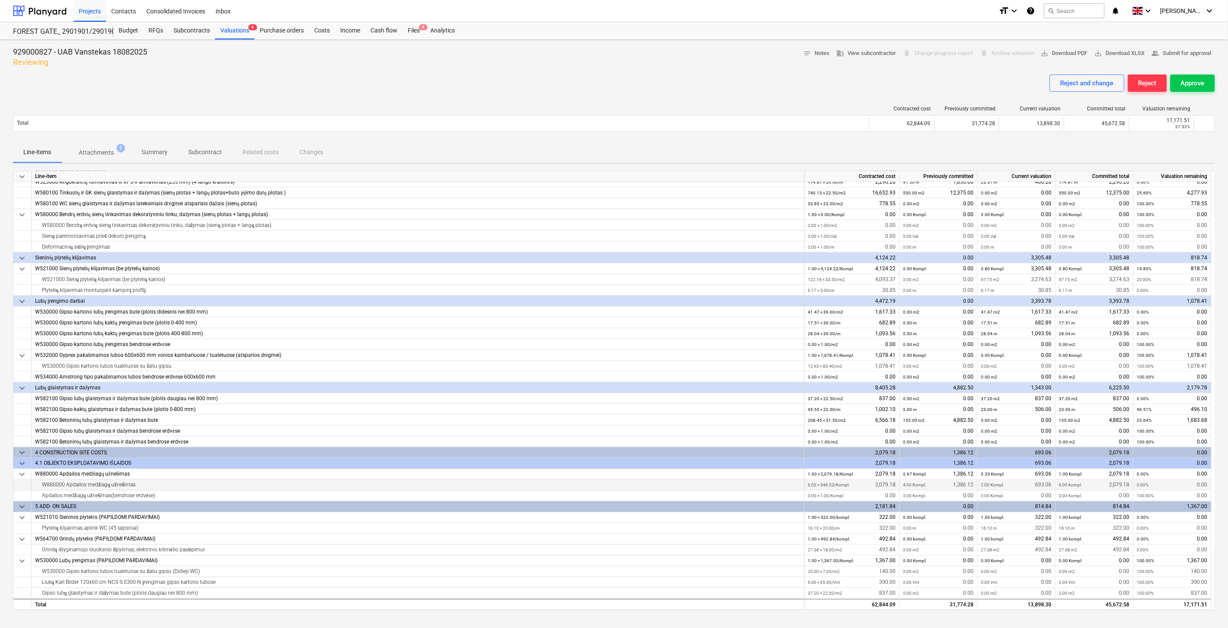
scroll to position [223, 0]
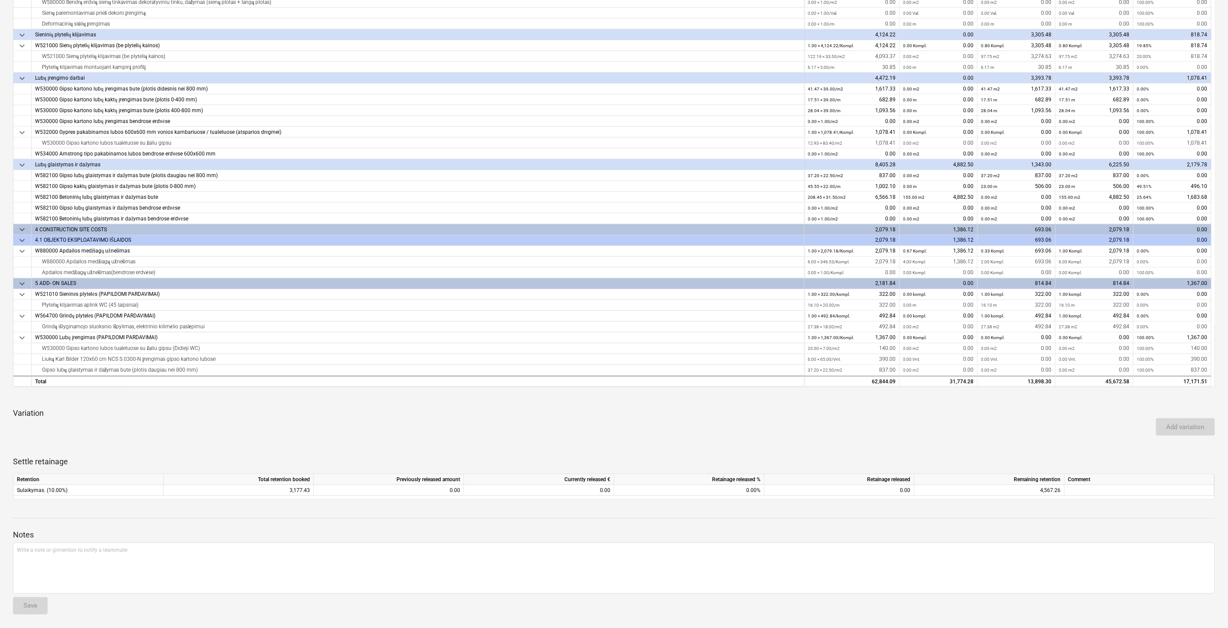
click at [995, 423] on div "Add variation" at bounding box center [614, 427] width 1209 height 24
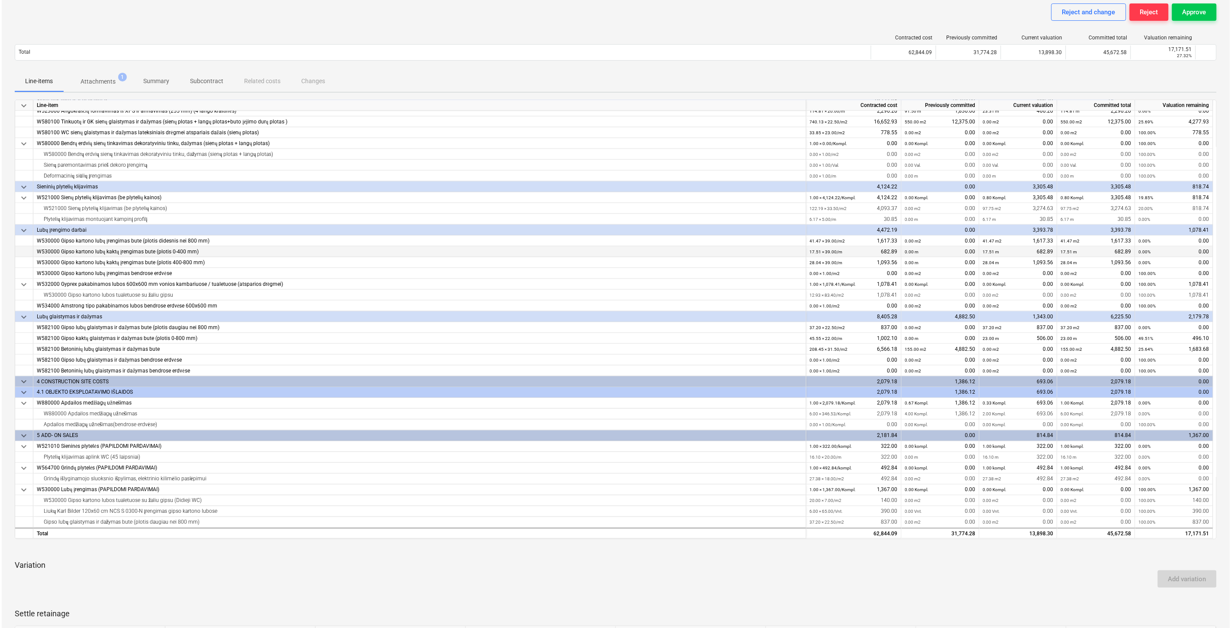
scroll to position [0, 0]
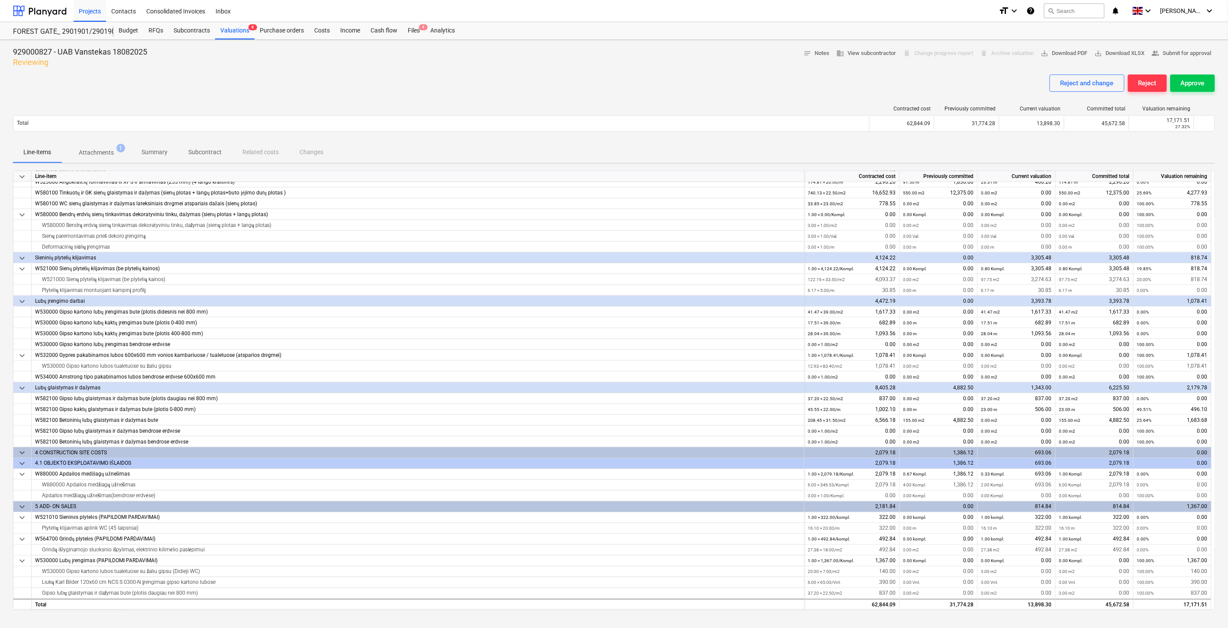
click at [97, 152] on p "Attachments" at bounding box center [96, 152] width 35 height 9
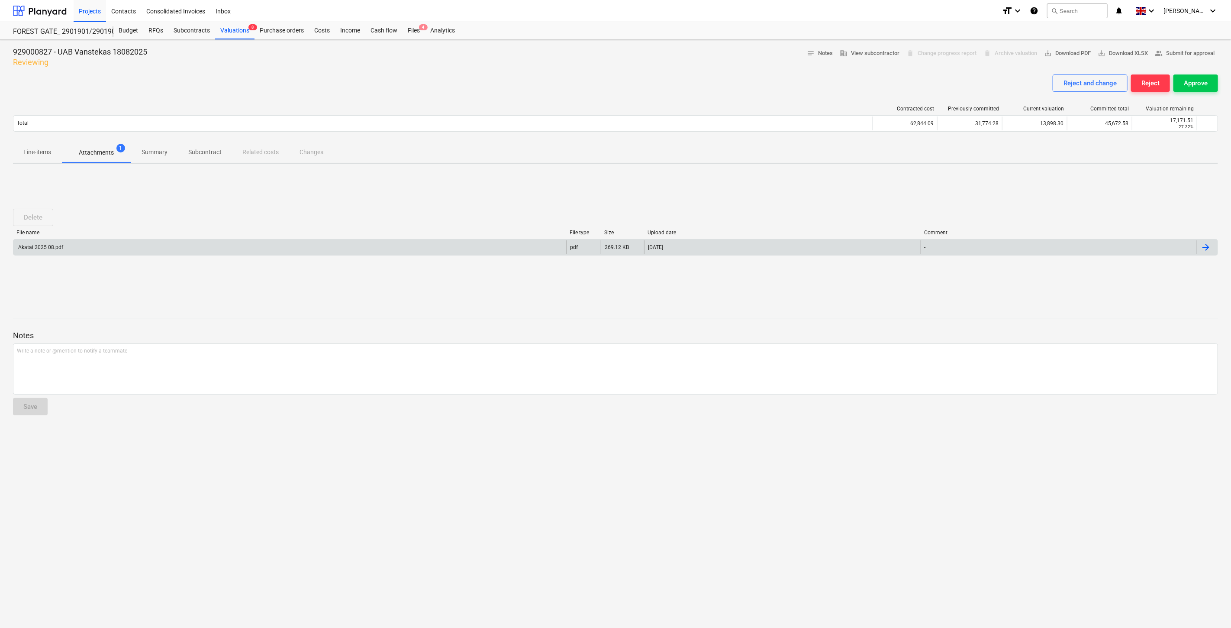
click at [152, 249] on div "Akatai 2025 08.pdf" at bounding box center [289, 247] width 553 height 14
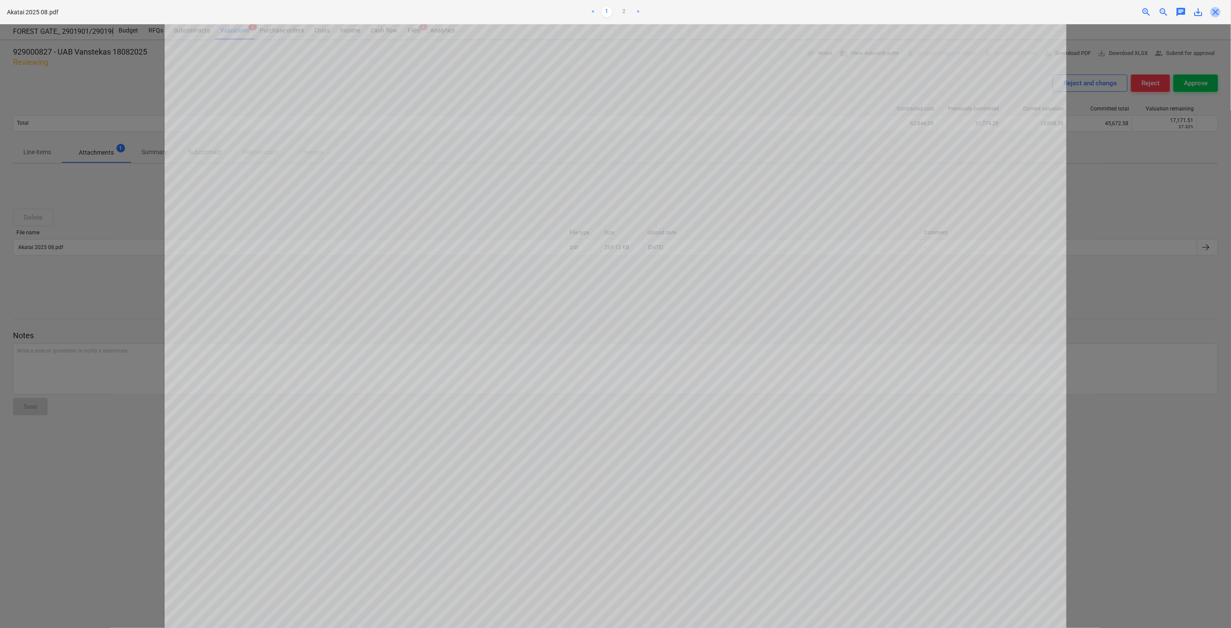
click at [1218, 10] on span "close" at bounding box center [1215, 12] width 10 height 10
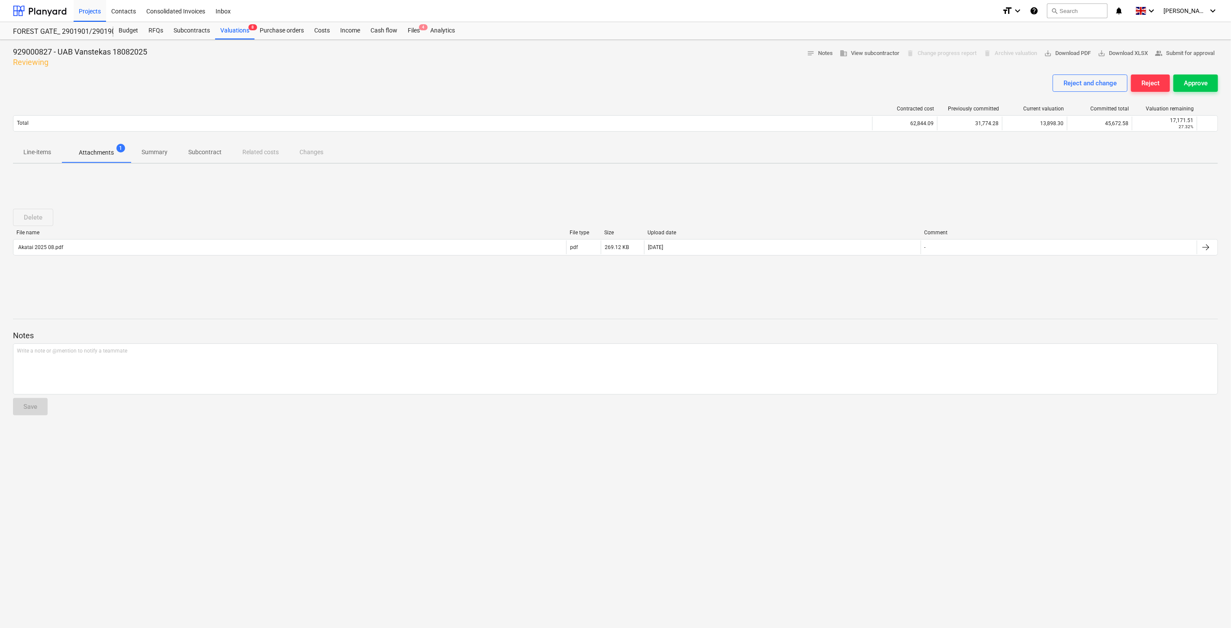
click at [35, 153] on p "Line-items" at bounding box center [37, 152] width 28 height 9
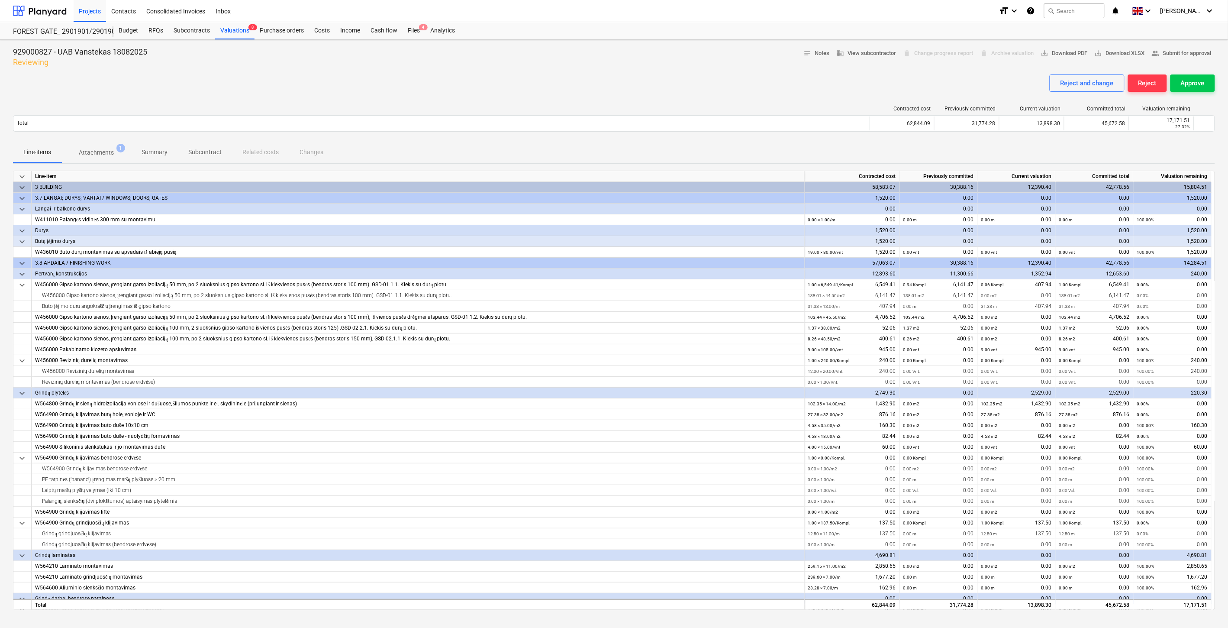
click at [661, 86] on div "Reject and change Reject Approve" at bounding box center [614, 86] width 1202 height 24
click at [690, 84] on div "Reject and change Reject Approve" at bounding box center [614, 86] width 1202 height 24
click at [771, 84] on div "Reject and change Reject Approve" at bounding box center [614, 86] width 1202 height 24
click at [775, 84] on div "Reject and change Reject Approve" at bounding box center [614, 86] width 1202 height 24
click at [781, 82] on div "Reject and change Reject Approve" at bounding box center [614, 86] width 1202 height 24
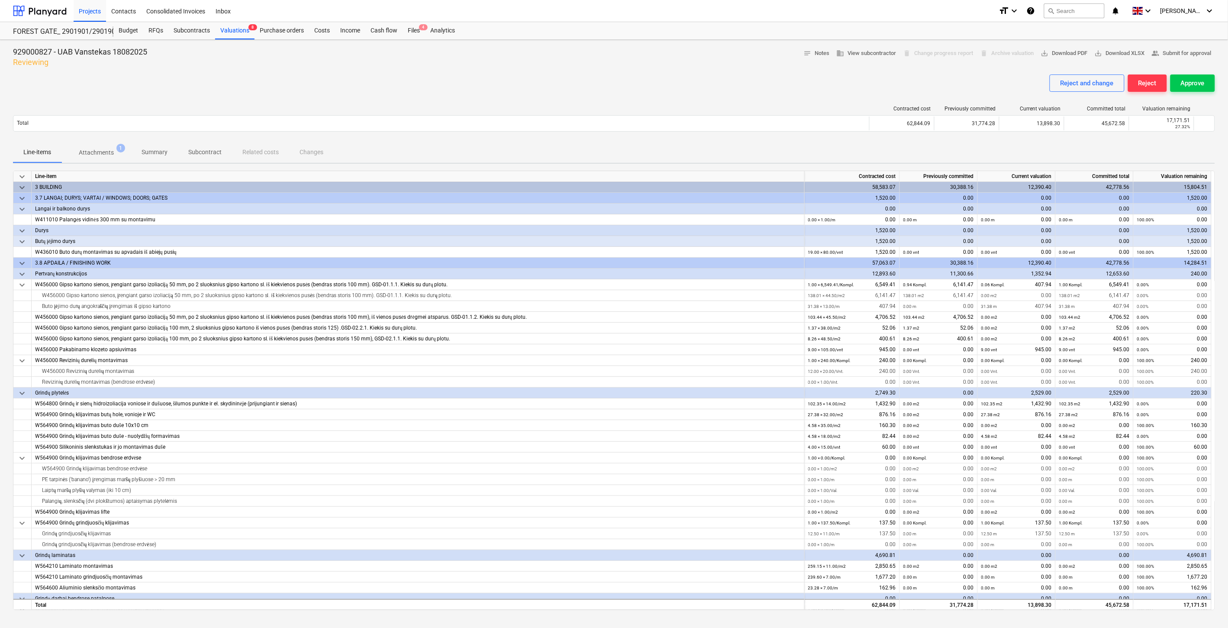
click at [787, 80] on div "Reject and change Reject Approve" at bounding box center [614, 86] width 1202 height 24
click at [414, 36] on div "Files 4" at bounding box center [414, 30] width 23 height 17
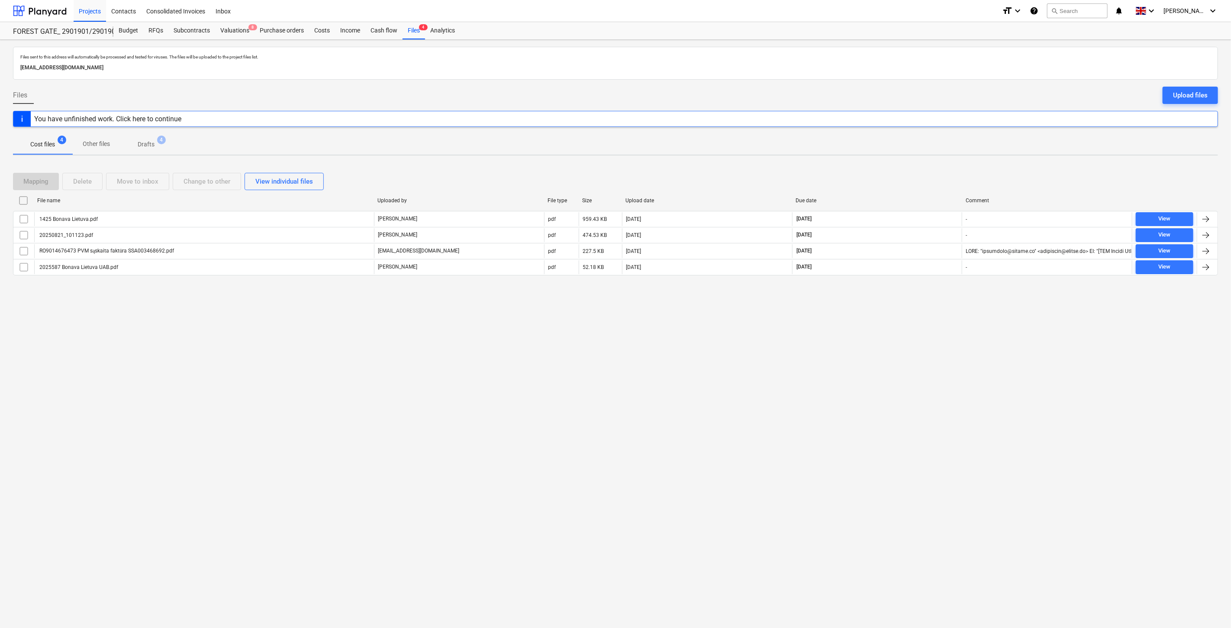
drag, startPoint x: 846, startPoint y: 409, endPoint x: 880, endPoint y: 388, distance: 40.0
click at [846, 409] on div "Files sent to this address will automatically be processed and tested for virus…" at bounding box center [615, 334] width 1231 height 588
drag, startPoint x: 880, startPoint y: 388, endPoint x: 466, endPoint y: 413, distance: 414.2
click at [874, 388] on div "Files sent to this address will automatically be processed and tested for virus…" at bounding box center [615, 334] width 1231 height 588
drag, startPoint x: 659, startPoint y: 400, endPoint x: 565, endPoint y: 425, distance: 97.2
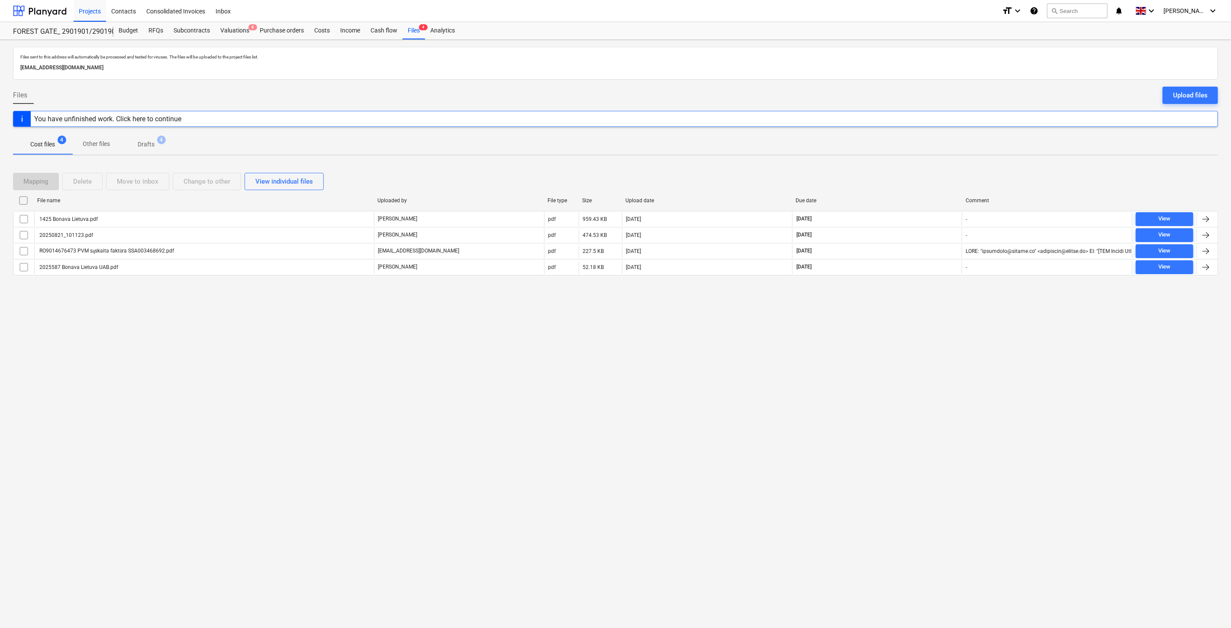
click at [658, 400] on div "Files sent to this address will automatically be processed and tested for virus…" at bounding box center [615, 334] width 1231 height 588
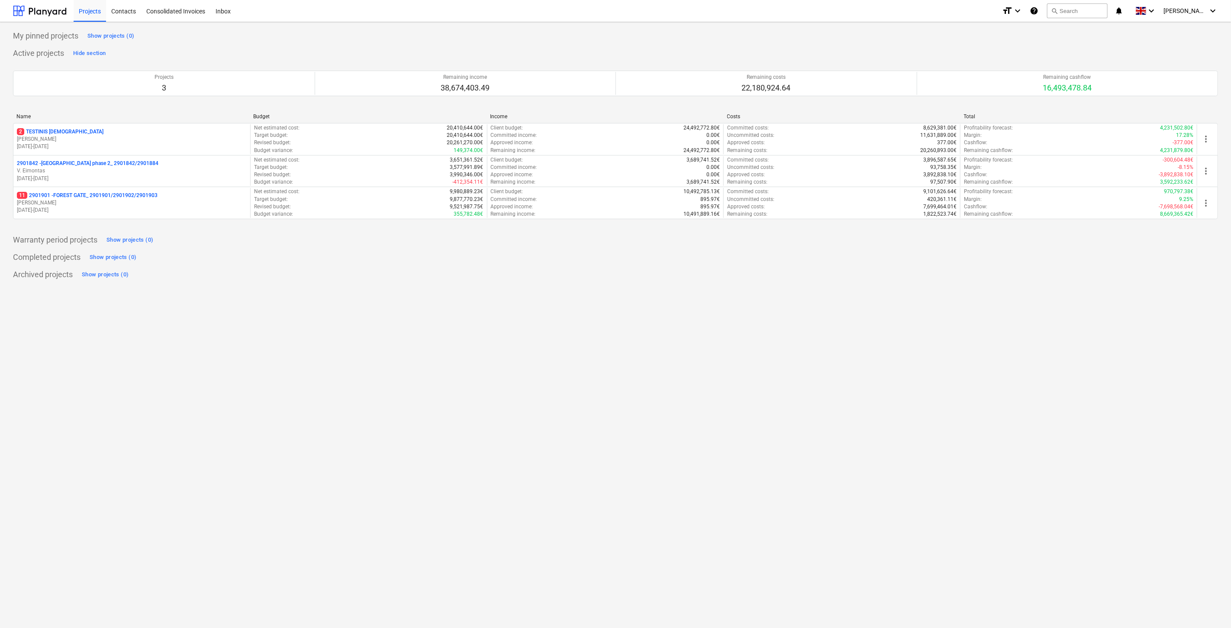
drag, startPoint x: 409, startPoint y: 327, endPoint x: 403, endPoint y: 322, distance: 8.3
click at [409, 327] on div "My pinned projects Show projects (0) Active projects Hide section Projects 3 Re…" at bounding box center [615, 325] width 1231 height 606
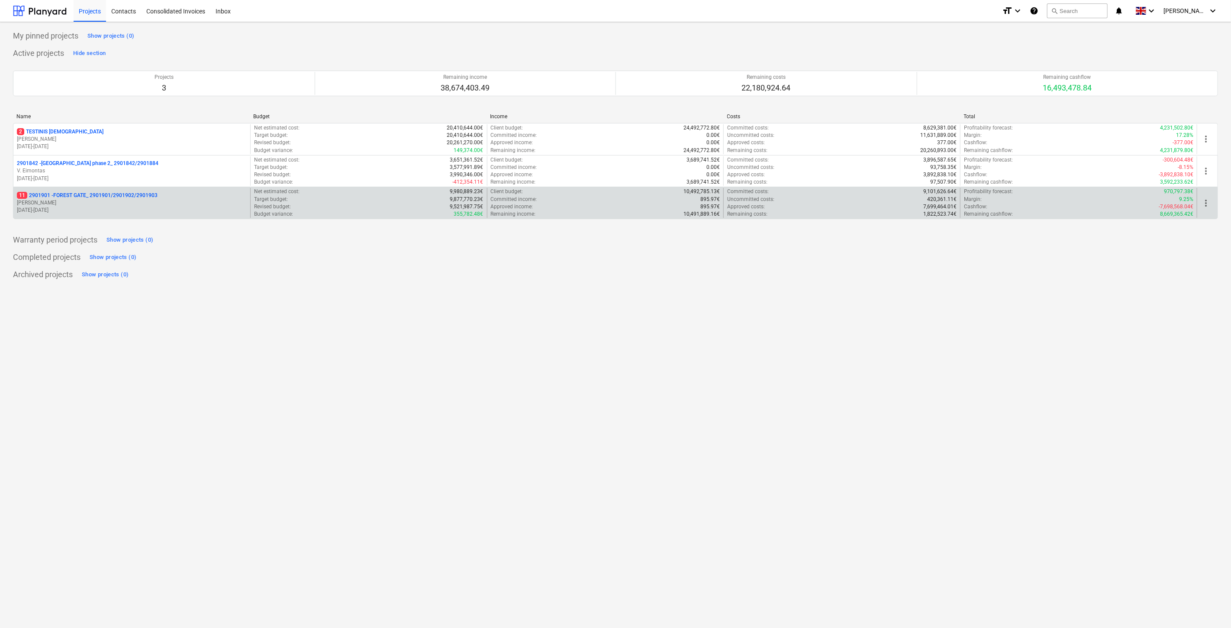
click at [145, 207] on p "[DATE] - [DATE]" at bounding box center [132, 210] width 230 height 7
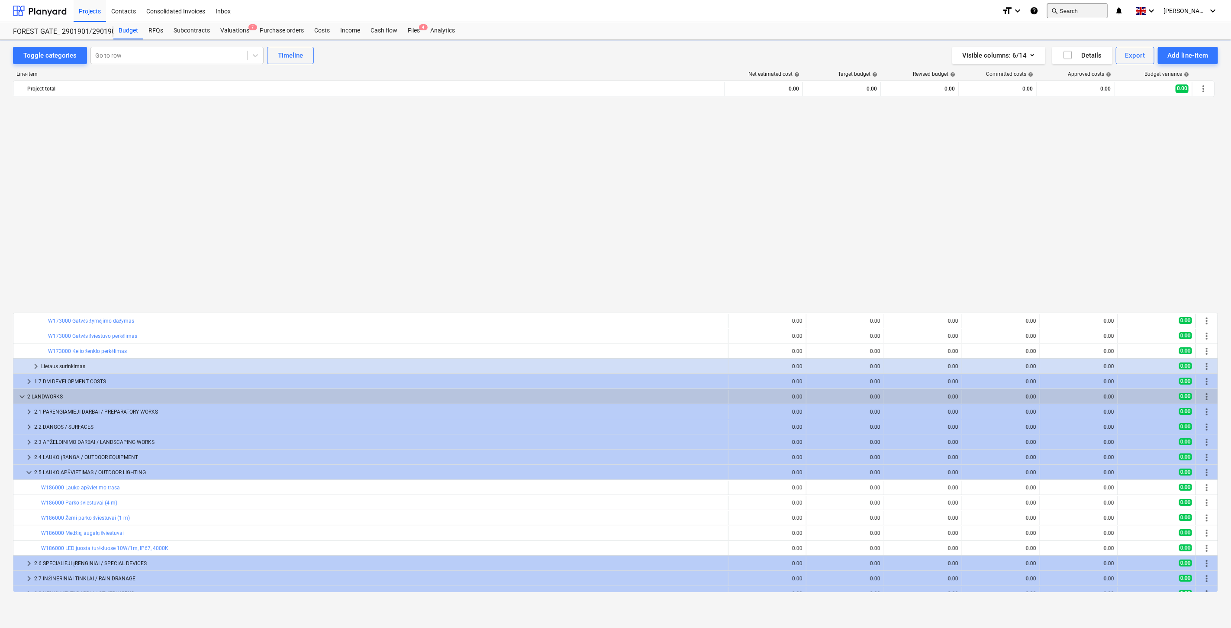
click at [1095, 11] on button "search Search" at bounding box center [1077, 10] width 61 height 15
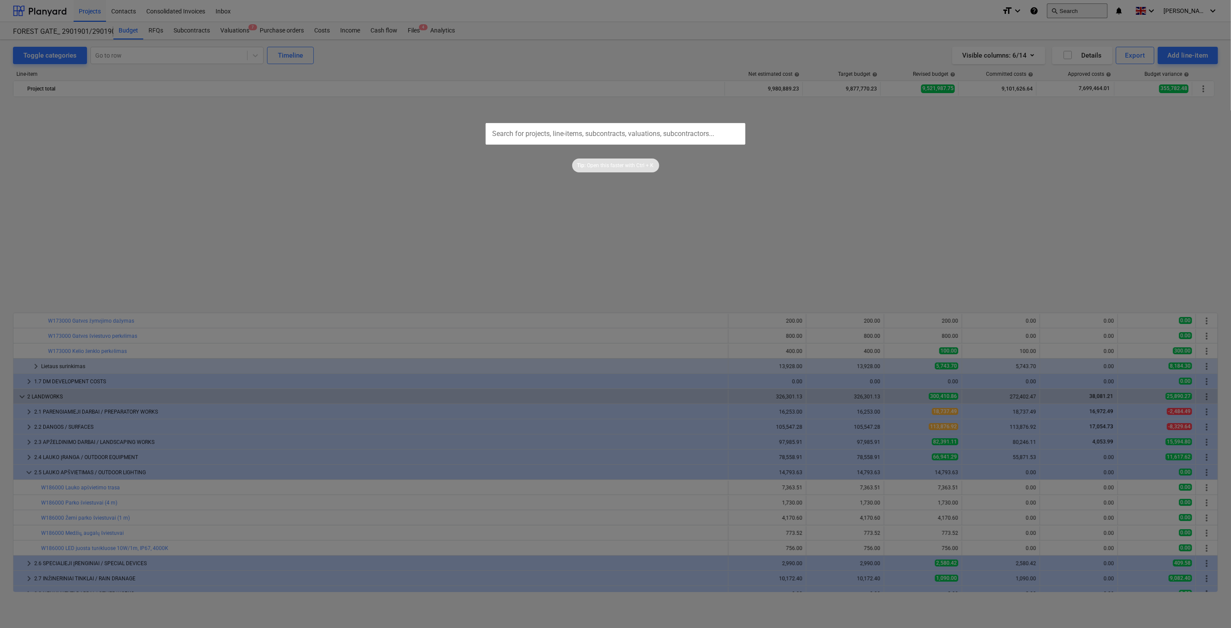
scroll to position [516, 0]
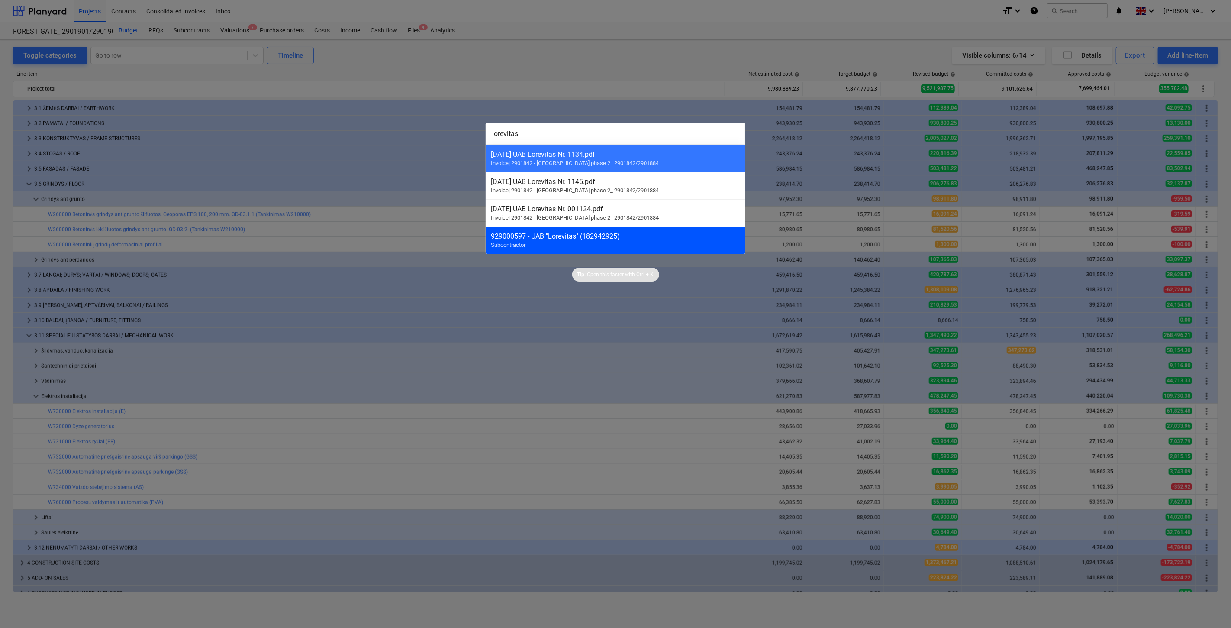
type input "lorevitas"
click at [704, 232] on div "929000597 - UAB "Lorevitas" (182942925) Subcontractor" at bounding box center [616, 239] width 260 height 27
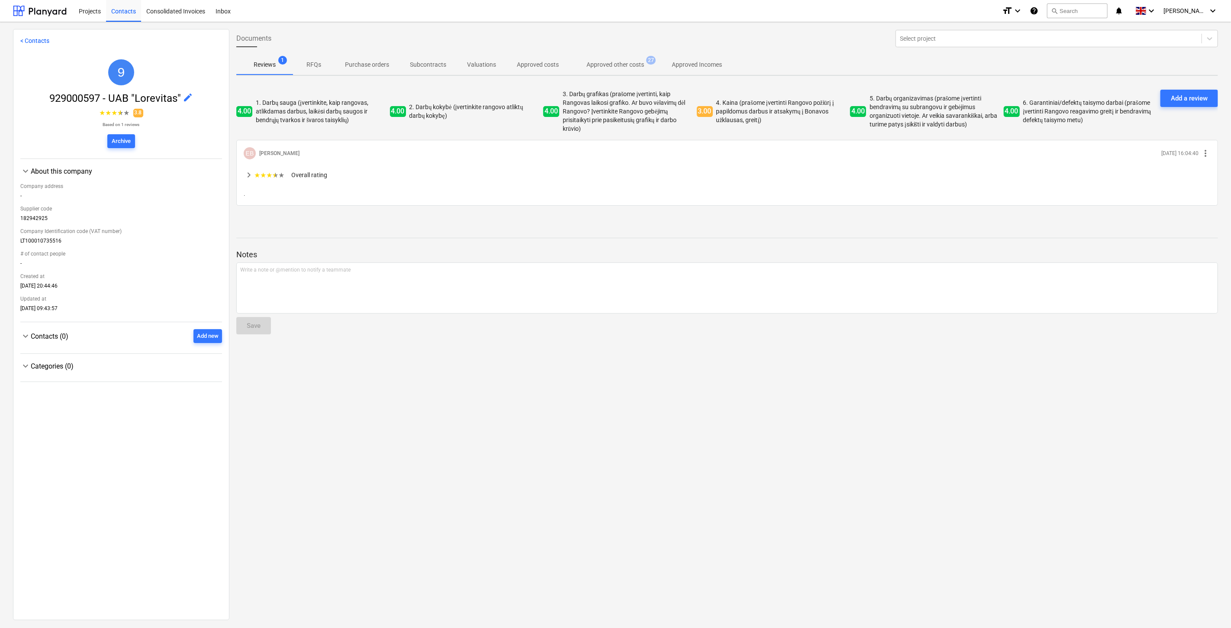
click at [598, 60] on p "Approved other costs" at bounding box center [616, 64] width 58 height 9
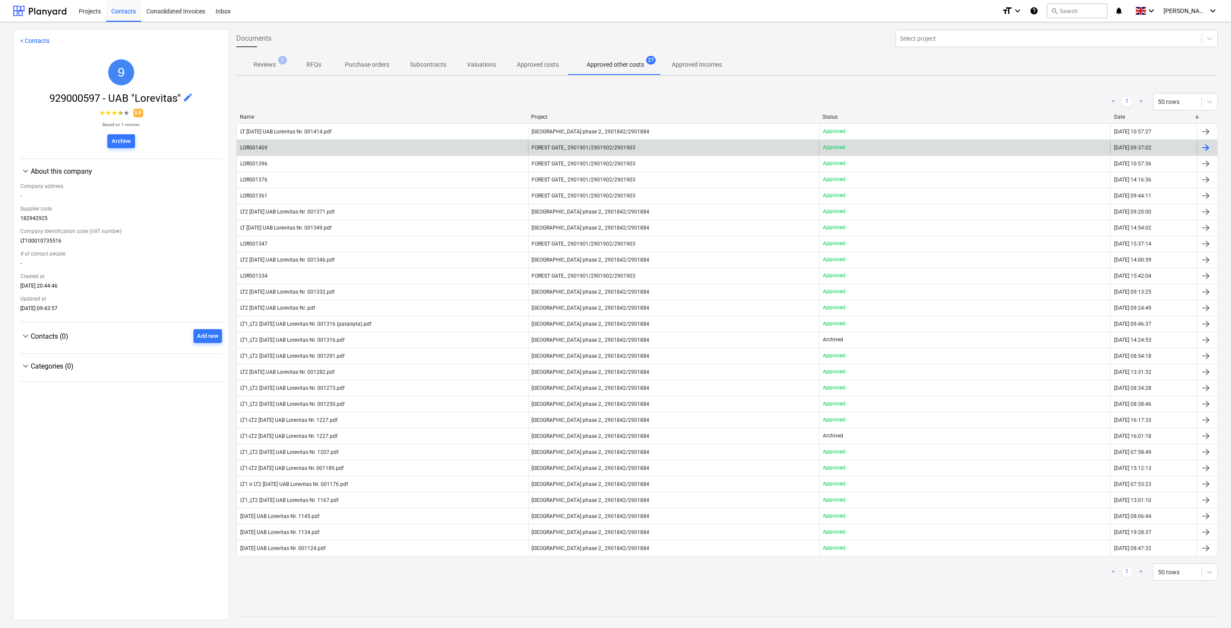
click at [420, 148] on div "LOR001409" at bounding box center [382, 148] width 291 height 14
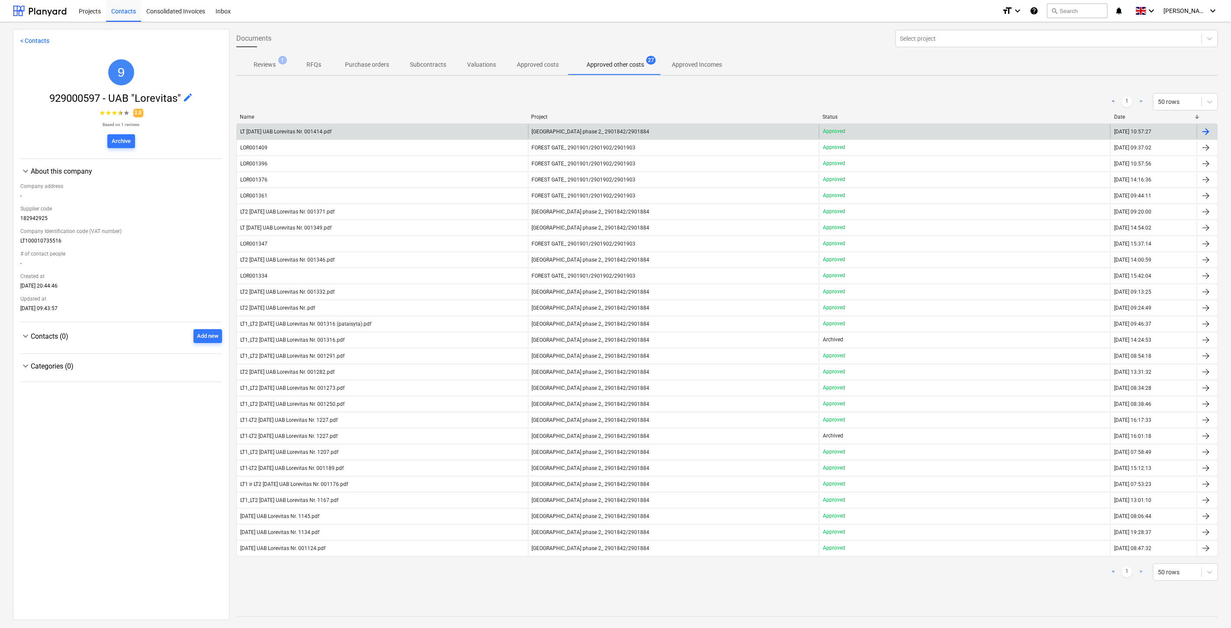
click at [356, 125] on div "LT 2025-07-29 UAB Lorevitas Nr. 001414.pdf" at bounding box center [382, 132] width 291 height 14
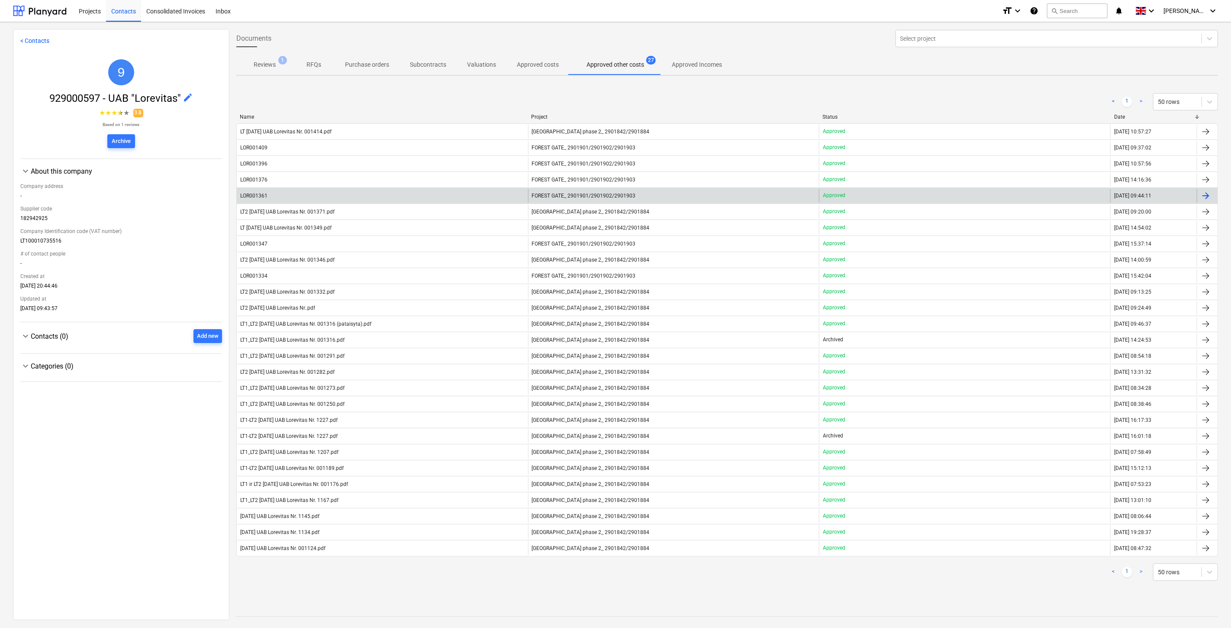
click at [355, 197] on div "LOR001361" at bounding box center [382, 196] width 291 height 14
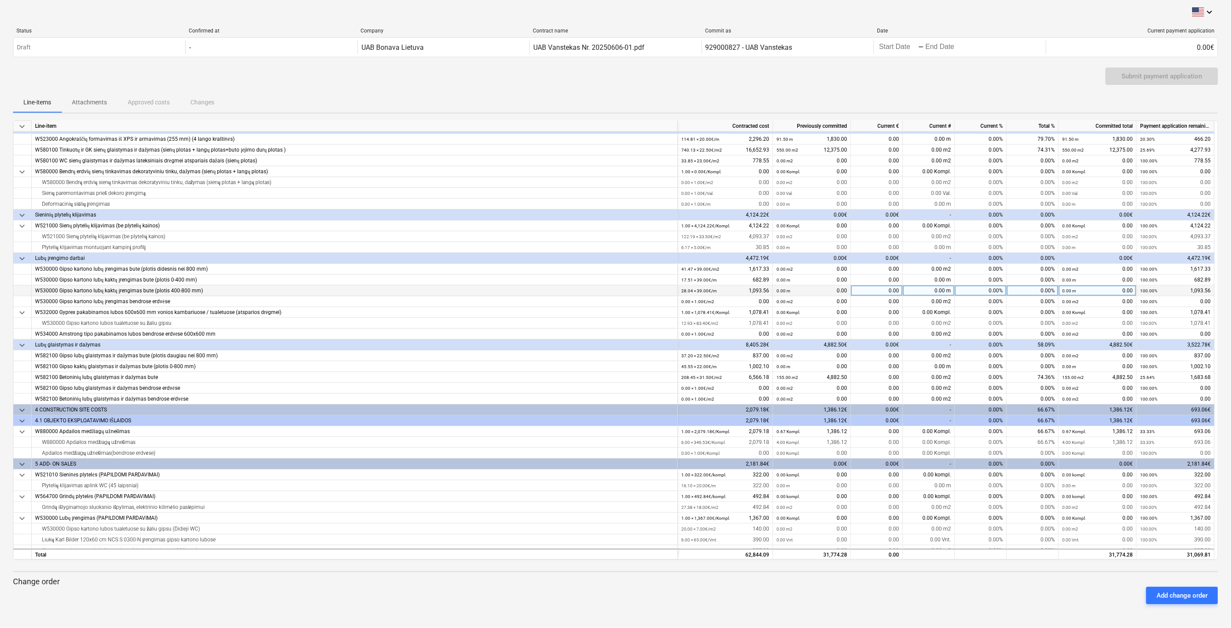
scroll to position [503, 0]
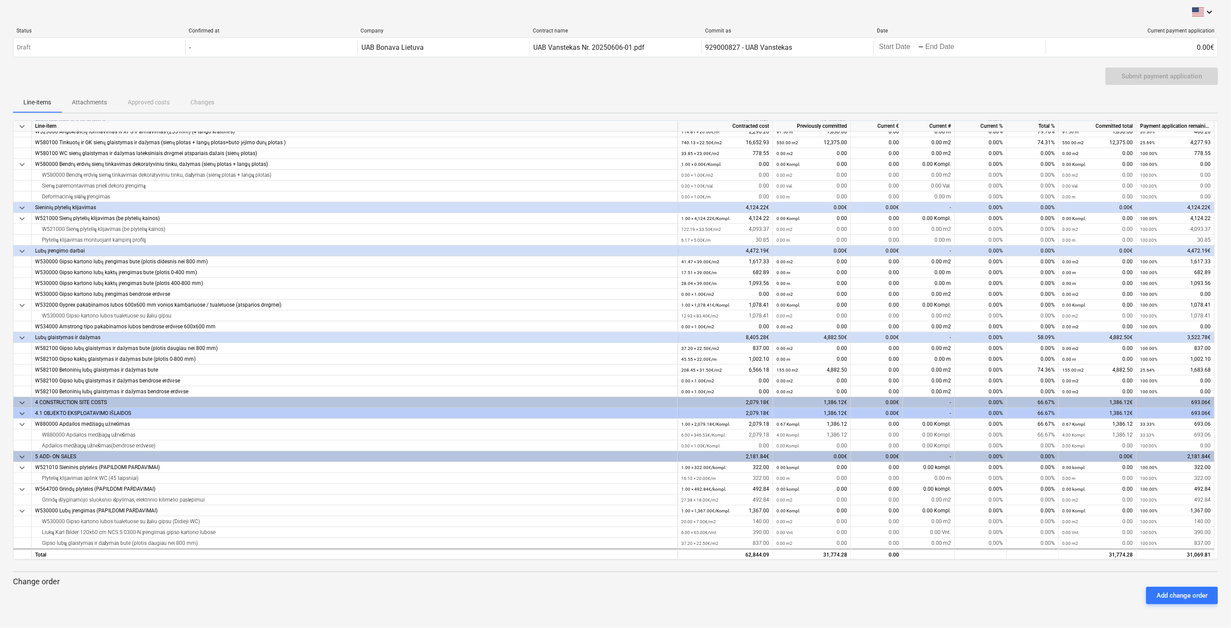
drag, startPoint x: 944, startPoint y: 599, endPoint x: 954, endPoint y: 594, distance: 11.0
click at [946, 598] on div "Add change order" at bounding box center [616, 595] width 1212 height 24
click at [954, 594] on div "Add change order" at bounding box center [616, 595] width 1212 height 24
click at [945, 596] on div "Add change order" at bounding box center [616, 595] width 1212 height 24
click at [946, 592] on div "Add change order" at bounding box center [616, 595] width 1212 height 24
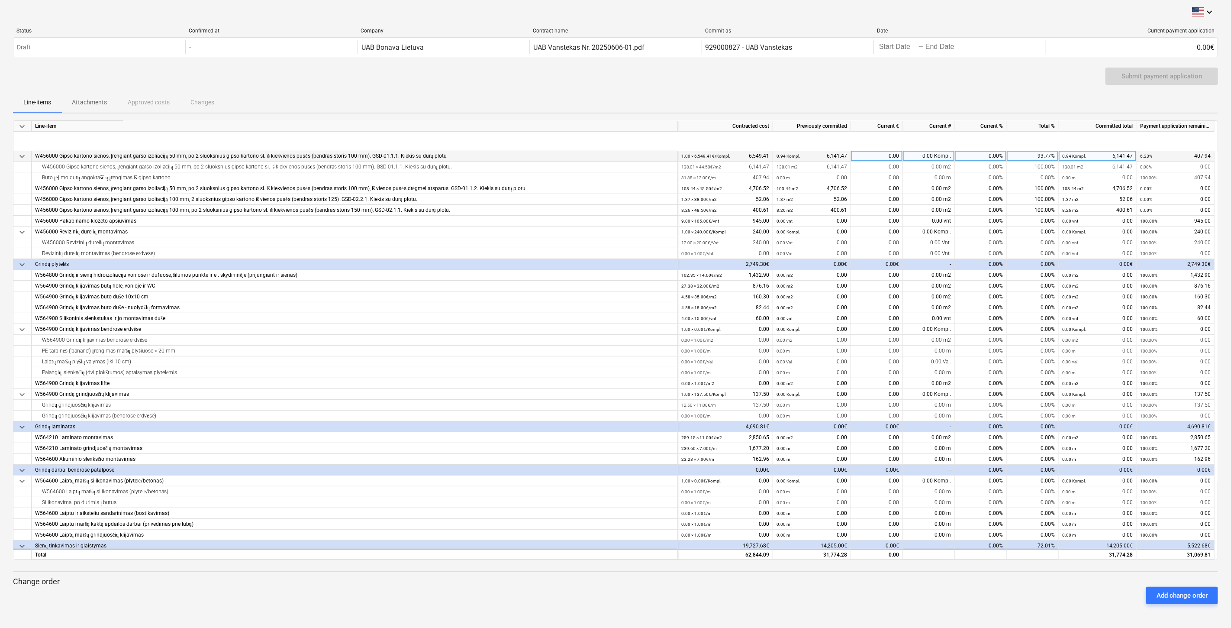
scroll to position [0, 0]
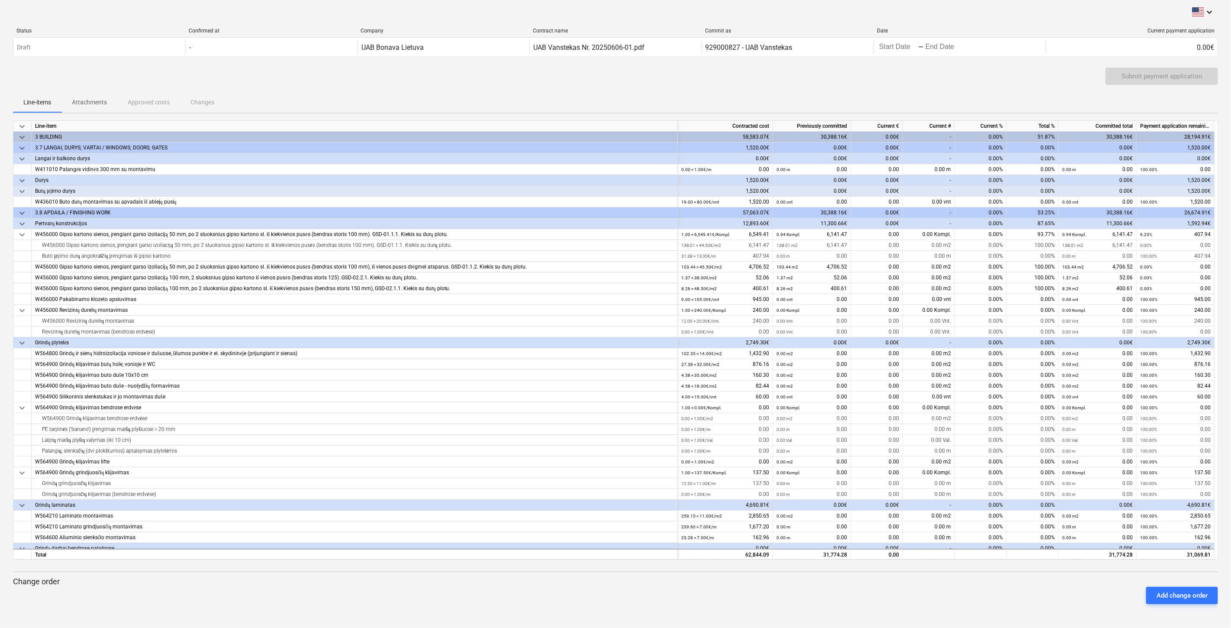
click at [70, 97] on span "Attachments" at bounding box center [89, 102] width 56 height 14
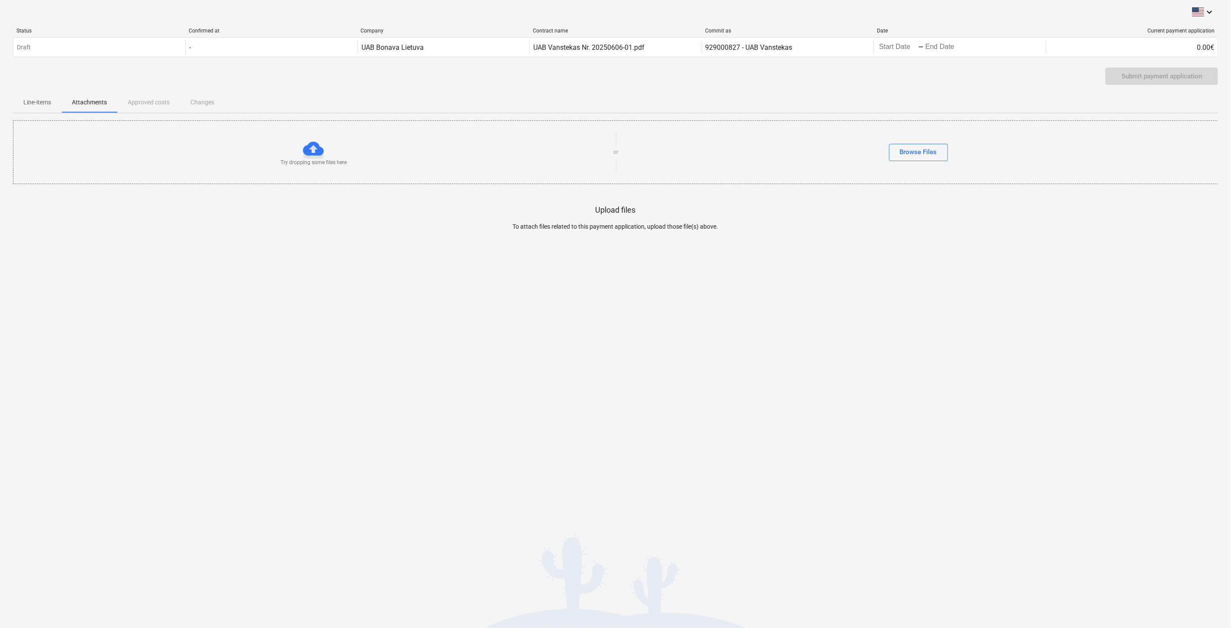
click at [349, 80] on div "Submit payment application" at bounding box center [615, 80] width 1205 height 24
drag, startPoint x: 357, startPoint y: 371, endPoint x: 422, endPoint y: 338, distance: 73.0
click at [357, 371] on div "keyboard_arrow_down Status Confirmed at Company Contract name Commit as Date Cu…" at bounding box center [615, 314] width 1231 height 628
click at [422, 338] on div "keyboard_arrow_down Status Confirmed at Company Contract name Commit as Date Cu…" at bounding box center [615, 314] width 1231 height 628
click at [25, 100] on p "Line-items" at bounding box center [37, 102] width 28 height 9
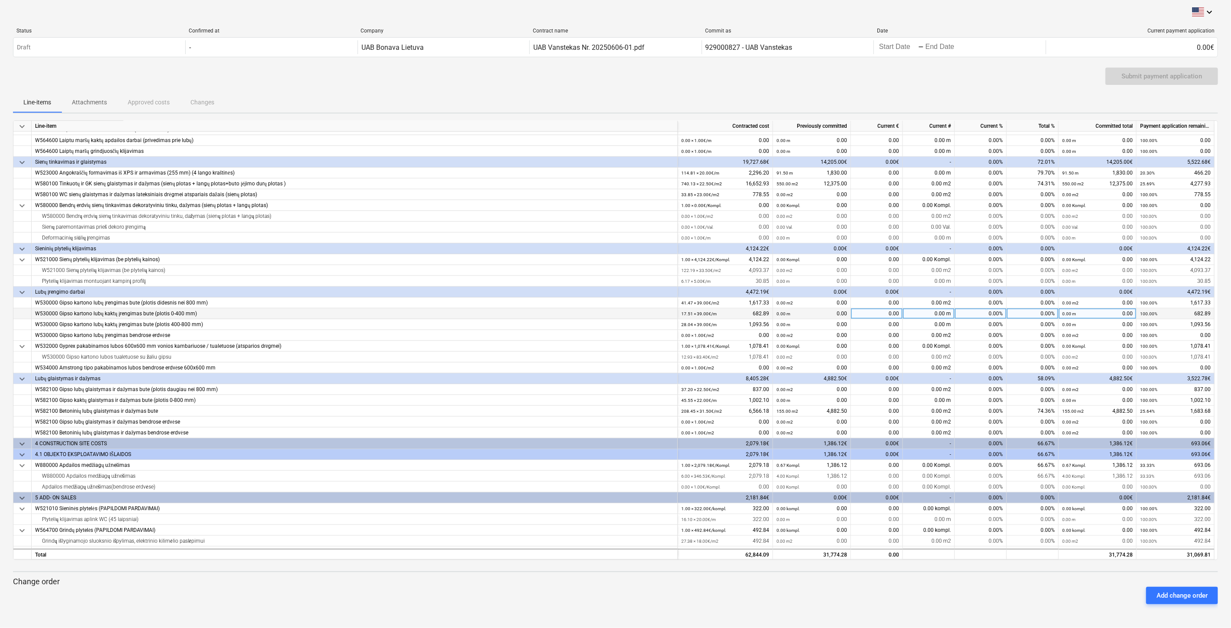
scroll to position [503, 0]
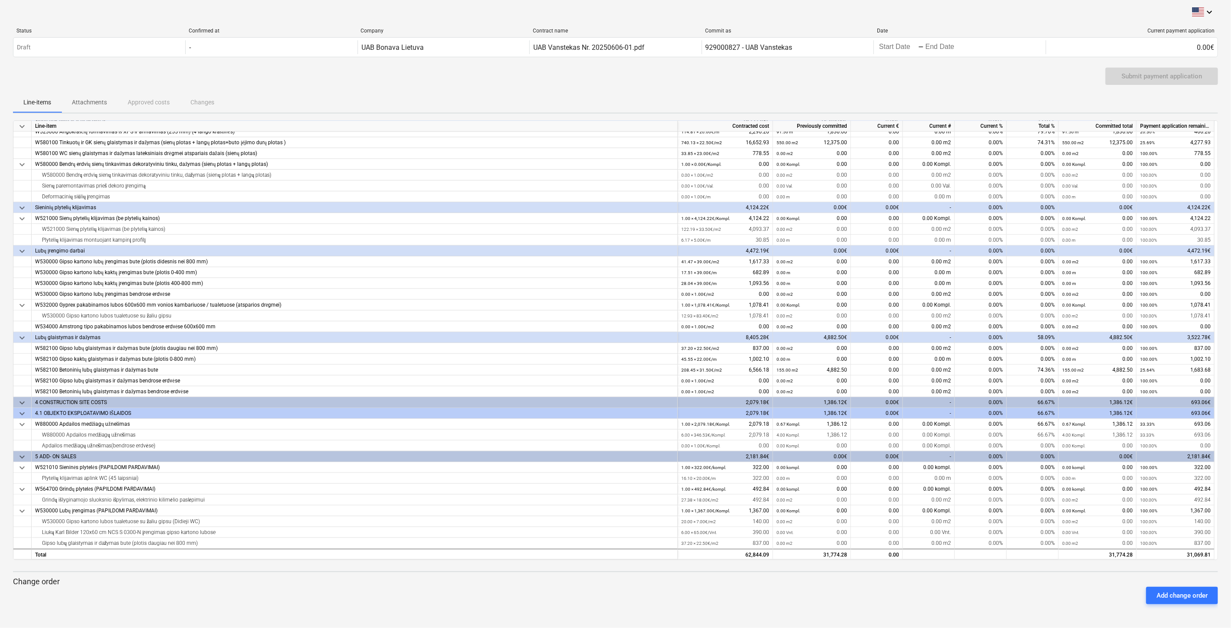
drag, startPoint x: 912, startPoint y: 598, endPoint x: 928, endPoint y: 591, distance: 17.5
click at [914, 597] on div "Add change order" at bounding box center [616, 595] width 1212 height 24
click at [928, 591] on div "Add change order" at bounding box center [616, 595] width 1212 height 24
click at [938, 601] on div "Add change order" at bounding box center [616, 595] width 1212 height 24
click at [942, 594] on div "Add change order" at bounding box center [616, 595] width 1212 height 24
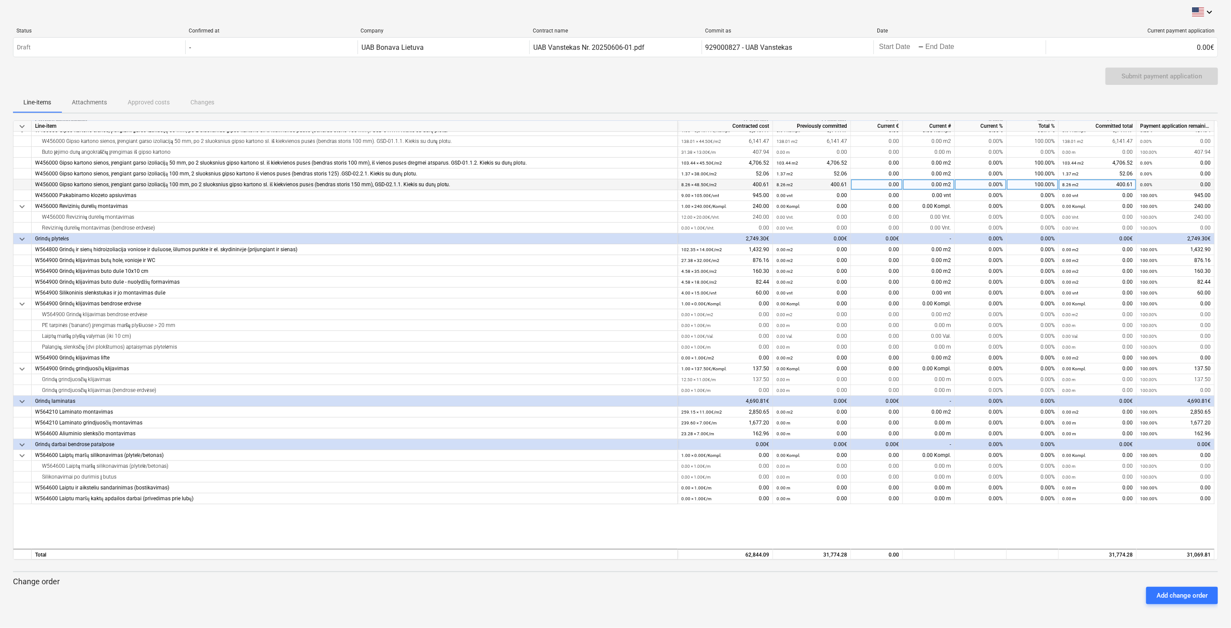
scroll to position [0, 0]
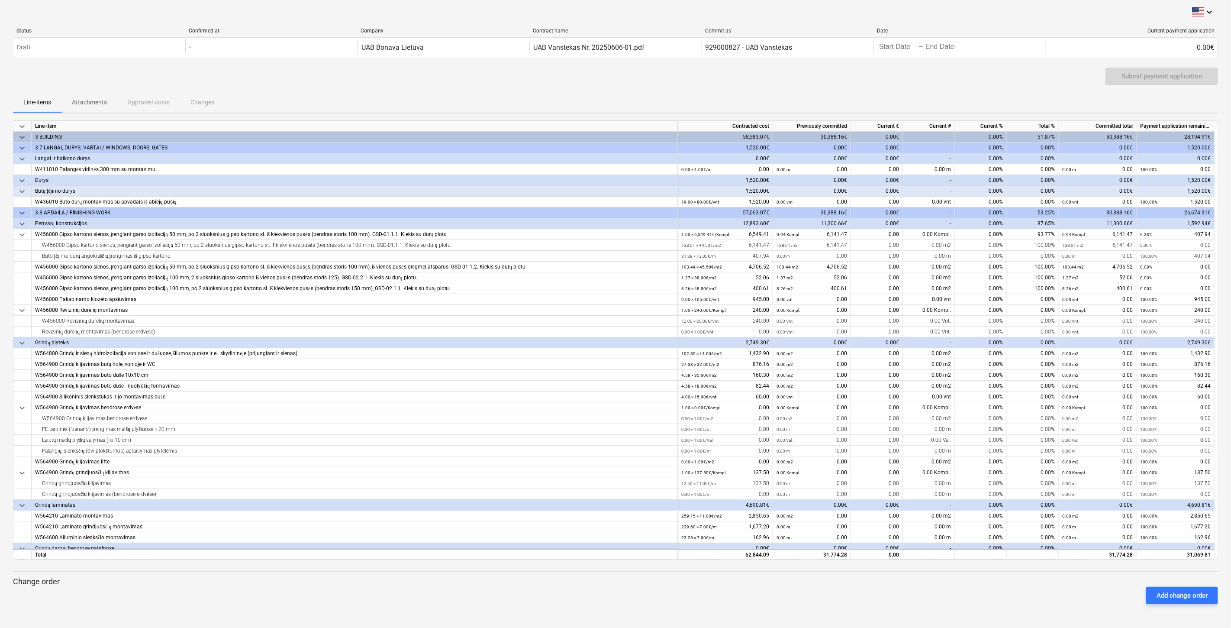
click at [927, 91] on div "Submit payment application" at bounding box center [615, 80] width 1205 height 24
click at [931, 87] on div "Submit payment application" at bounding box center [615, 80] width 1205 height 24
click at [937, 85] on div "Submit payment application" at bounding box center [615, 80] width 1205 height 24
click at [945, 80] on div "Submit payment application" at bounding box center [615, 80] width 1205 height 24
click at [68, 102] on span "Attachments" at bounding box center [89, 102] width 56 height 14
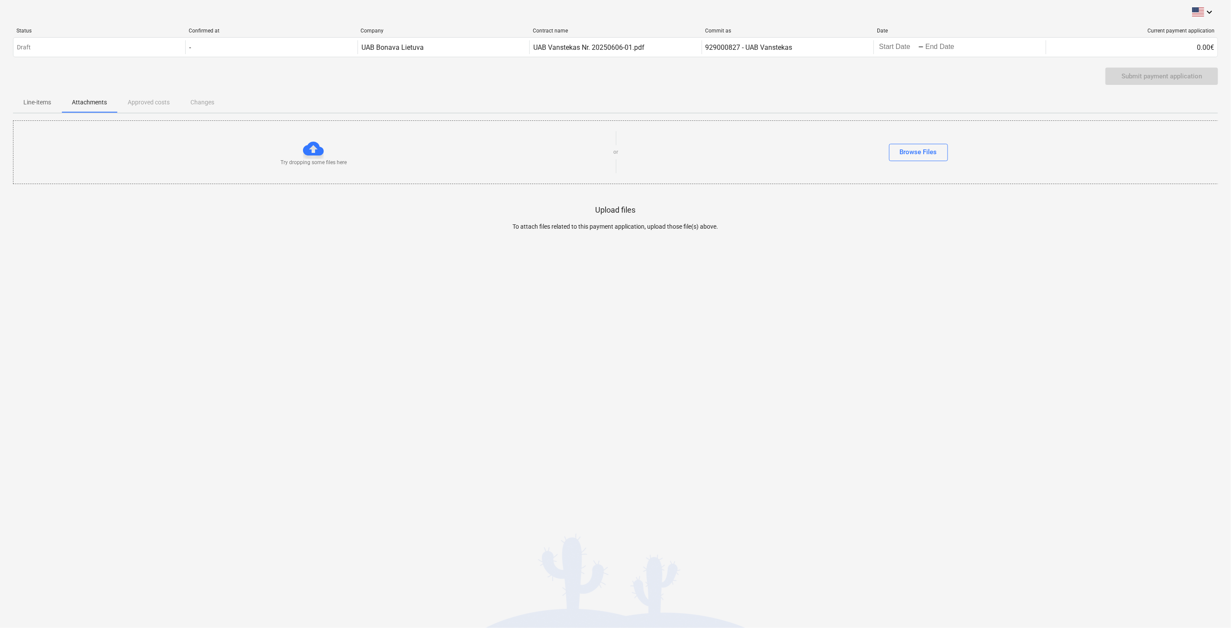
click at [48, 102] on p "Line-items" at bounding box center [37, 102] width 28 height 9
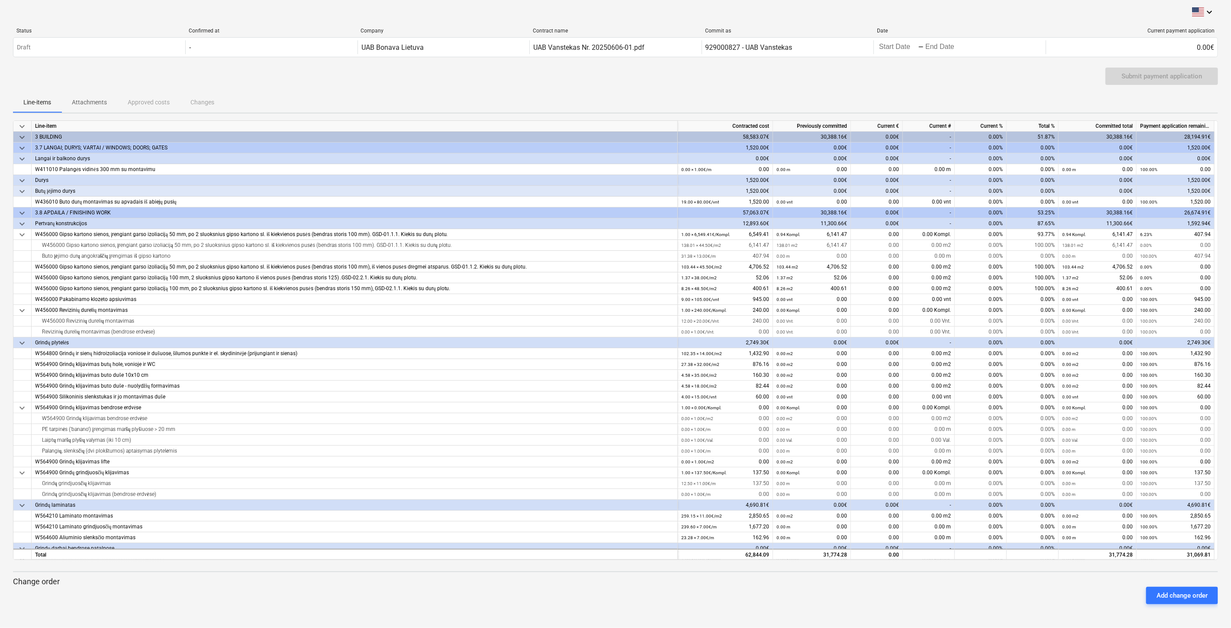
click at [395, 77] on div "Submit payment application" at bounding box center [615, 80] width 1205 height 24
click at [90, 105] on p "Attachments" at bounding box center [89, 102] width 35 height 9
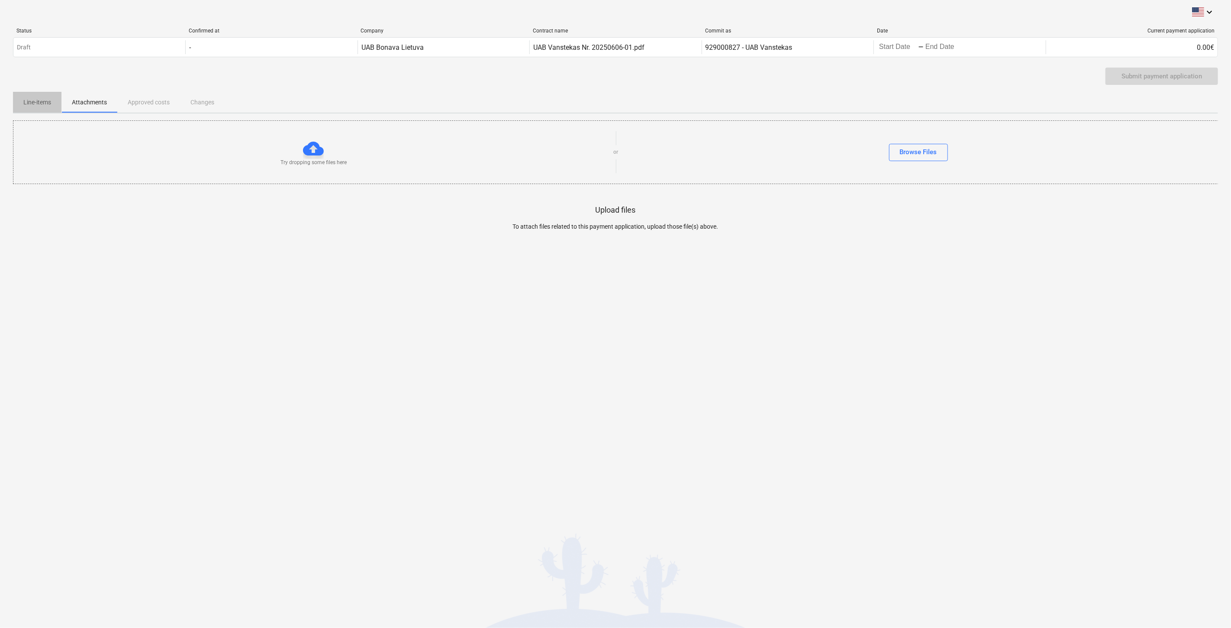
click at [45, 107] on p "Line-items" at bounding box center [37, 102] width 28 height 9
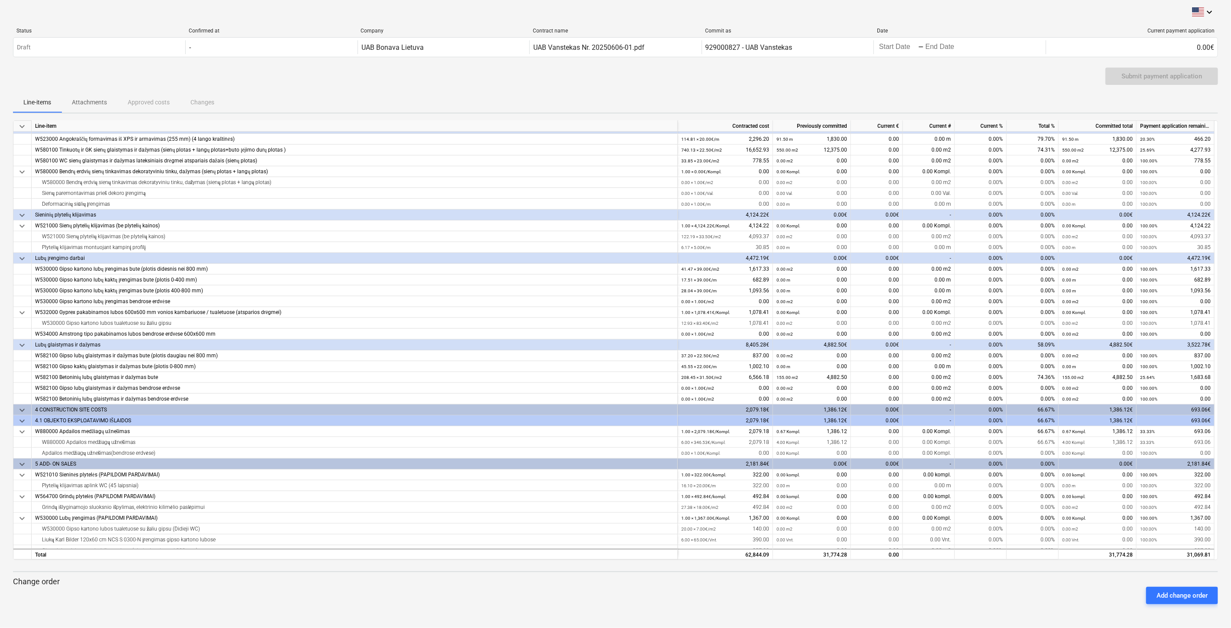
scroll to position [503, 0]
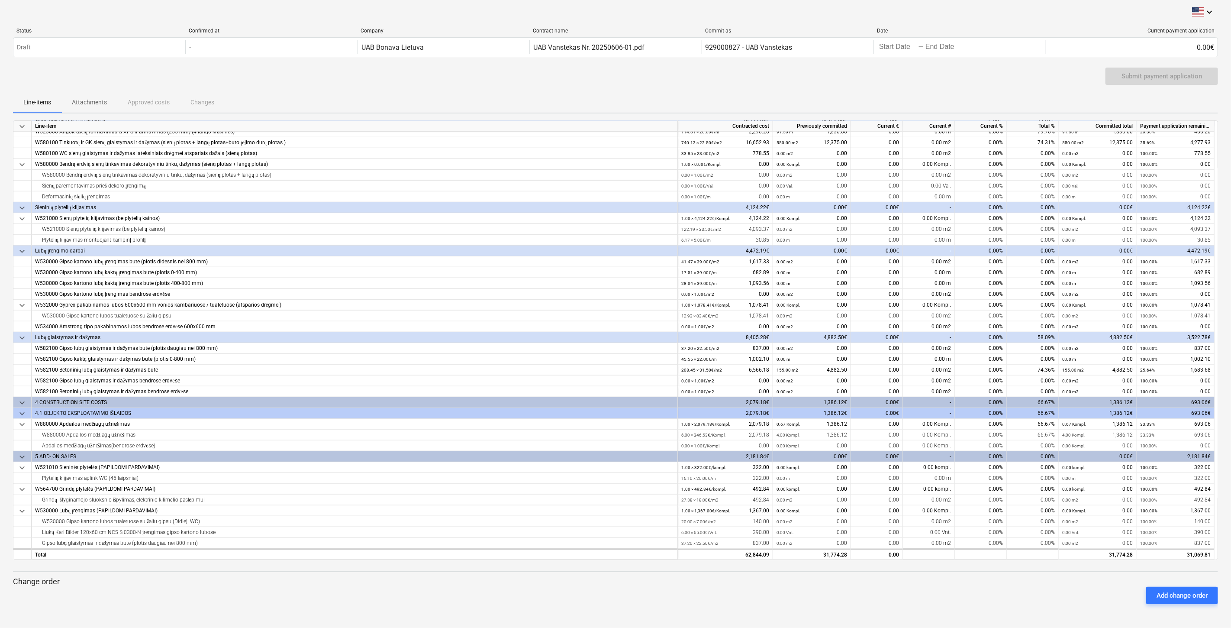
click at [916, 609] on div at bounding box center [615, 607] width 1205 height 7
click at [924, 604] on div at bounding box center [615, 607] width 1205 height 7
click at [935, 599] on div "Add change order" at bounding box center [616, 595] width 1212 height 24
click at [941, 590] on div "Add change order" at bounding box center [616, 595] width 1212 height 24
